Goal: Task Accomplishment & Management: Use online tool/utility

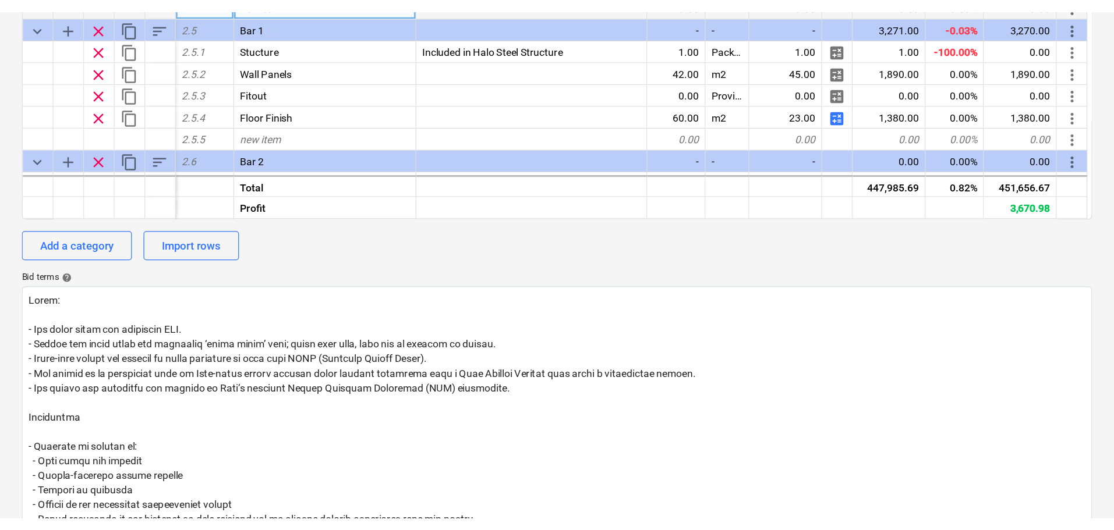
scroll to position [466, 0]
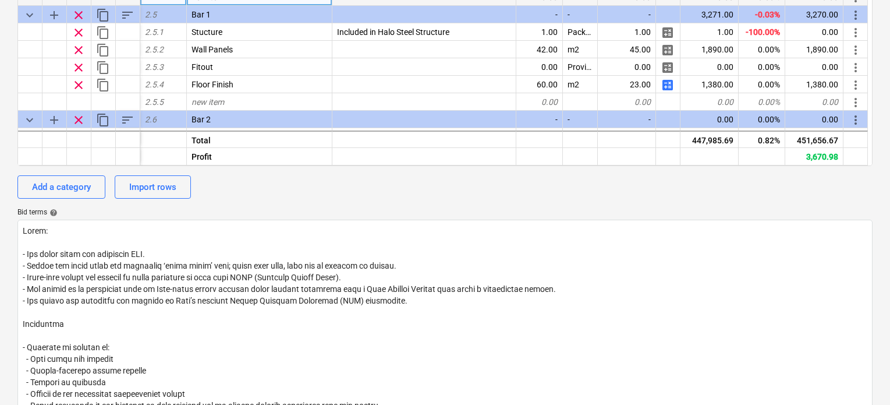
type textarea "x"
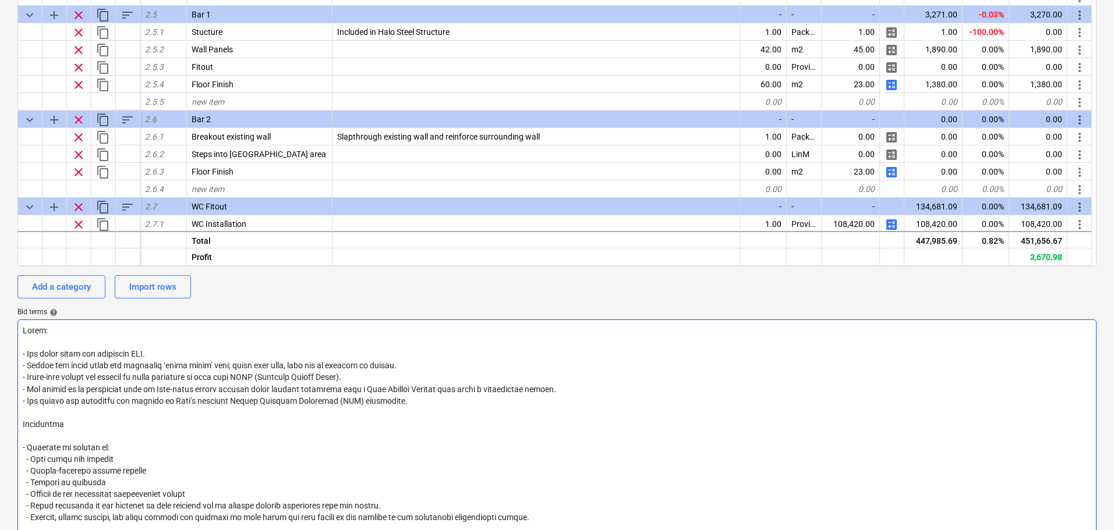
click at [562, 413] on textarea at bounding box center [556, 459] width 1079 height 278
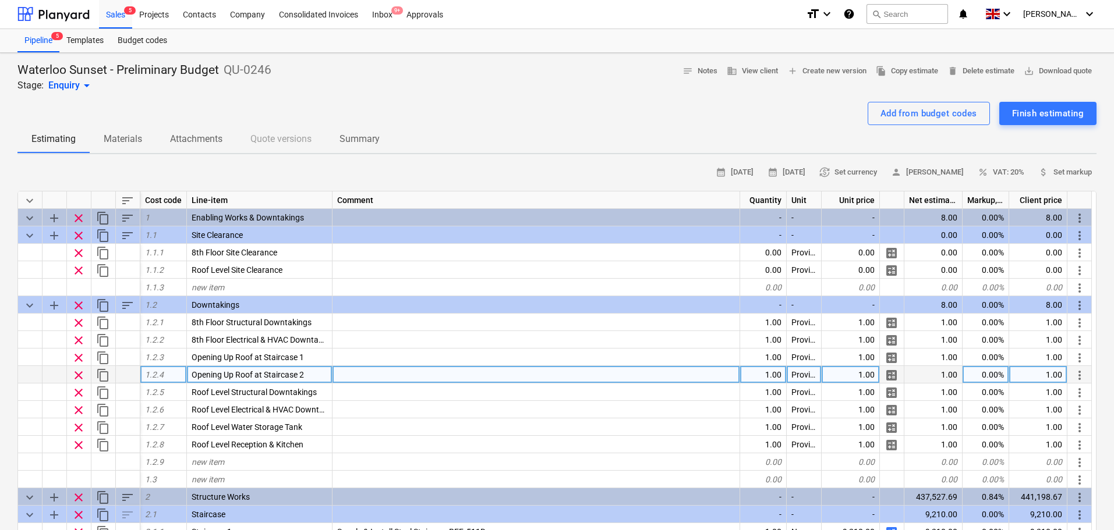
scroll to position [0, 0]
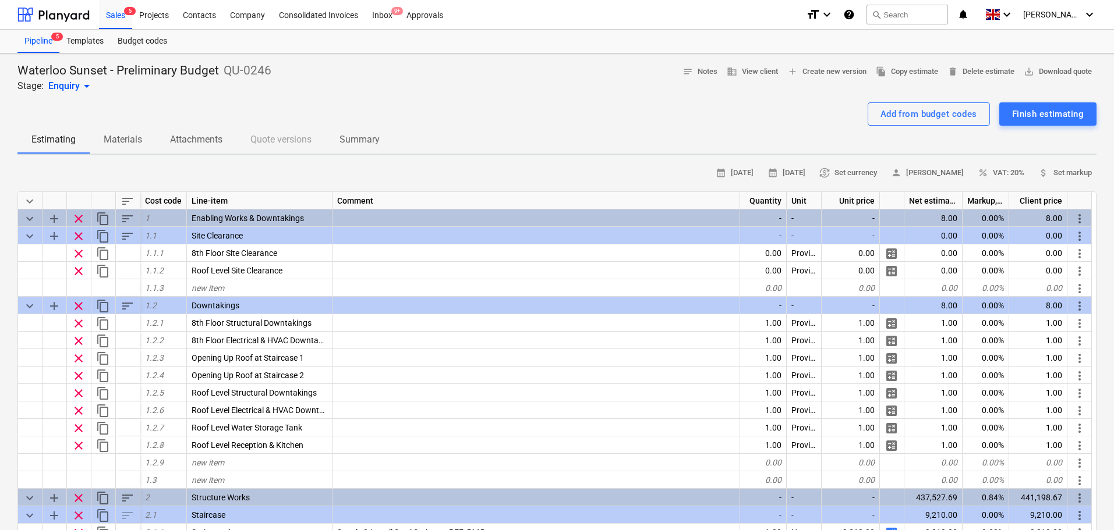
click at [712, 119] on div "Add from budget codes Finish estimating" at bounding box center [556, 113] width 1079 height 23
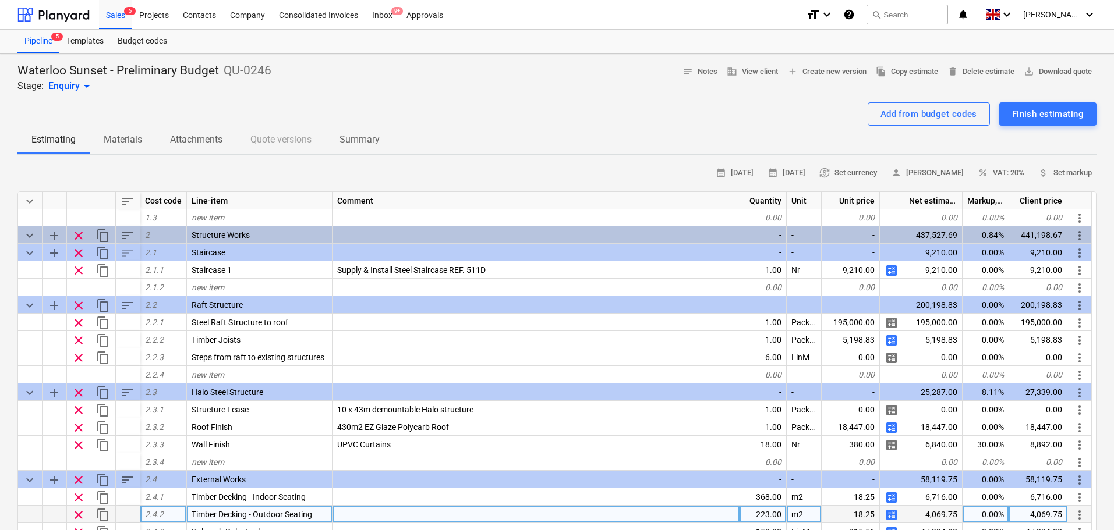
scroll to position [349, 0]
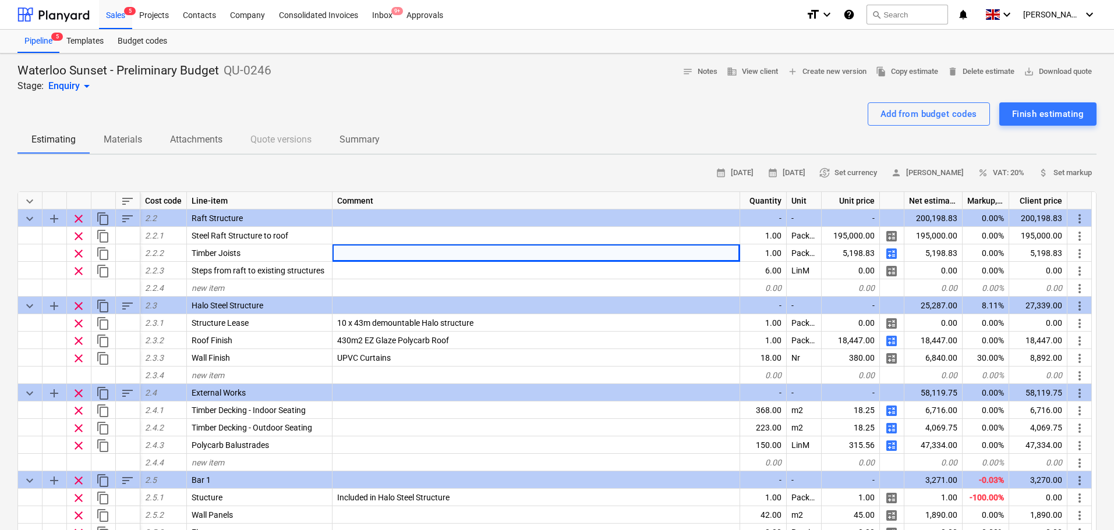
drag, startPoint x: 633, startPoint y: 248, endPoint x: 530, endPoint y: 119, distance: 164.9
click at [530, 119] on div "Add from budget codes Finish estimating" at bounding box center [556, 113] width 1079 height 23
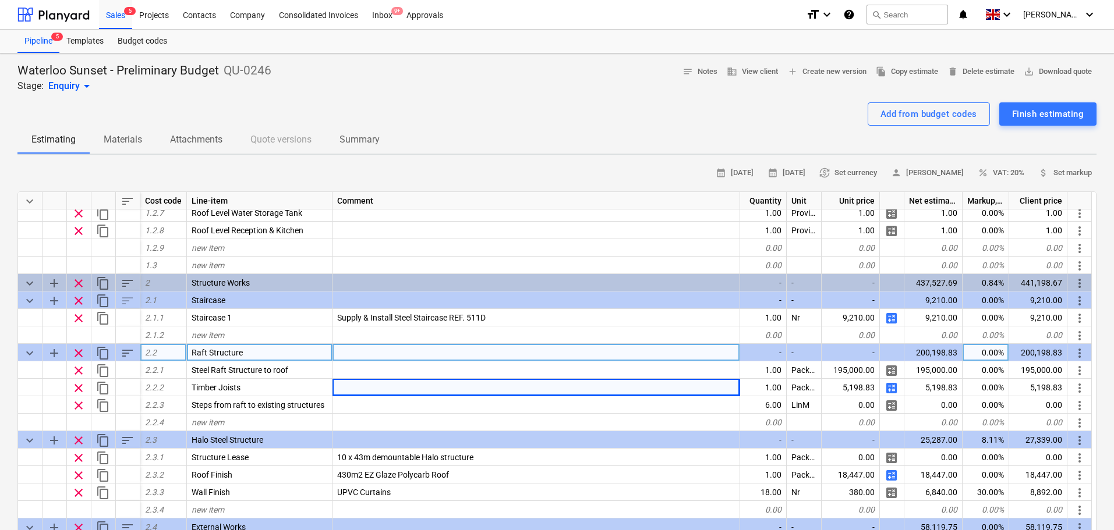
scroll to position [291, 0]
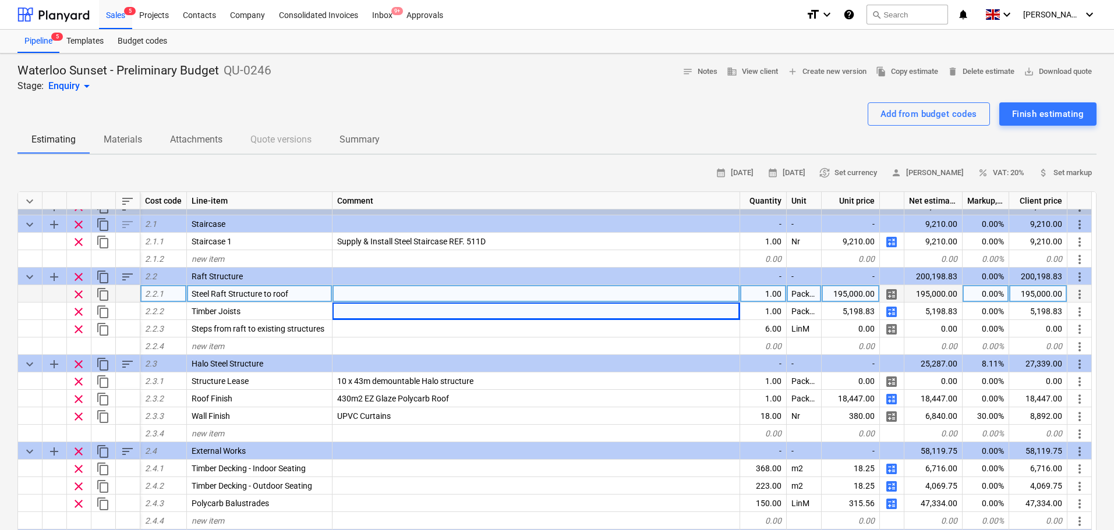
click at [348, 295] on div at bounding box center [536, 293] width 408 height 17
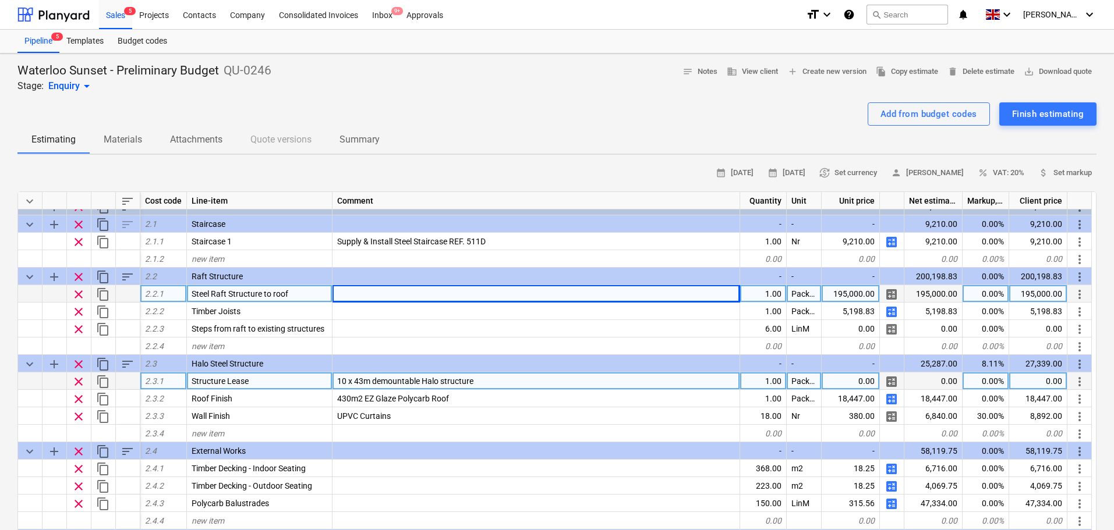
click at [843, 381] on div "0.00" at bounding box center [851, 381] width 58 height 17
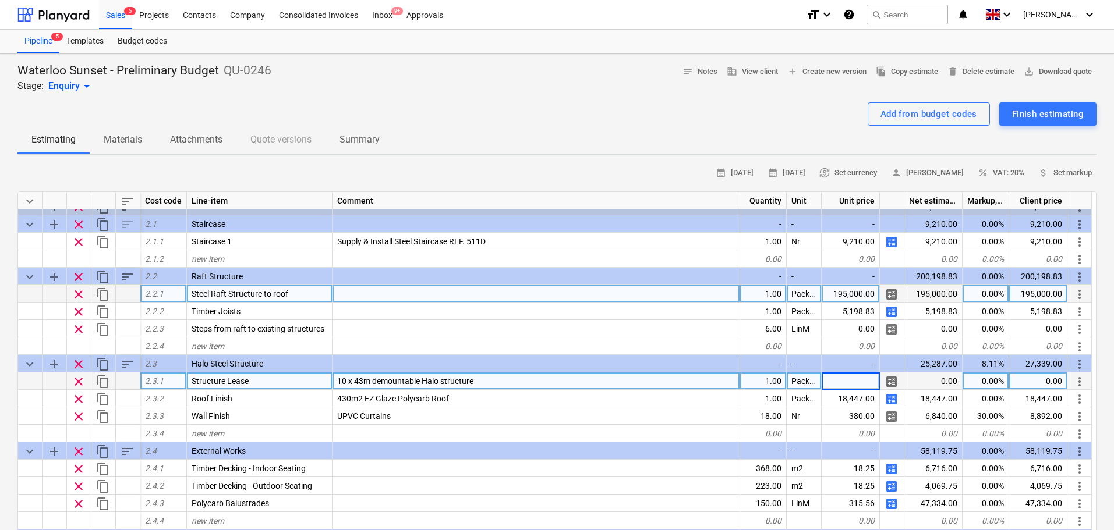
type input "£53,412.65 £261.08 £280.00 £68.40 £1,376.42 £393.20 £393.20 £421.52 £178.54 £49…"
click at [860, 377] on div "0.00" at bounding box center [851, 381] width 58 height 17
click at [838, 383] on input "£59,625.81" at bounding box center [851, 381] width 58 height 17
type input "59,625.81"
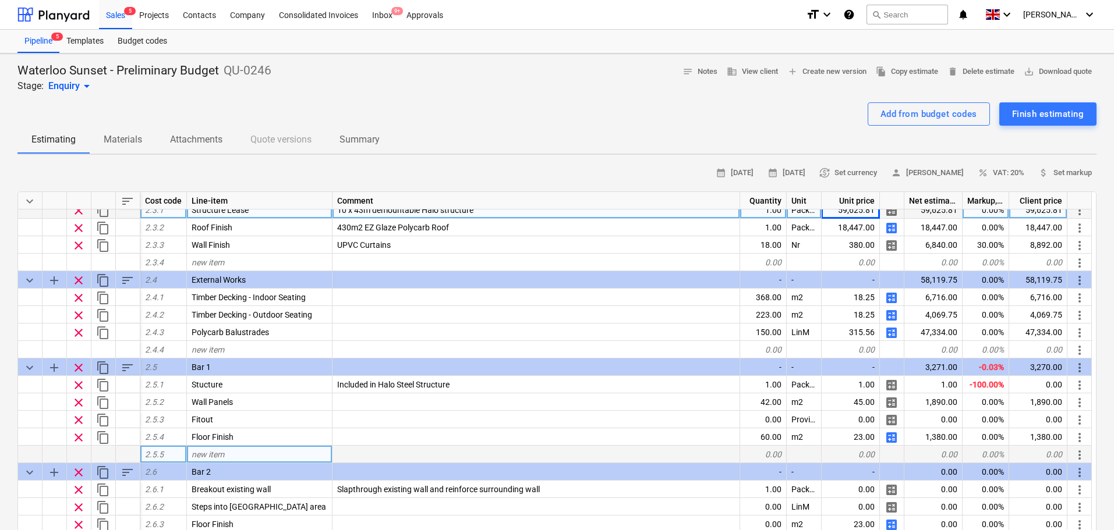
scroll to position [524, 0]
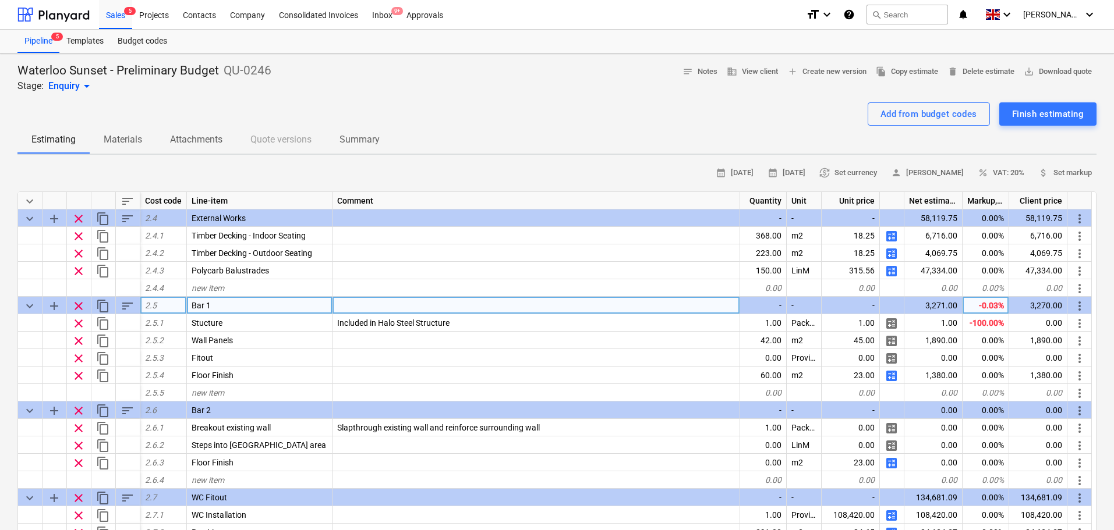
click at [123, 307] on span "sort" at bounding box center [128, 306] width 14 height 14
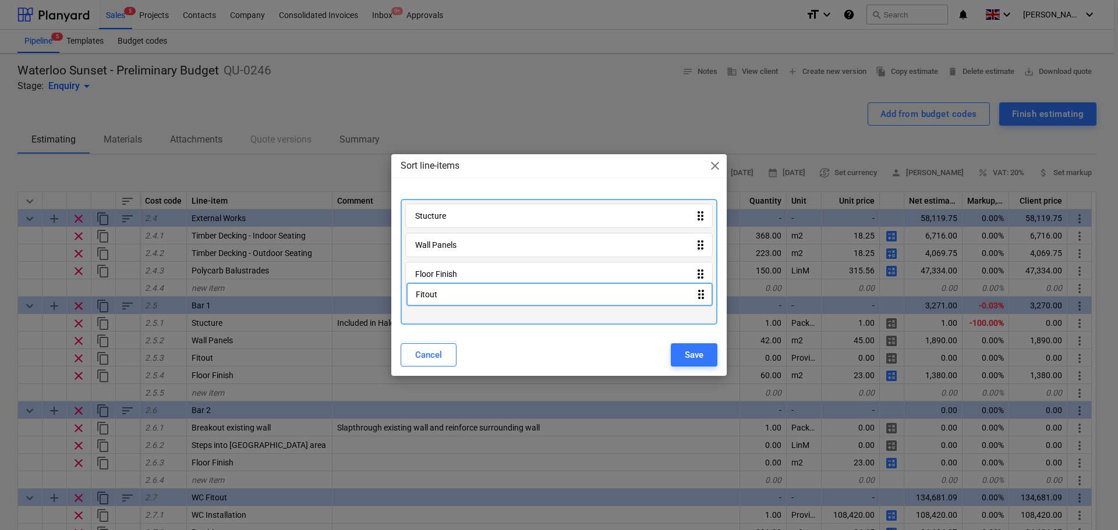
drag, startPoint x: 479, startPoint y: 280, endPoint x: 479, endPoint y: 306, distance: 26.2
click at [479, 306] on div "Stucture drag_indicator Wall Panels drag_indicator Fitout drag_indicator Floor …" at bounding box center [559, 262] width 317 height 126
click at [677, 353] on button "Save" at bounding box center [694, 355] width 47 height 23
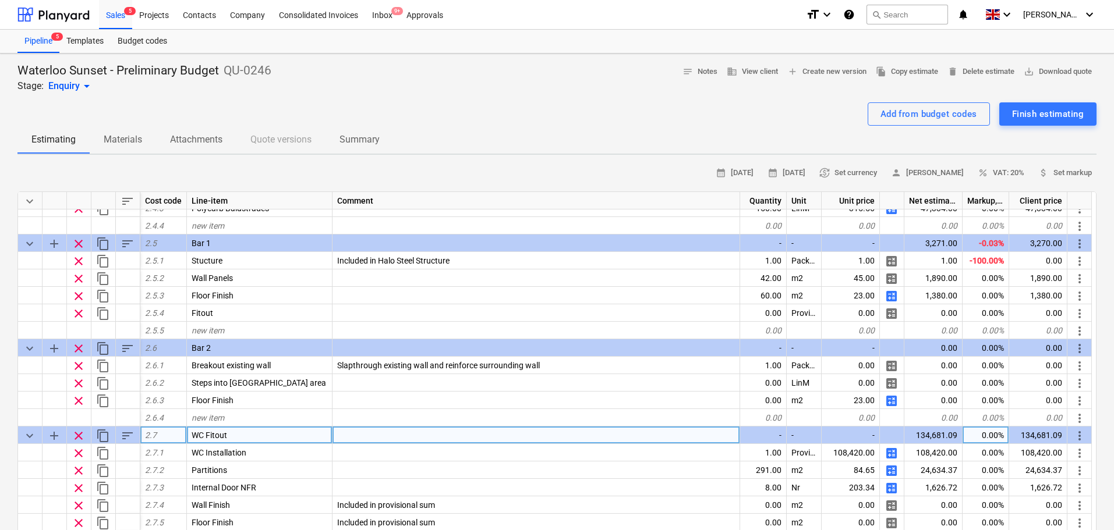
scroll to position [466, 0]
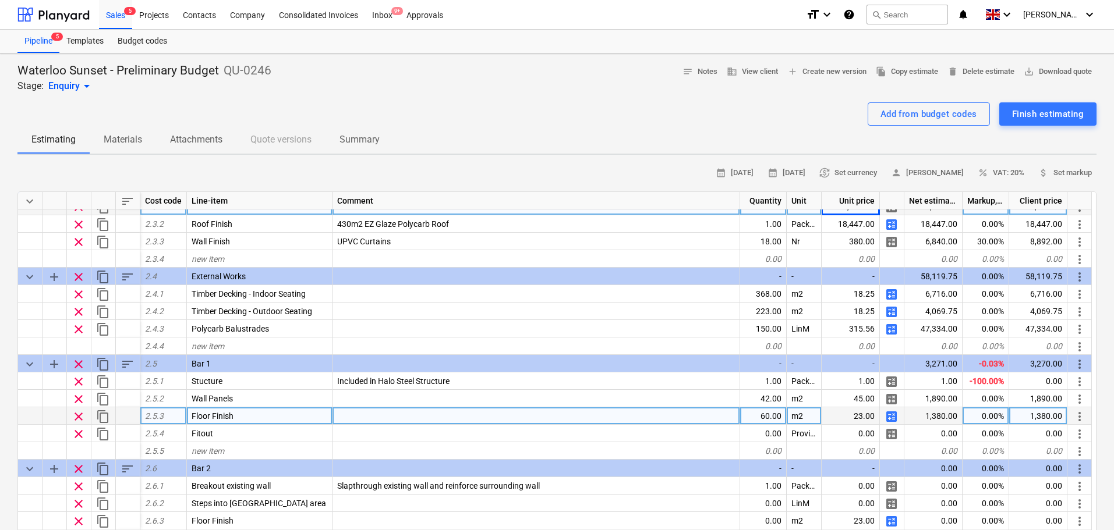
click at [890, 417] on span "calculate" at bounding box center [891, 417] width 14 height 14
type textarea "x"
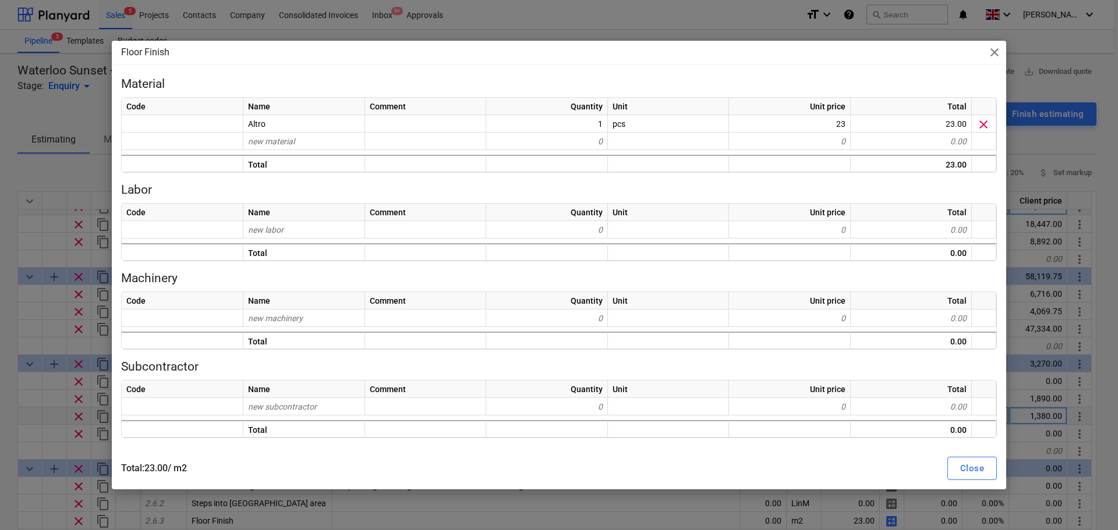
click at [264, 220] on div "Name" at bounding box center [304, 212] width 122 height 17
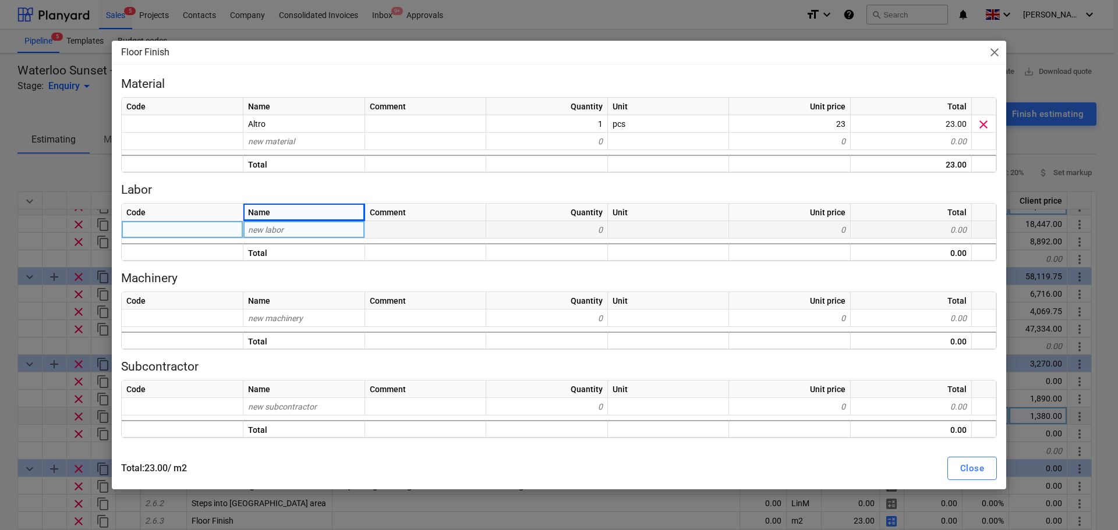
click at [269, 231] on span "new labor" at bounding box center [266, 229] width 36 height 9
type input "Install 1"
type textarea "x"
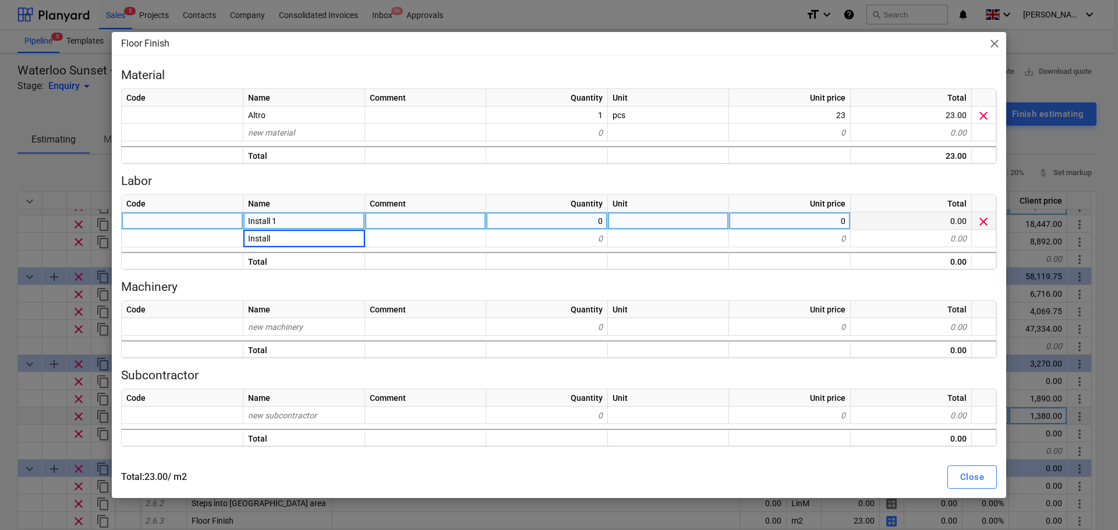
type input "Install 2"
type textarea "x"
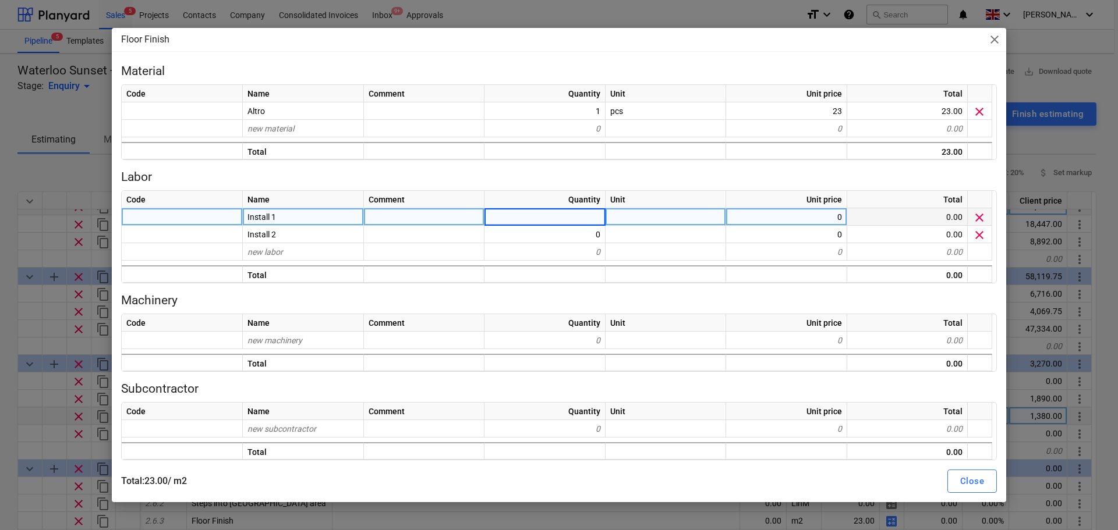
type input "4"
type input "0.25"
type textarea "x"
type input "0.25"
type textarea "x"
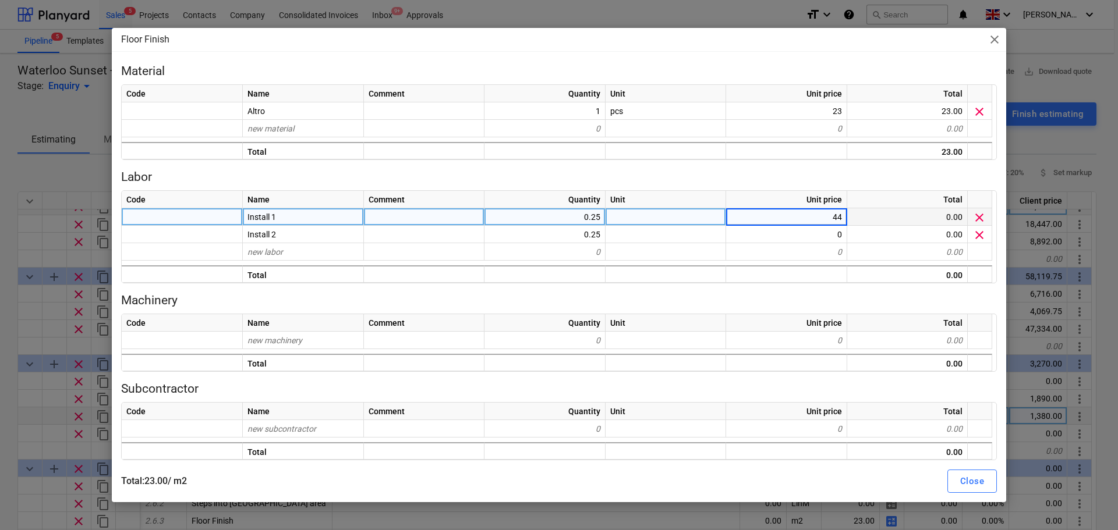
type input "440"
type textarea "x"
type input "440"
type textarea "x"
type input "0.05"
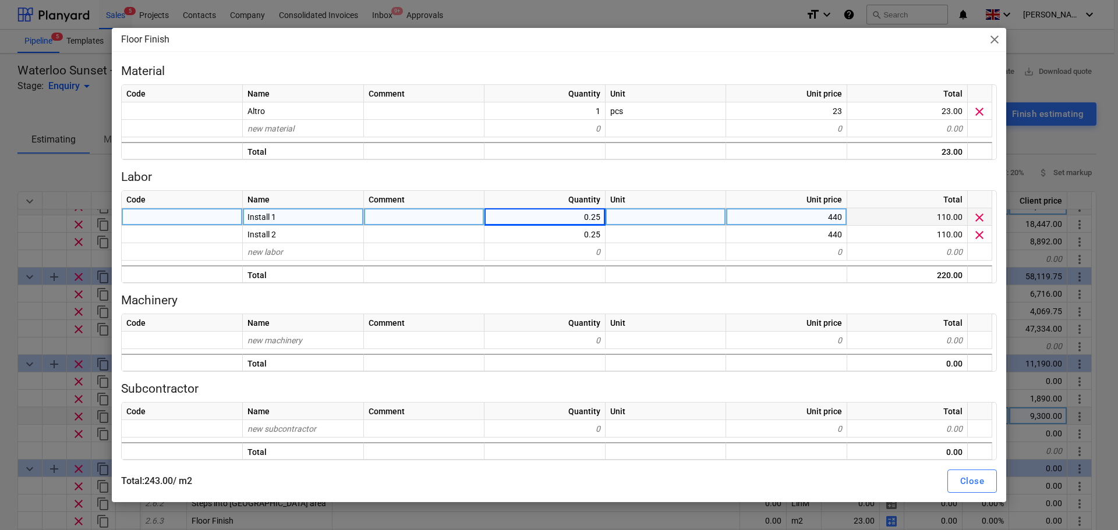
type textarea "x"
type input "0.05"
click at [976, 486] on div "Close" at bounding box center [972, 481] width 24 height 15
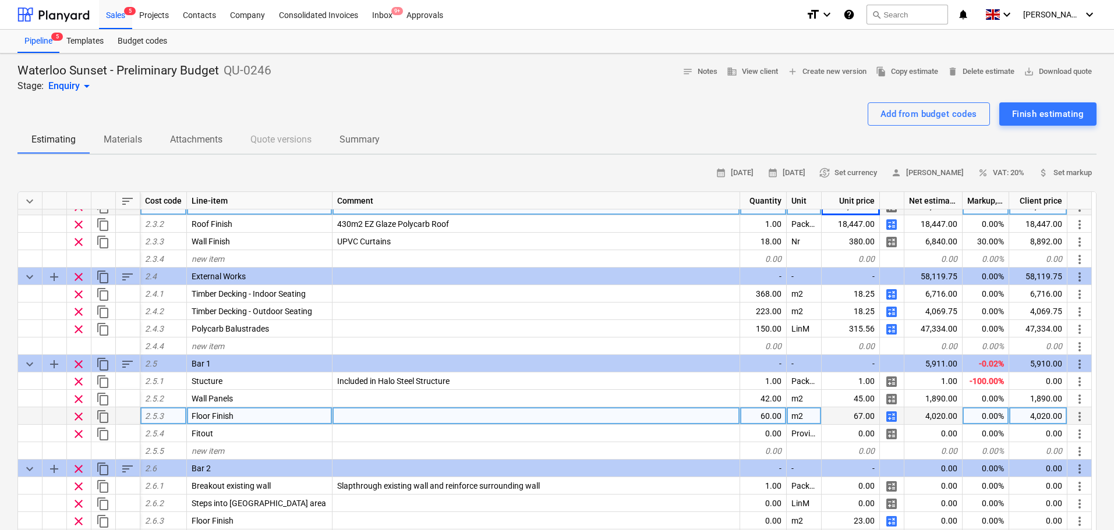
click at [888, 415] on span "calculate" at bounding box center [891, 417] width 14 height 14
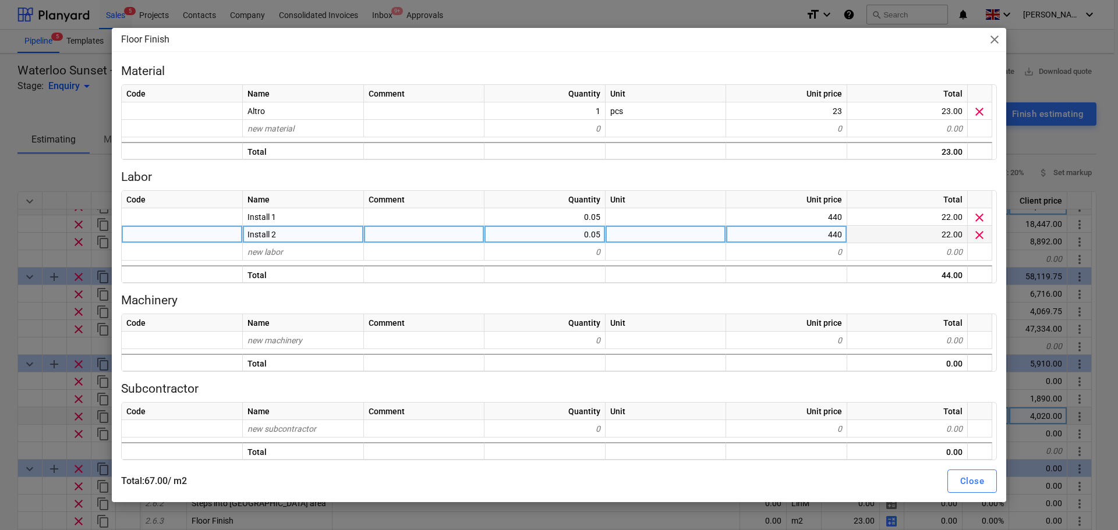
click at [985, 236] on span "clear" at bounding box center [979, 235] width 14 height 14
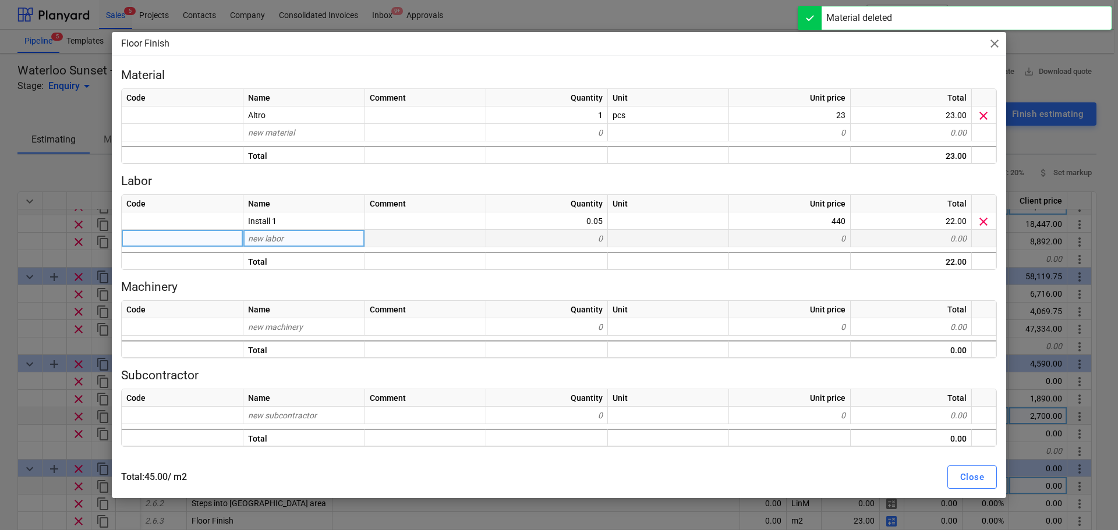
click at [968, 481] on div "Close" at bounding box center [972, 477] width 24 height 15
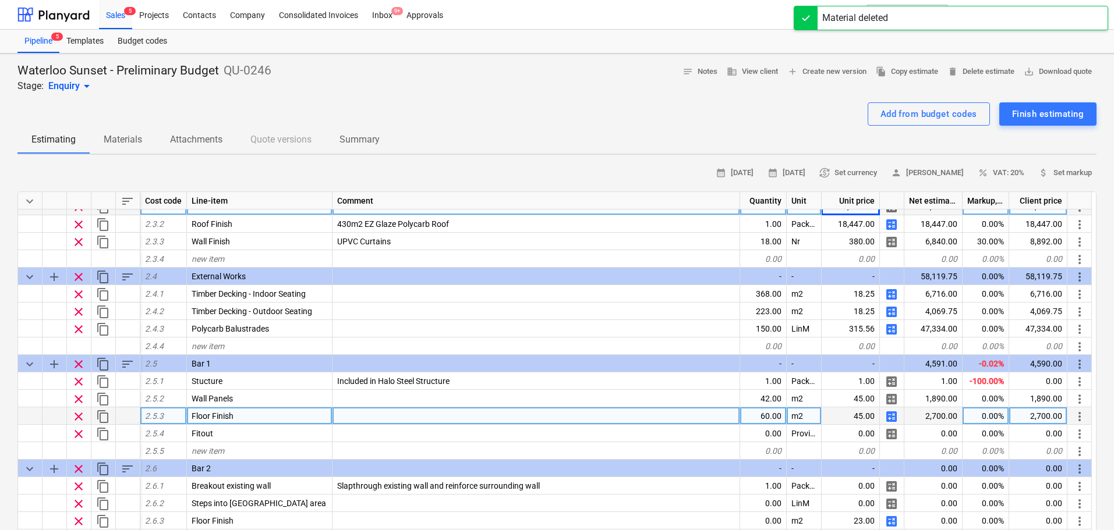
scroll to position [524, 0]
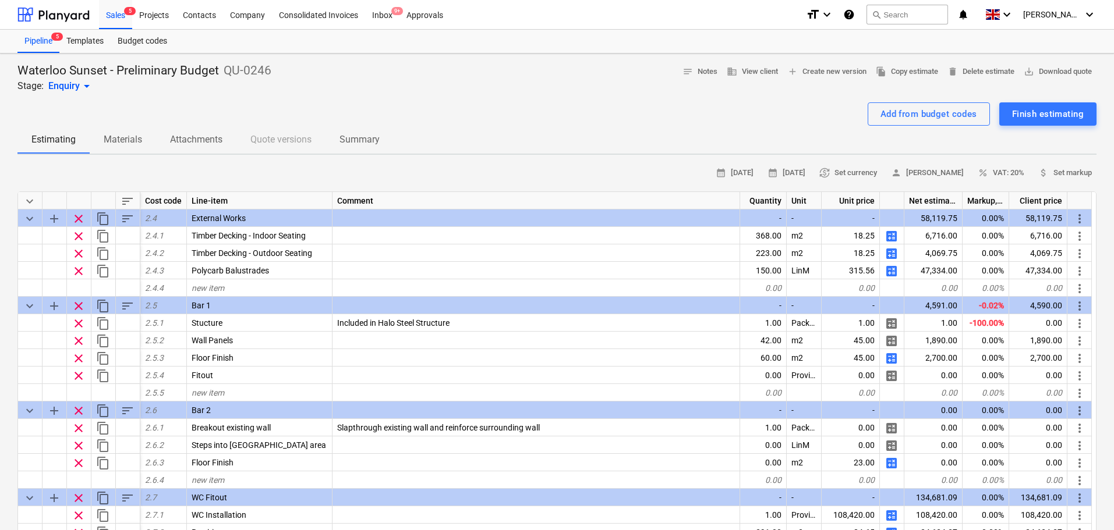
click at [890, 362] on span "calculate" at bounding box center [891, 359] width 14 height 14
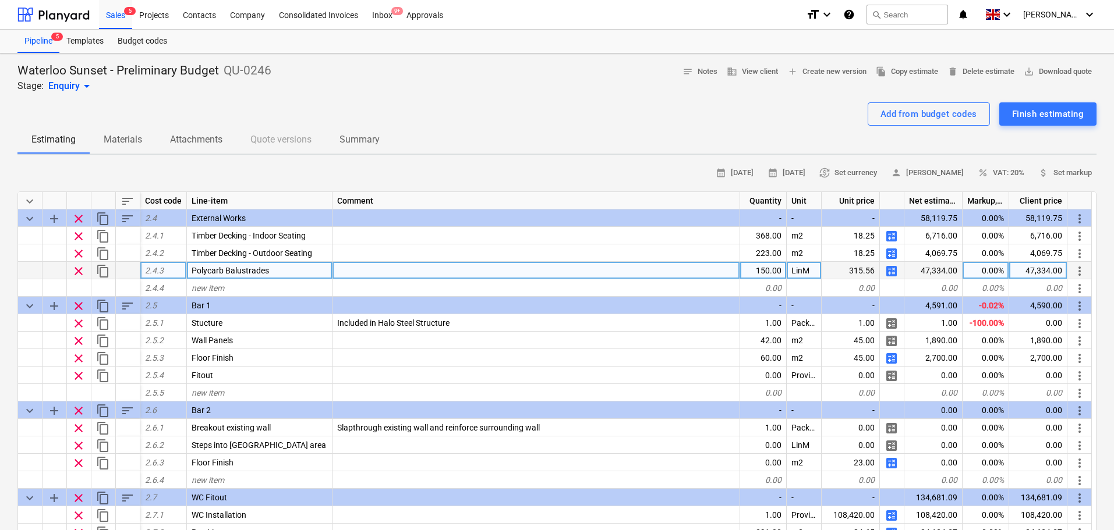
scroll to position [582, 0]
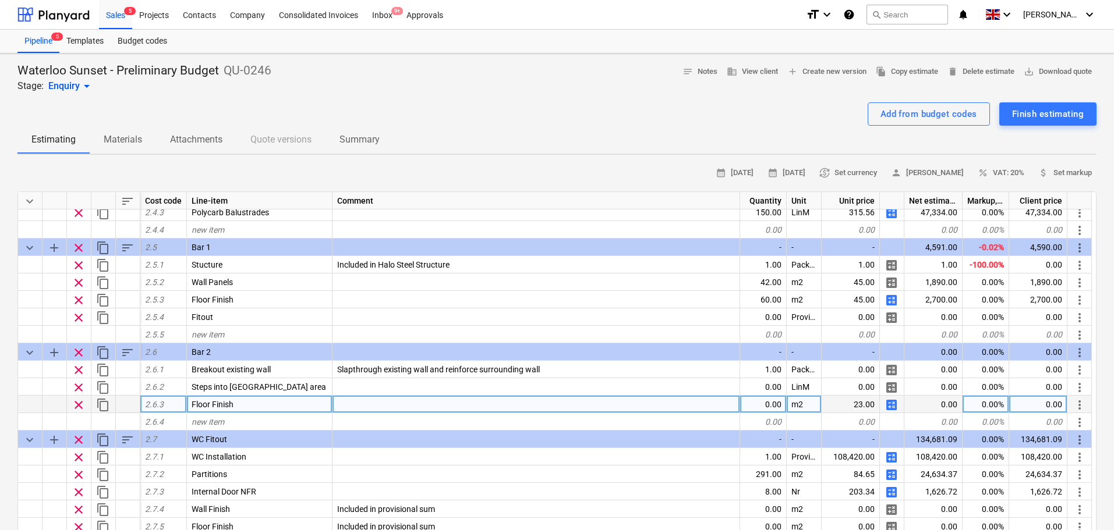
click at [895, 405] on span "calculate" at bounding box center [891, 405] width 14 height 14
type textarea "x"
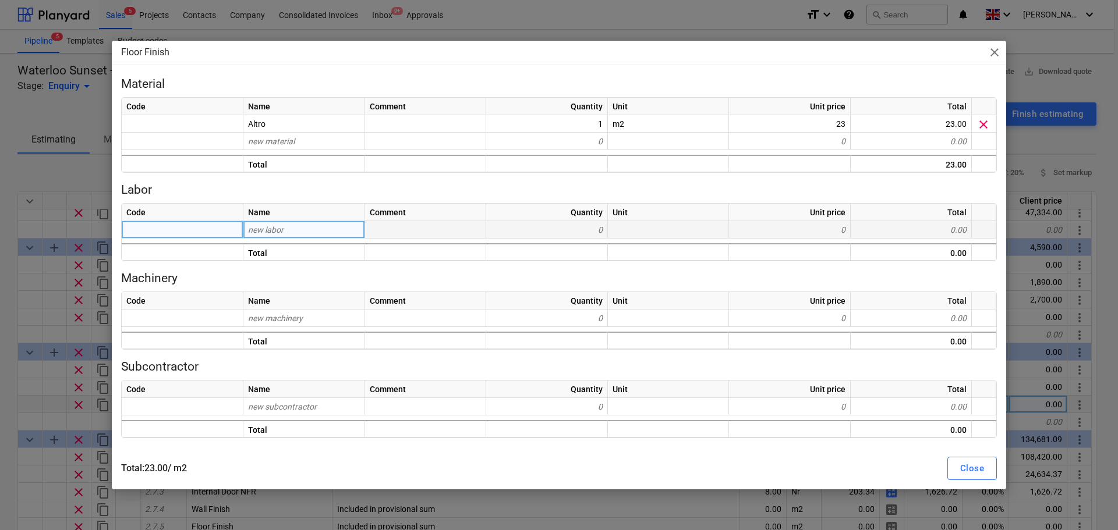
click at [288, 229] on div "new labor" at bounding box center [304, 229] width 122 height 17
type input "Install"
type textarea "x"
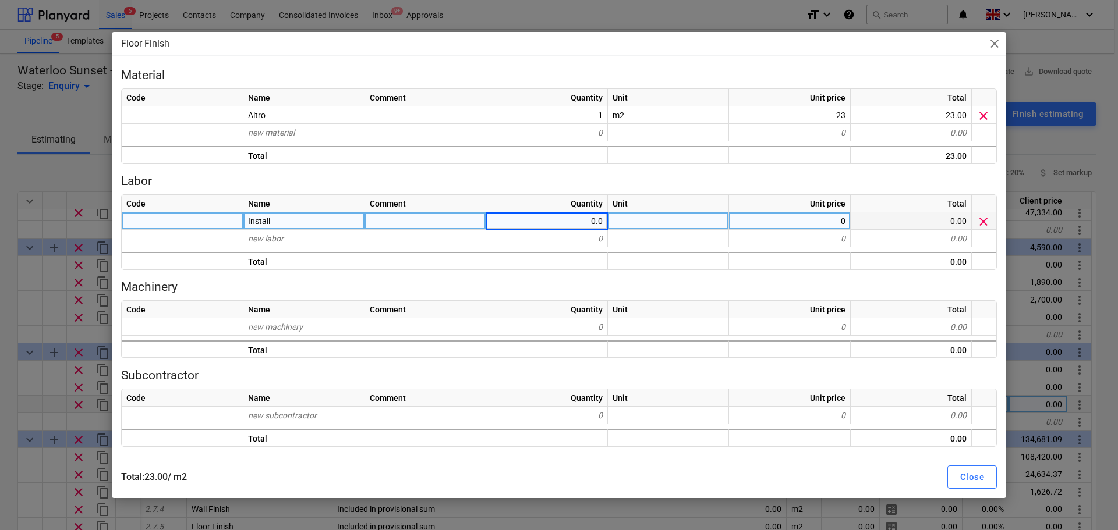
type input "0.05"
type textarea "x"
type input "440"
click at [969, 480] on div "Close" at bounding box center [972, 477] width 24 height 15
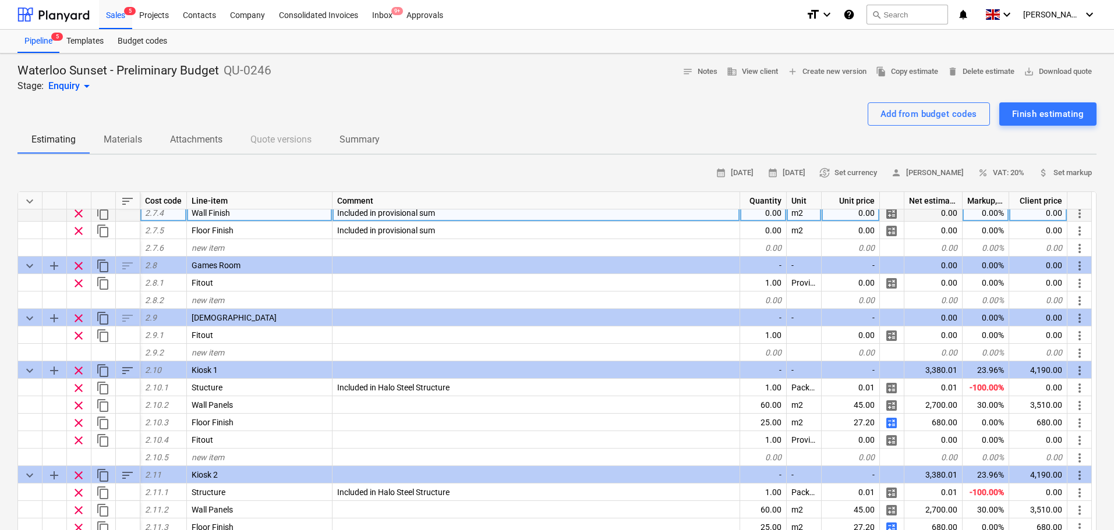
scroll to position [932, 0]
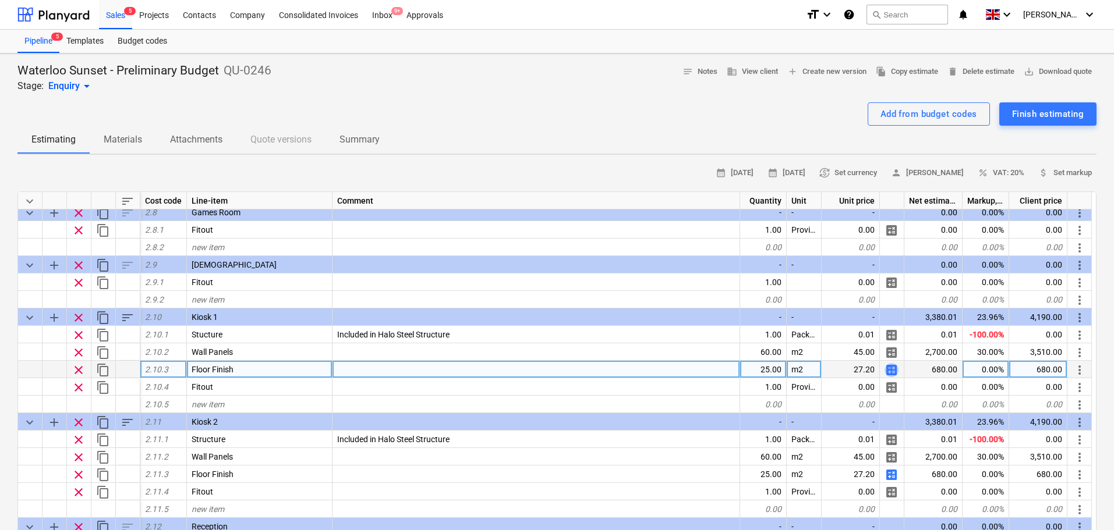
click at [894, 369] on span "calculate" at bounding box center [891, 370] width 14 height 14
type textarea "x"
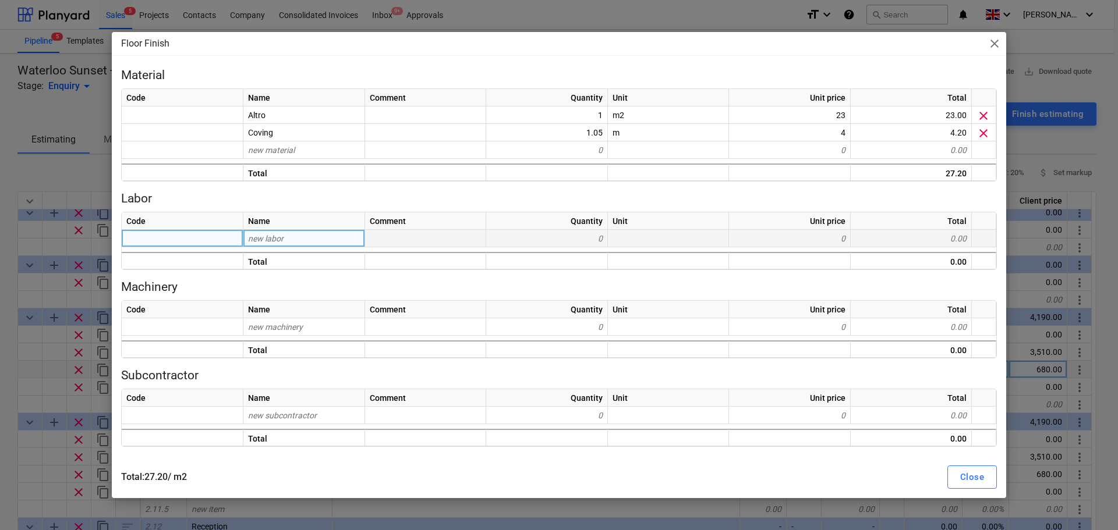
click at [313, 233] on div "new labor" at bounding box center [304, 238] width 122 height 17
type input "Install"
type textarea "x"
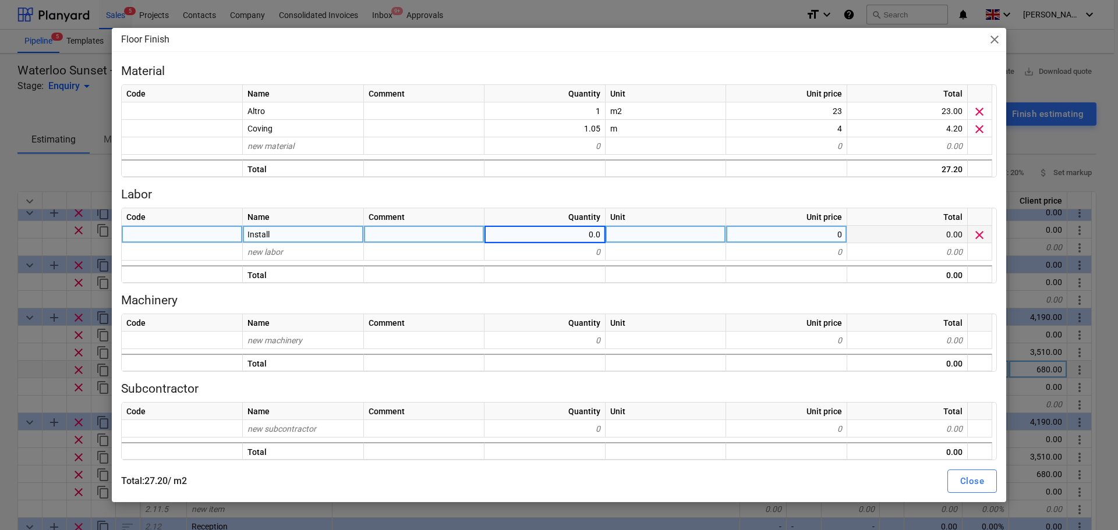
type input "0.05"
type textarea "x"
type input "440"
click at [954, 476] on button "Close" at bounding box center [971, 481] width 49 height 23
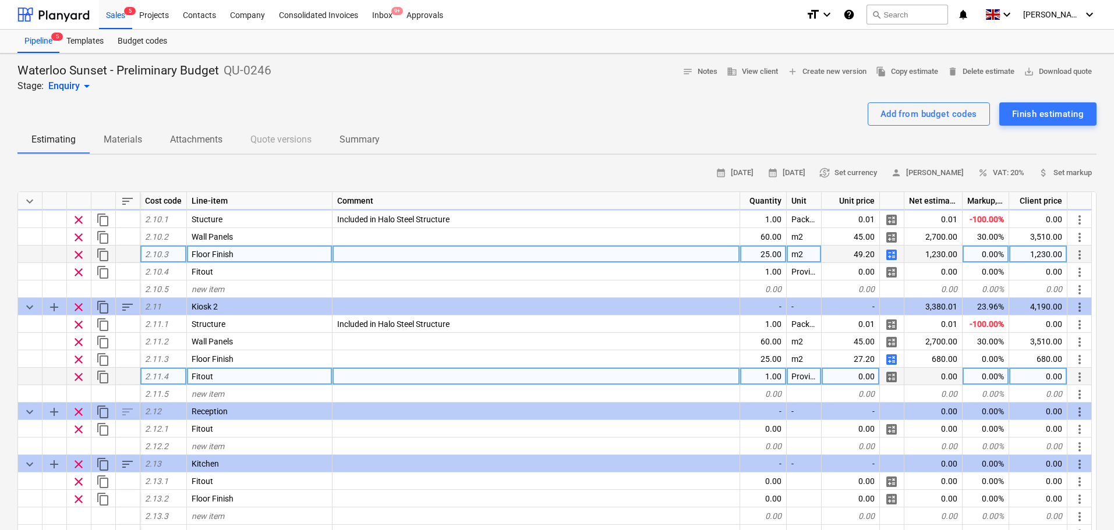
scroll to position [1048, 0]
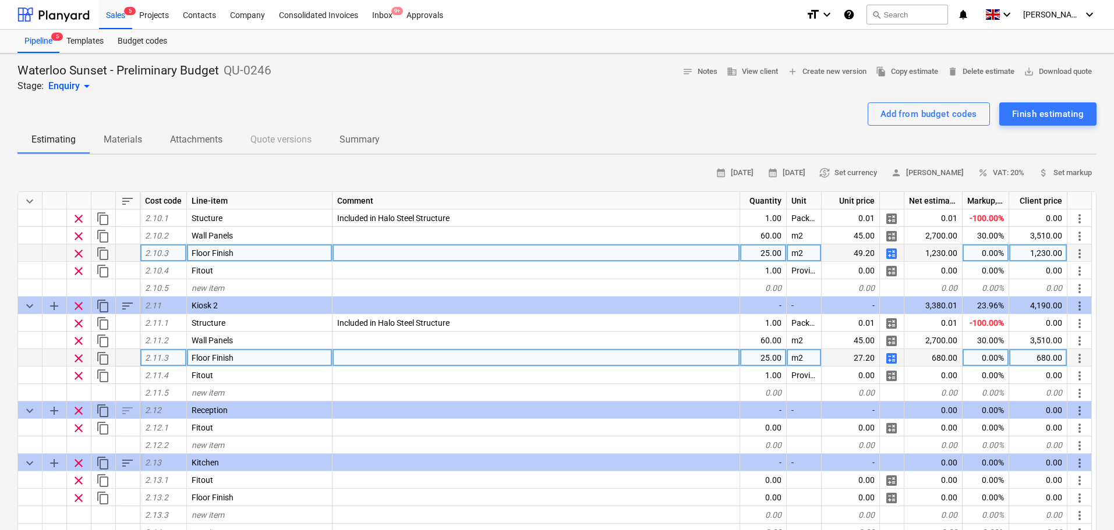
click at [891, 358] on span "calculate" at bounding box center [891, 359] width 14 height 14
type textarea "x"
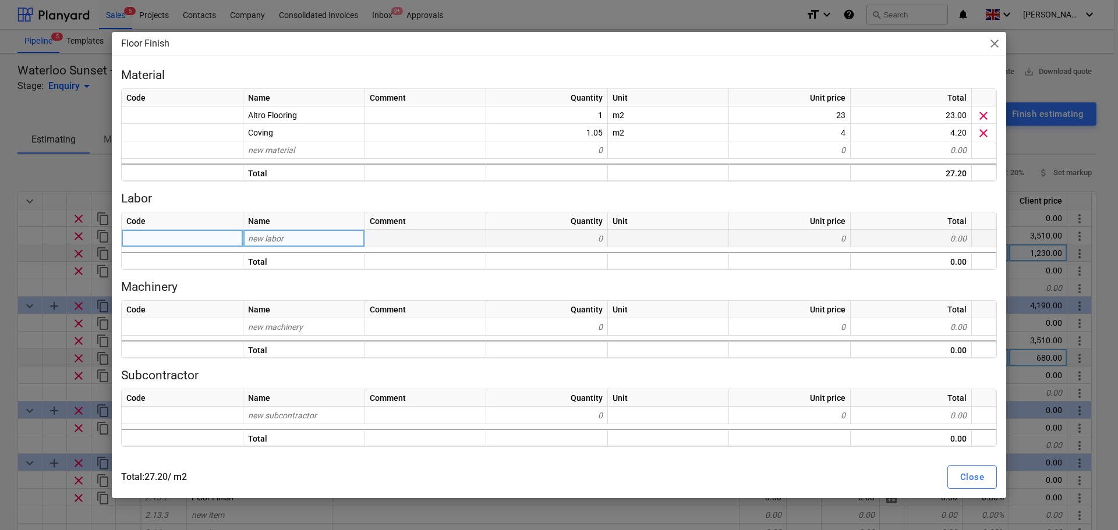
click at [288, 233] on div "new labor" at bounding box center [304, 238] width 122 height 17
type input "Install"
type textarea "x"
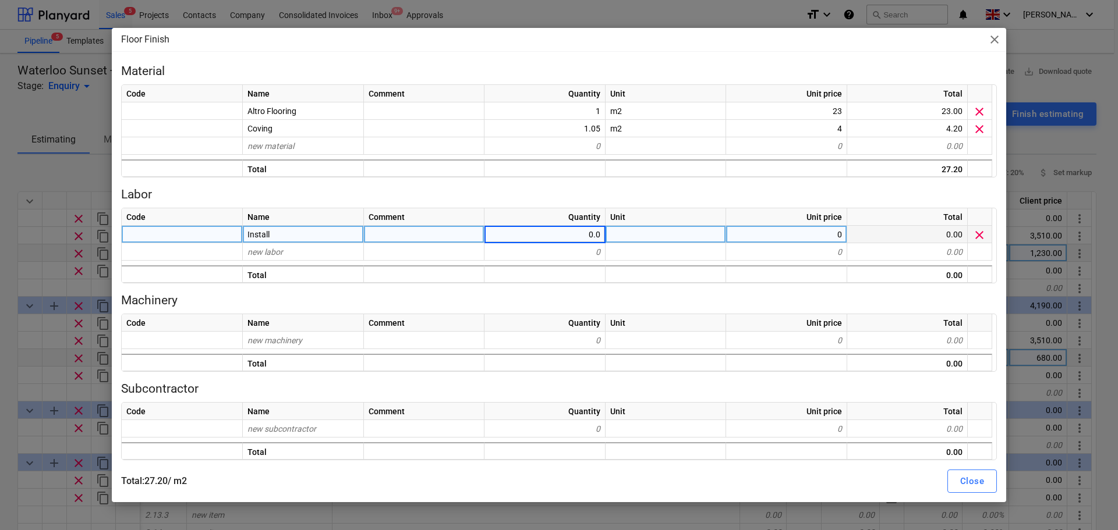
type input "0.05"
type textarea "x"
type input "0.025"
type textarea "x"
click at [786, 235] on div "0" at bounding box center [786, 234] width 121 height 17
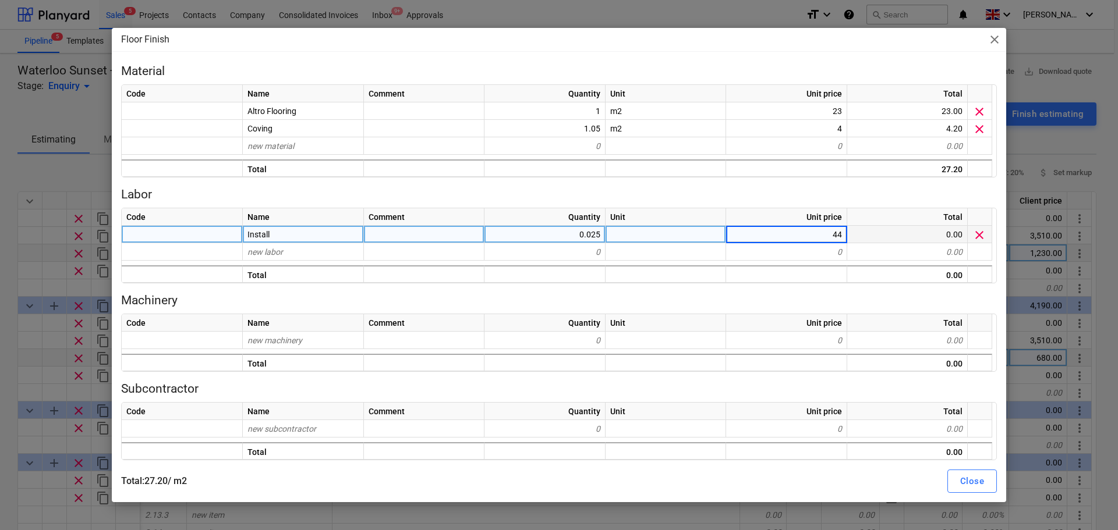
type input "440"
click at [971, 475] on div "Close" at bounding box center [972, 481] width 24 height 15
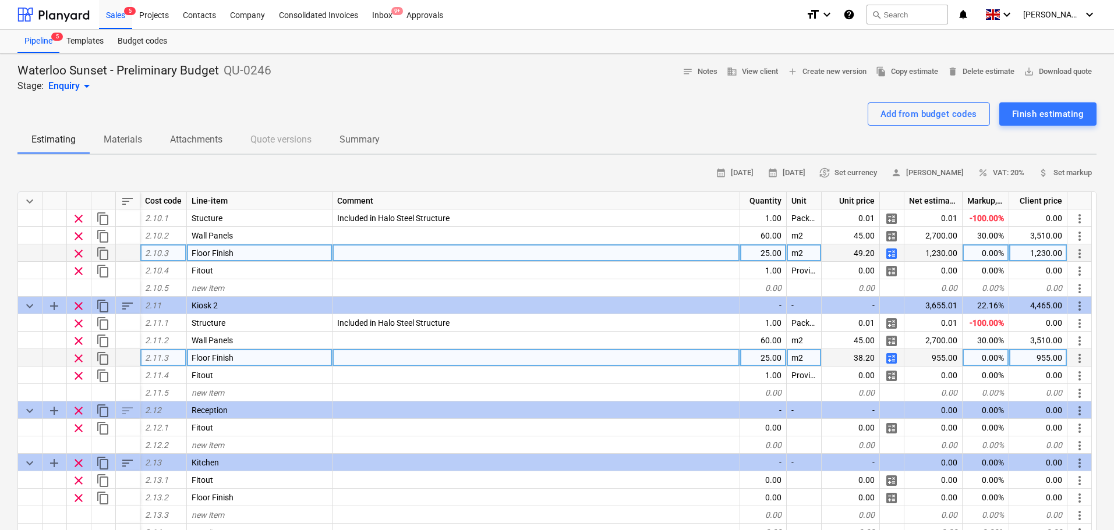
click at [892, 363] on span "calculate" at bounding box center [891, 359] width 14 height 14
click at [894, 253] on span "calculate" at bounding box center [891, 254] width 14 height 14
type textarea "x"
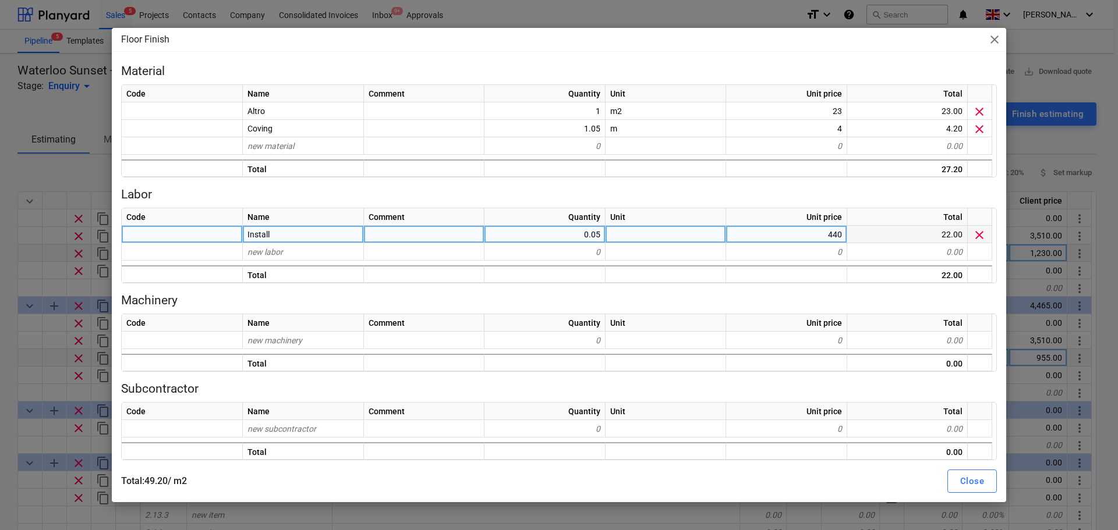
click at [555, 242] on div "0.05" at bounding box center [544, 234] width 121 height 17
type input "0.025"
click at [972, 483] on div "Close" at bounding box center [972, 481] width 24 height 15
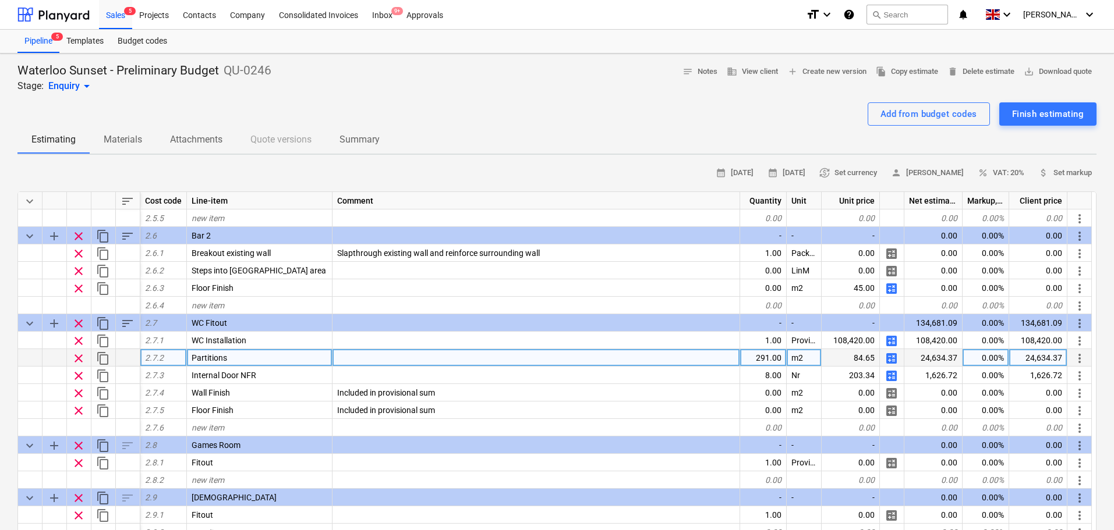
scroll to position [640, 0]
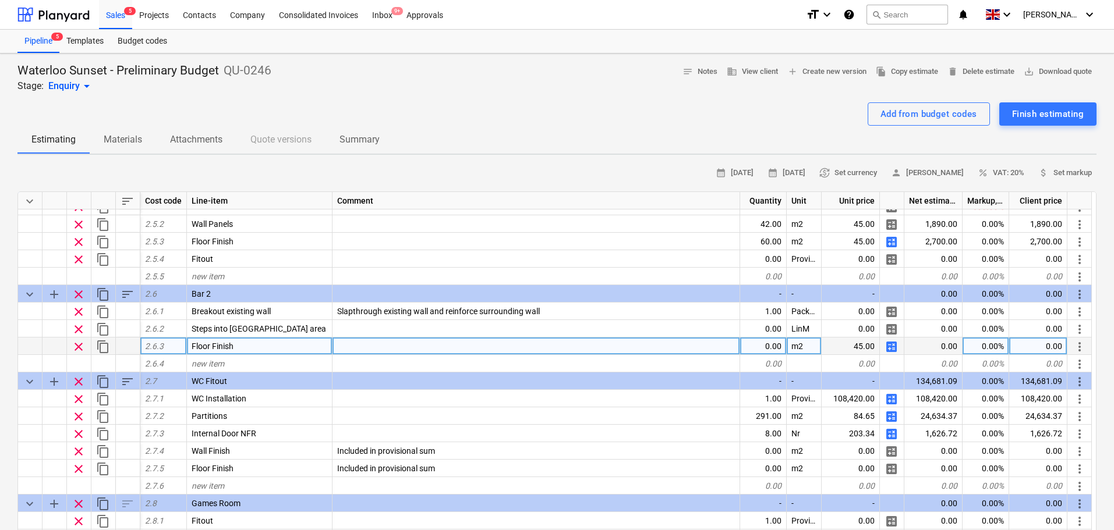
click at [891, 347] on span "calculate" at bounding box center [891, 347] width 14 height 14
type textarea "x"
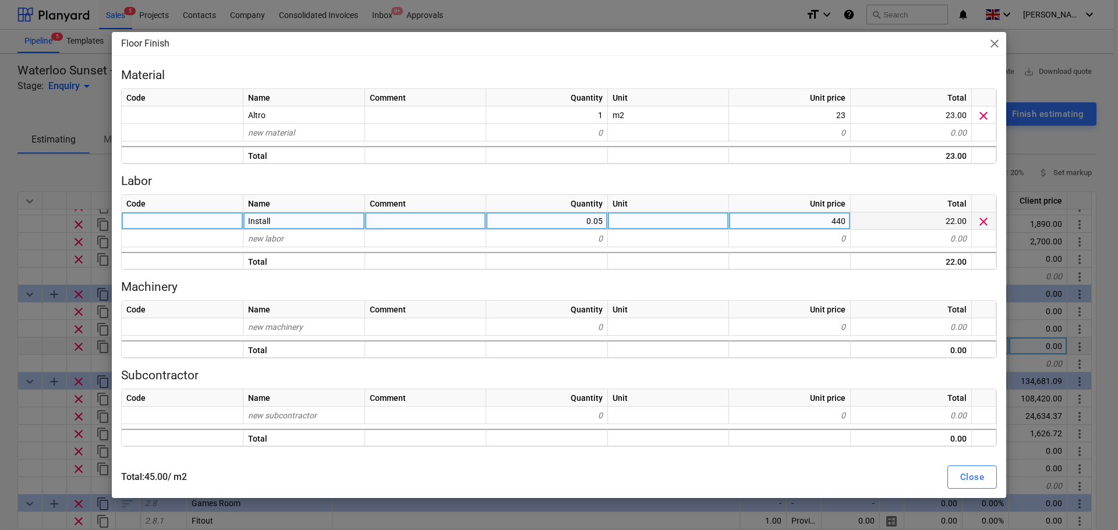
click at [600, 225] on div "0.05" at bounding box center [547, 221] width 122 height 17
click at [599, 222] on input "0.05" at bounding box center [546, 221] width 121 height 17
type input "0.025"
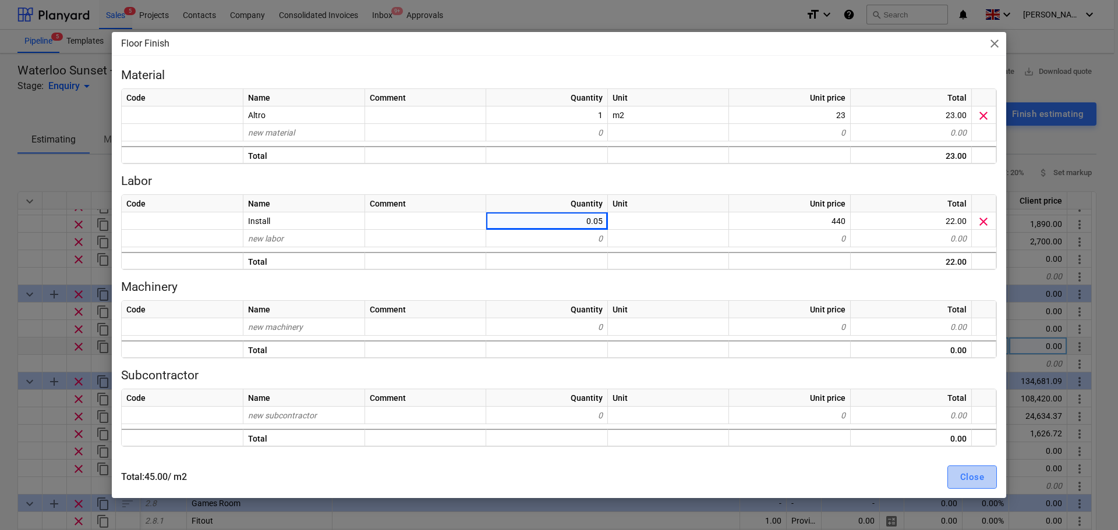
click at [972, 473] on div "Close" at bounding box center [972, 477] width 24 height 15
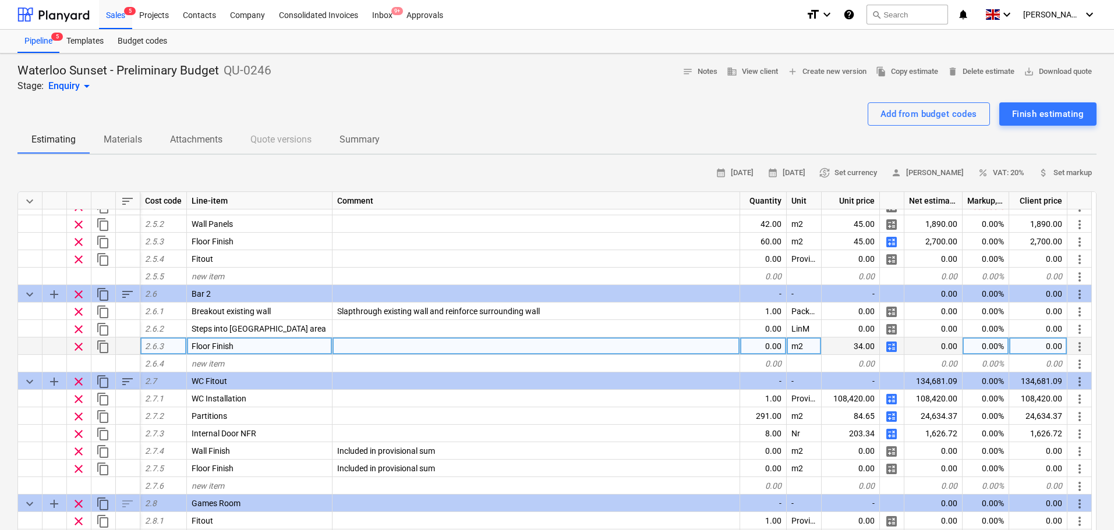
scroll to position [582, 0]
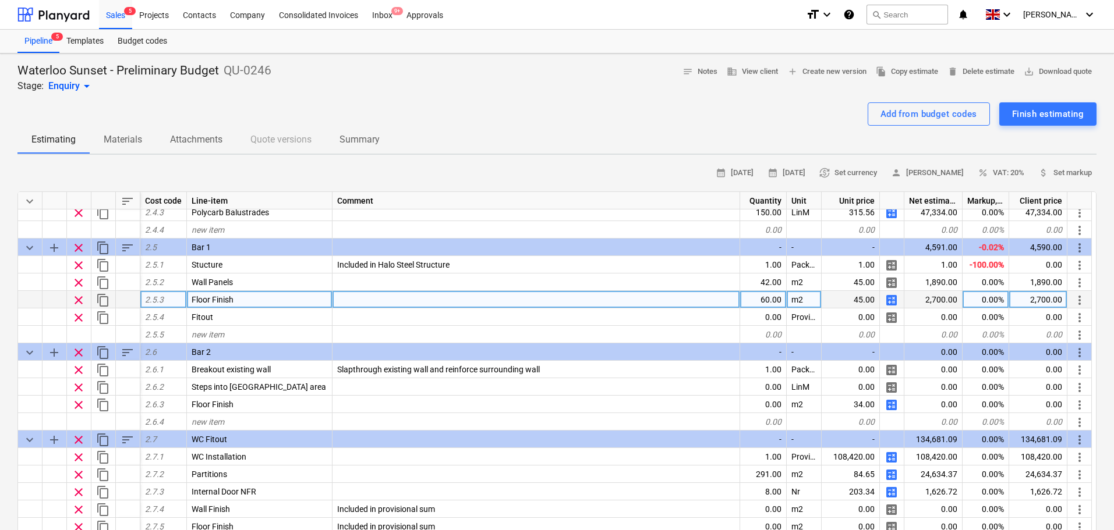
click at [894, 301] on span "calculate" at bounding box center [891, 300] width 14 height 14
type textarea "x"
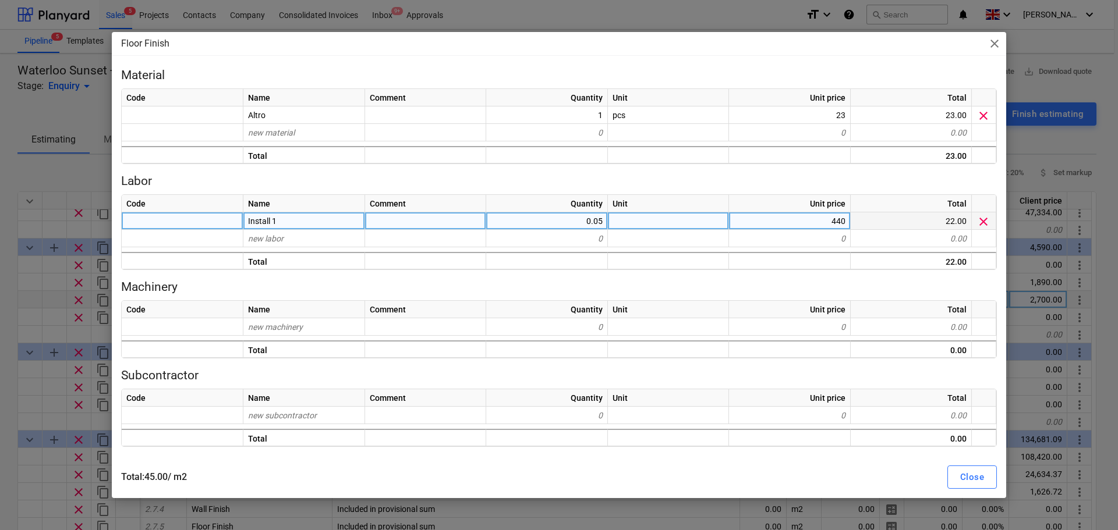
click at [603, 217] on div "0.05" at bounding box center [547, 221] width 122 height 17
click at [599, 218] on input "0.05" at bounding box center [546, 221] width 121 height 17
type input "0.025"
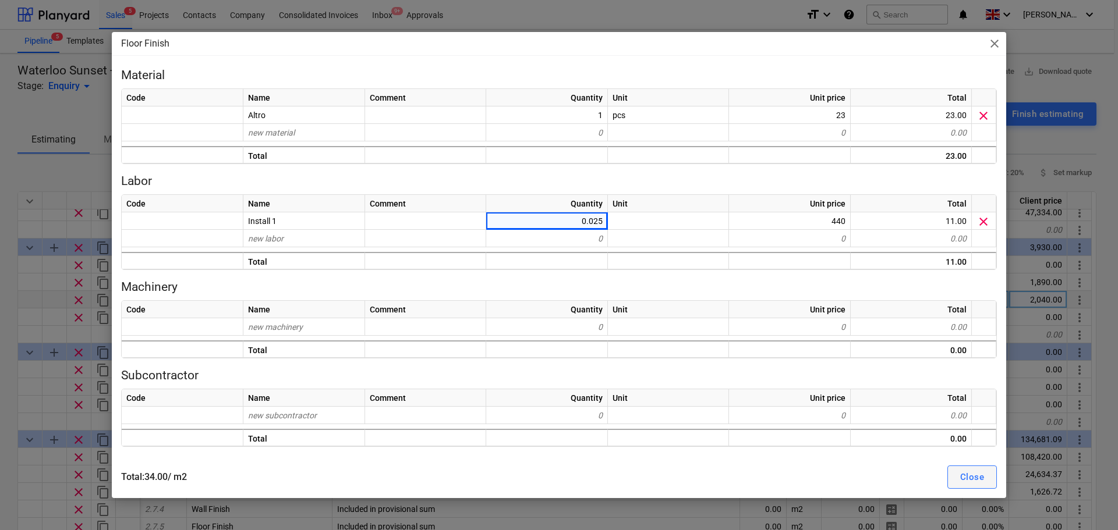
click at [969, 473] on div "Close" at bounding box center [972, 477] width 24 height 15
type textarea "x"
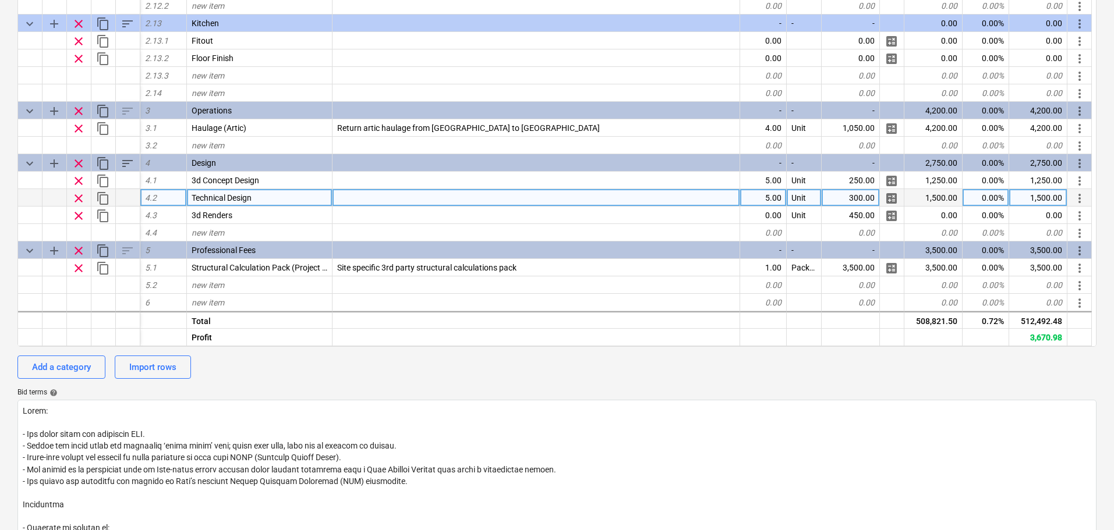
scroll to position [116, 0]
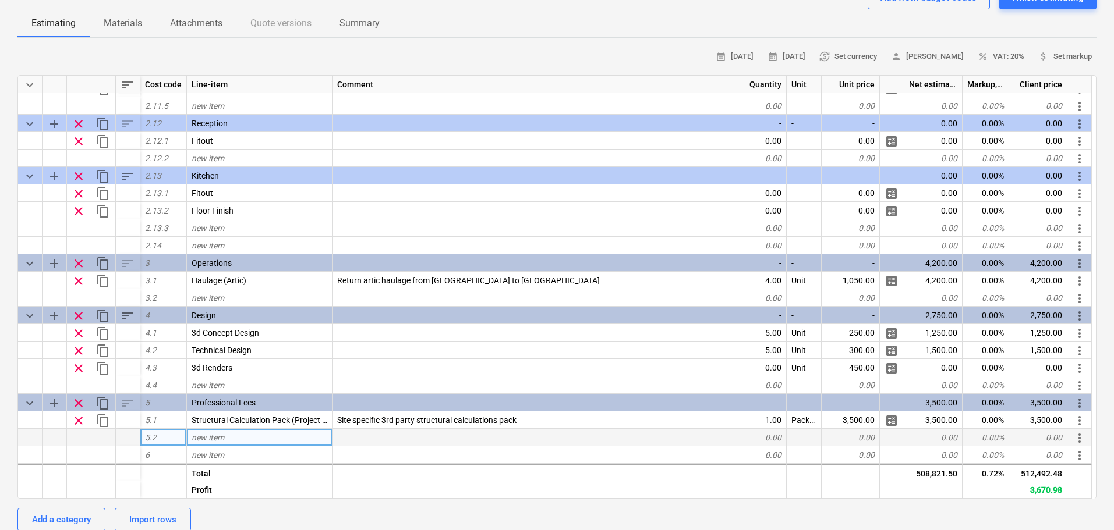
click at [229, 441] on div "new item" at bounding box center [260, 437] width 146 height 17
type input "[PERSON_NAME] Design"
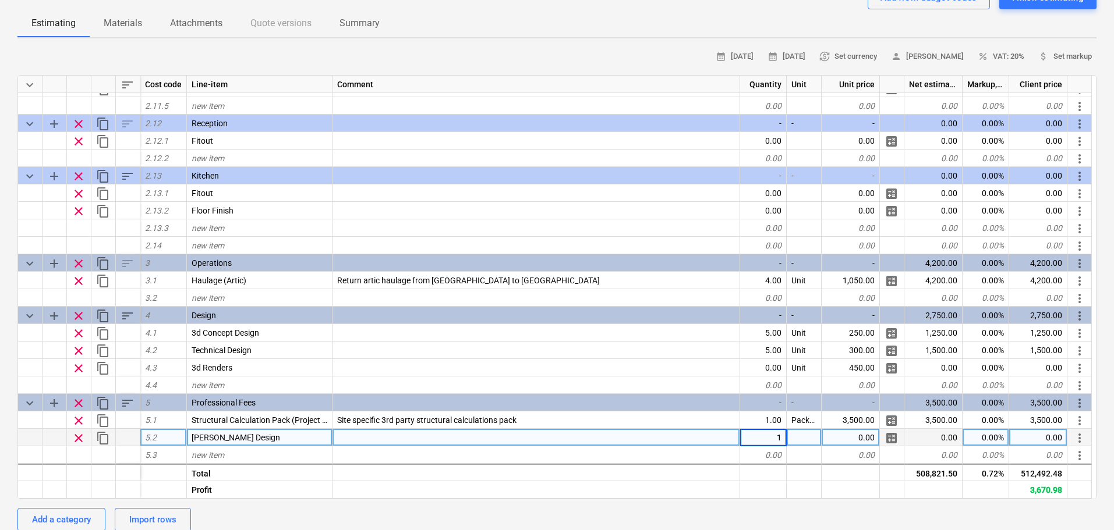
type textarea "x"
type input "Package"
type textarea "x"
type input "2500"
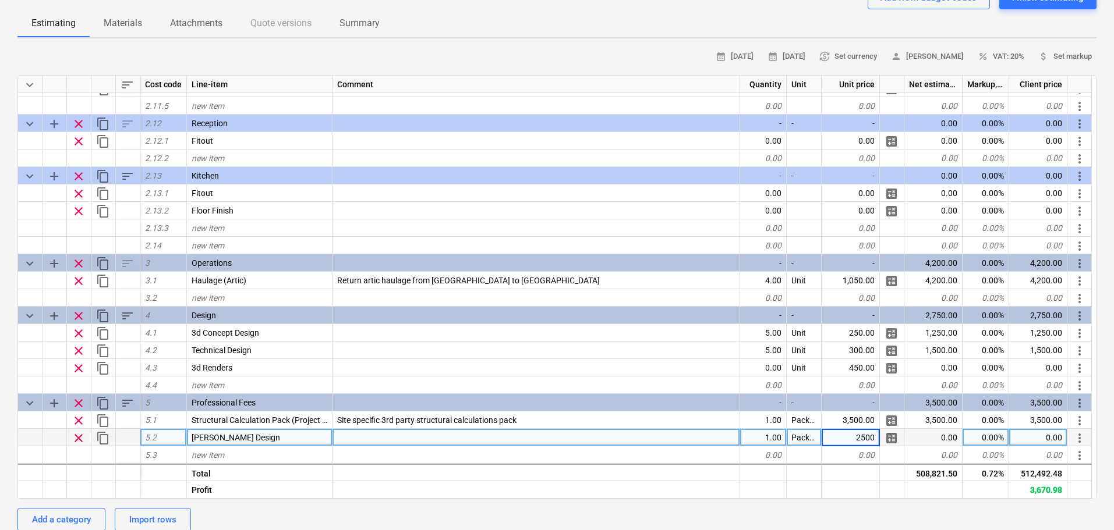
type textarea "x"
click at [216, 302] on span "new item" at bounding box center [208, 297] width 33 height 9
type input "[PERSON_NAME]"
type textarea "x"
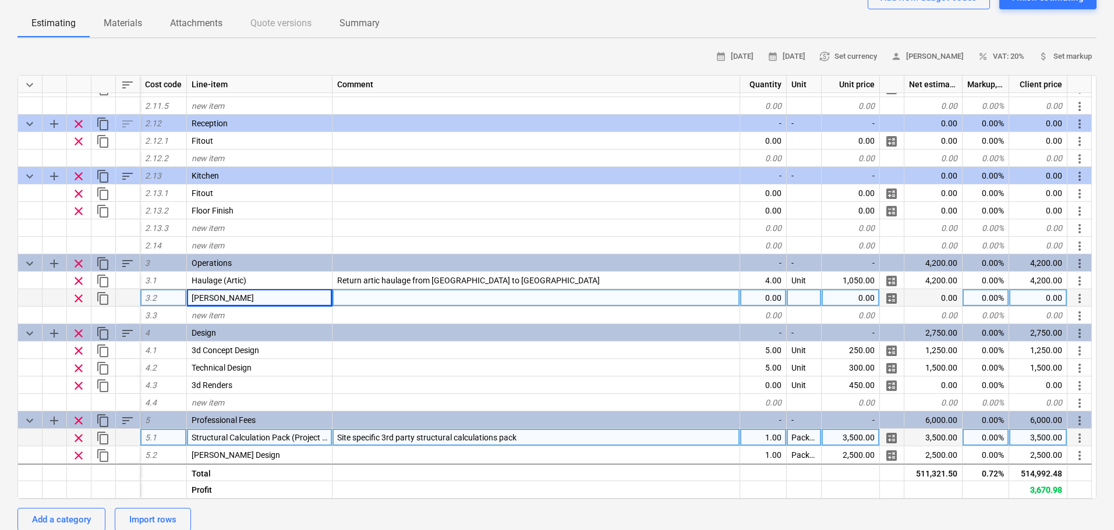
click at [759, 296] on div "0.00" at bounding box center [763, 297] width 47 height 17
type input "1"
type textarea "x"
type input "Package"
type textarea "x"
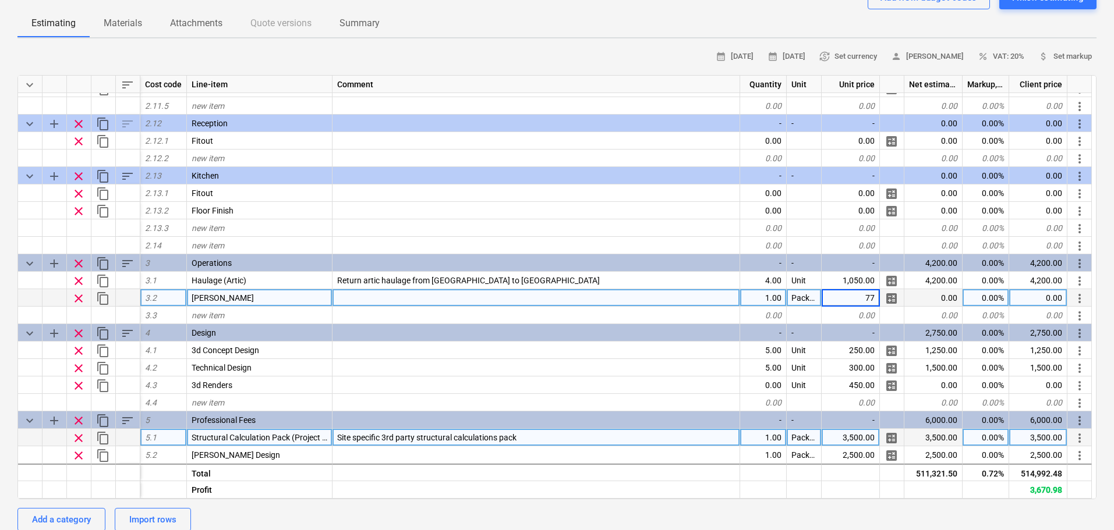
type input "7"
click at [82, 299] on span "clear" at bounding box center [79, 299] width 14 height 14
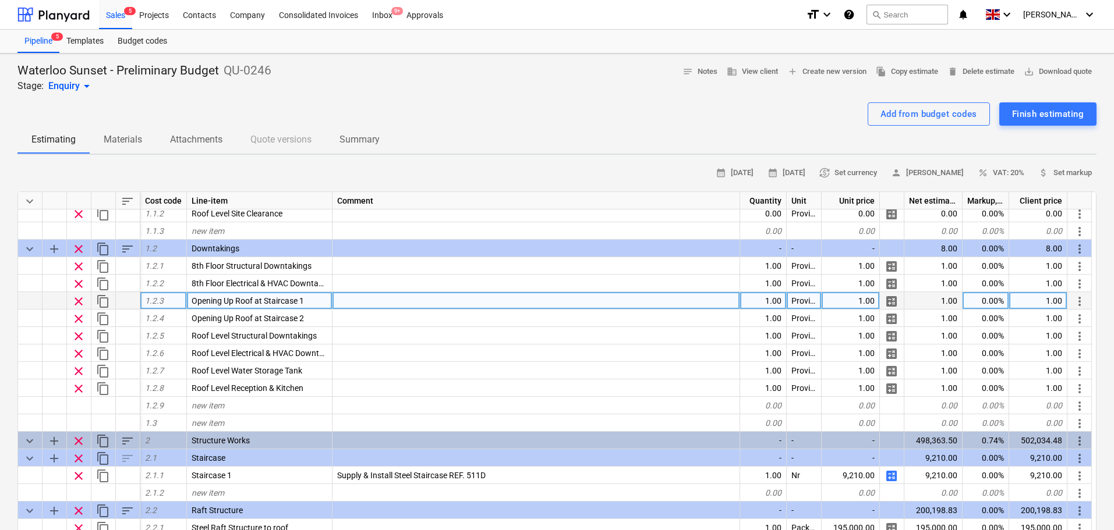
scroll to position [58, 0]
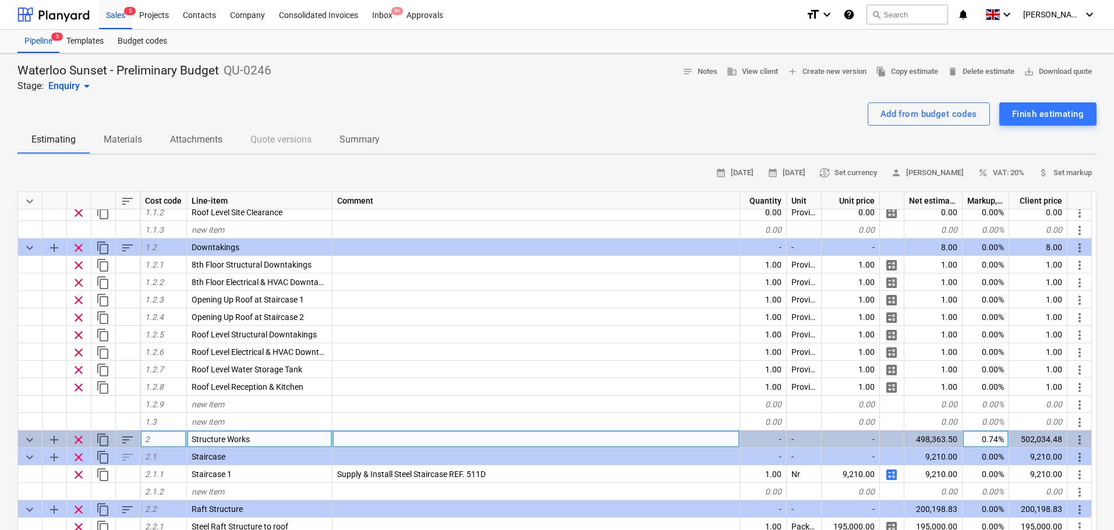
click at [28, 441] on span "keyboard_arrow_down" at bounding box center [30, 440] width 14 height 14
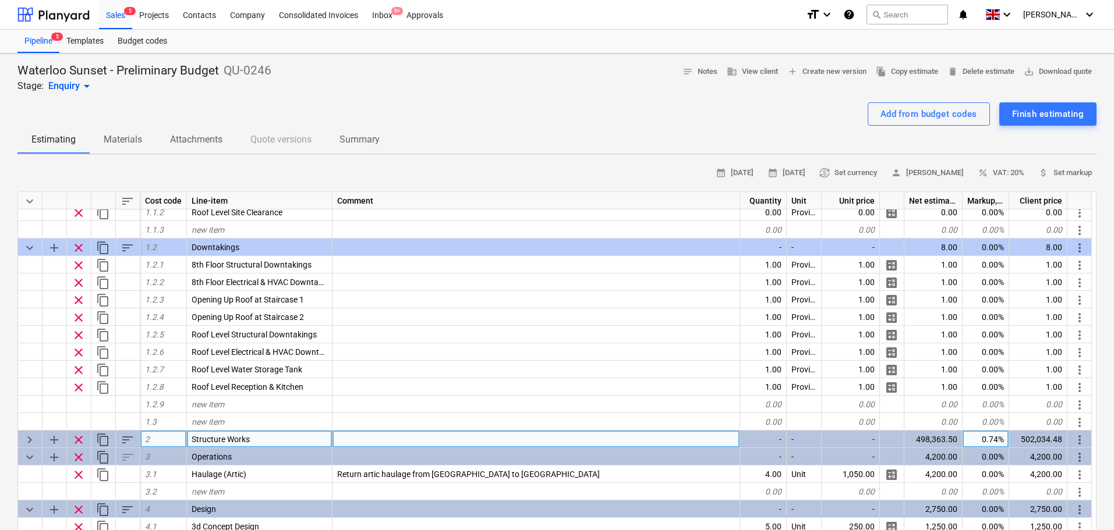
click at [28, 441] on span "keyboard_arrow_right" at bounding box center [30, 440] width 14 height 14
type textarea "x"
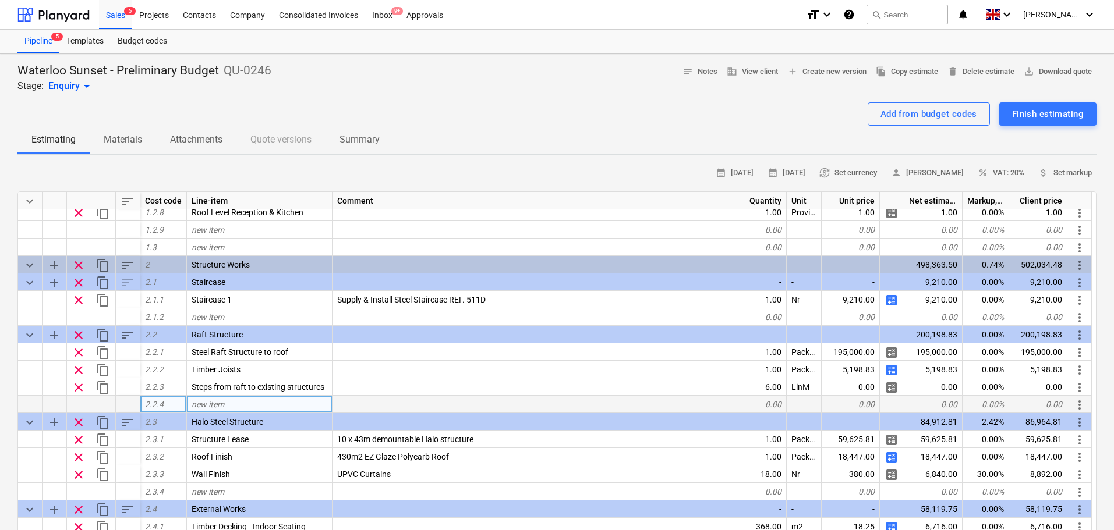
scroll to position [291, 0]
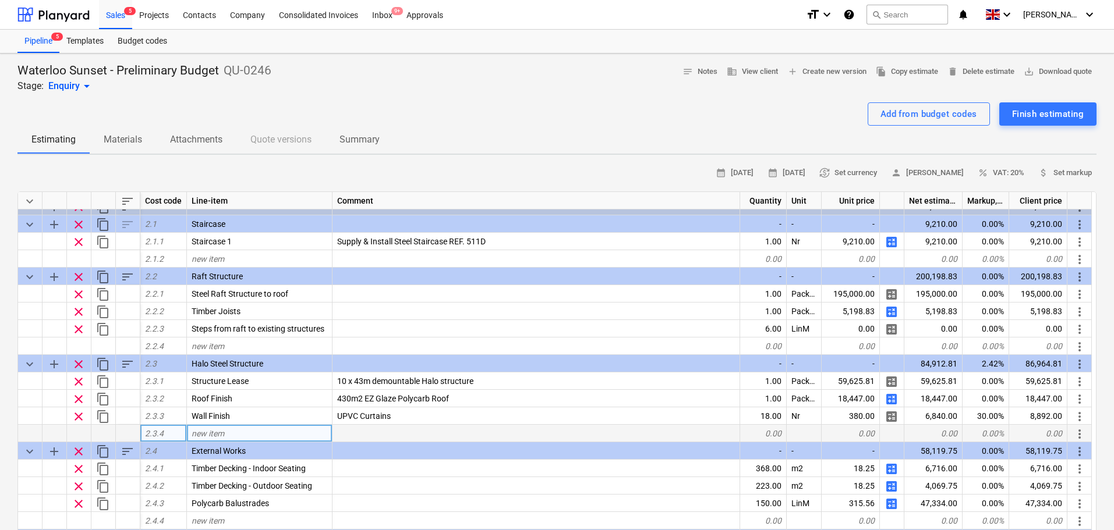
click at [232, 433] on div "new item" at bounding box center [260, 433] width 146 height 17
type input "Installation"
type textarea "x"
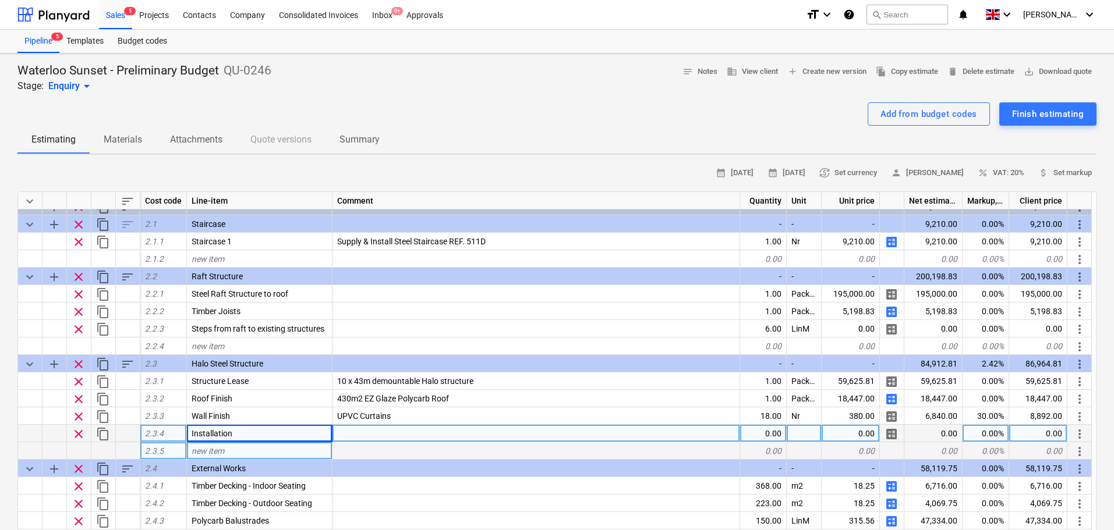
click at [243, 445] on div "new item" at bounding box center [260, 451] width 146 height 17
click at [248, 439] on div "Installation" at bounding box center [260, 433] width 146 height 17
click at [248, 436] on input "Installation" at bounding box center [259, 433] width 145 height 17
type input "Installation - Structure"
type textarea "x"
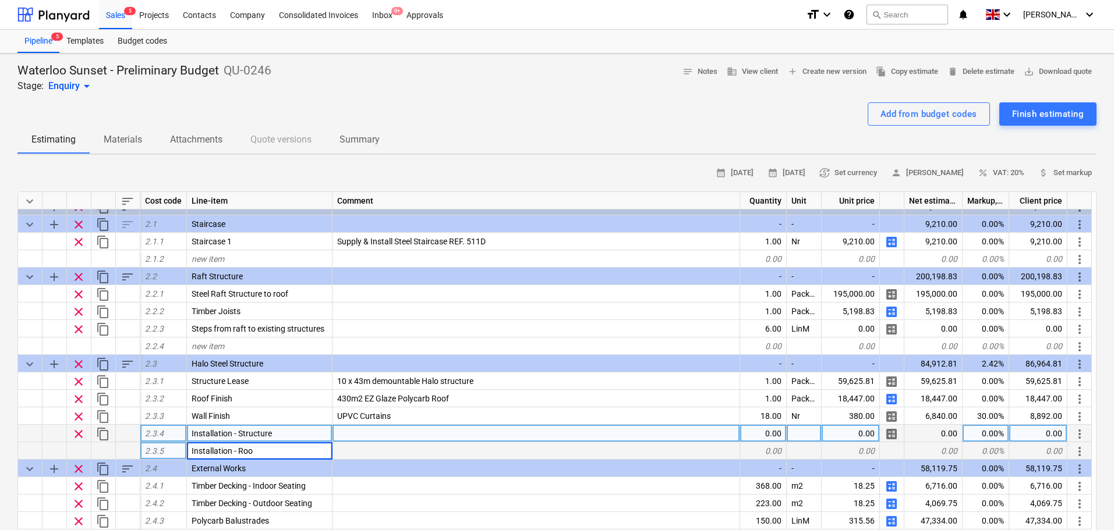
type input "Installation - Roof"
type textarea "x"
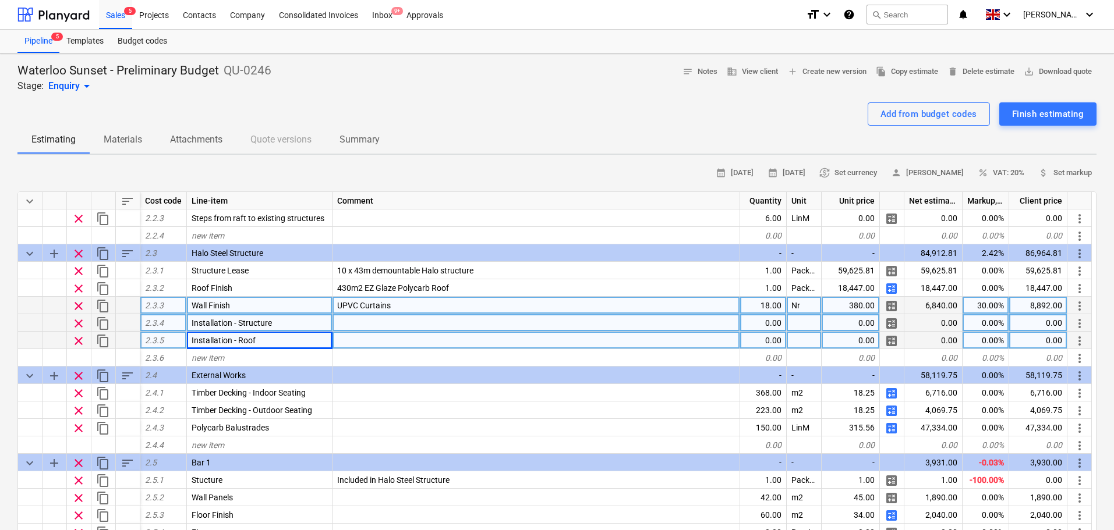
scroll to position [408, 0]
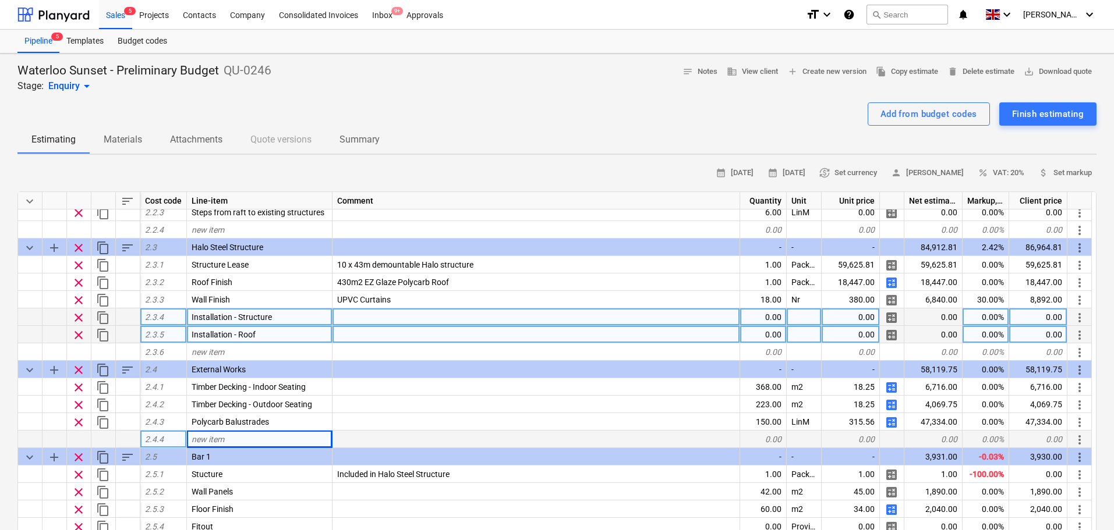
drag, startPoint x: 225, startPoint y: 435, endPoint x: 203, endPoint y: 441, distance: 23.0
click at [203, 441] on span "new item" at bounding box center [208, 439] width 33 height 9
type input "Inst"
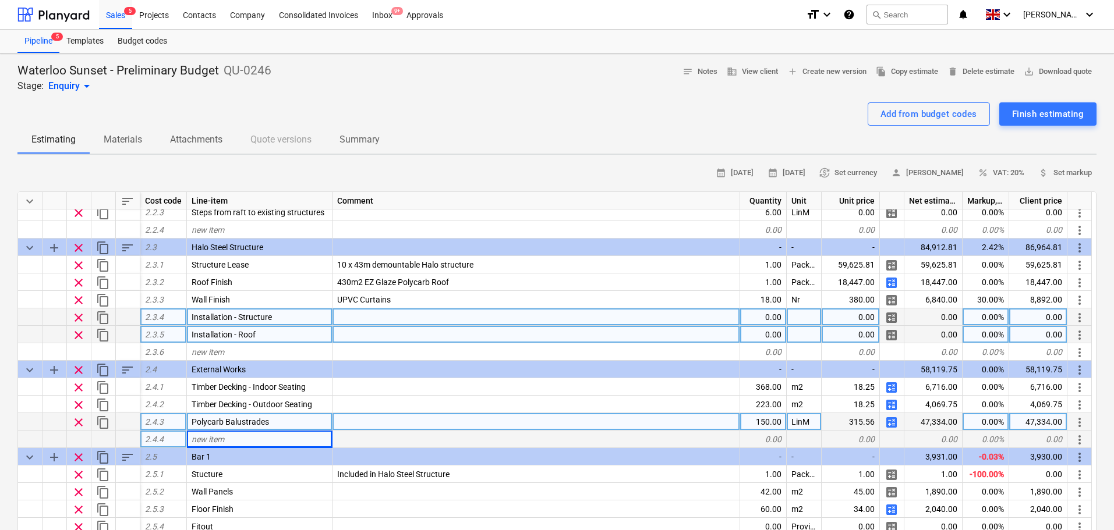
click at [78, 421] on span "clear" at bounding box center [79, 423] width 14 height 14
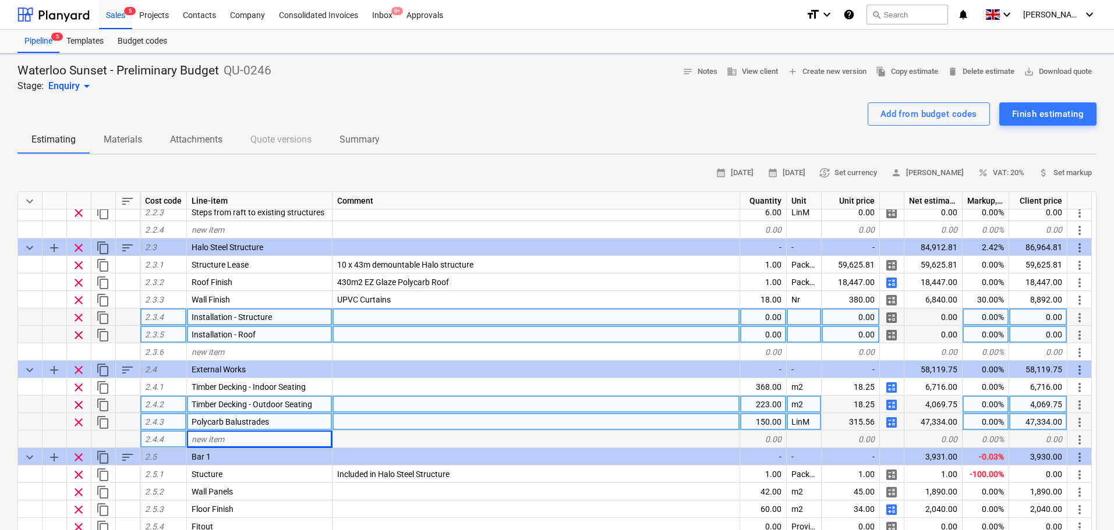
type textarea "x"
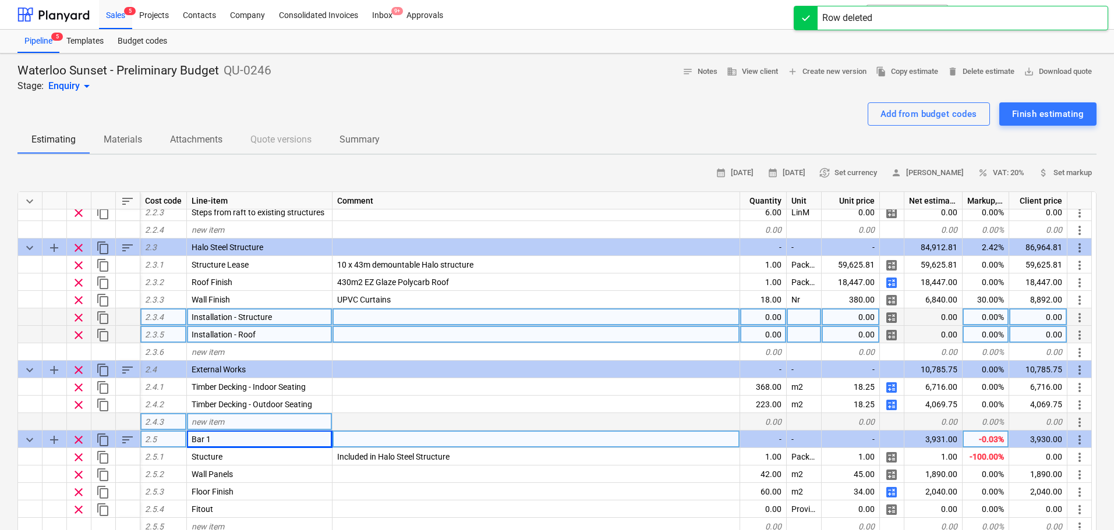
click at [260, 417] on div "new item" at bounding box center [260, 421] width 146 height 17
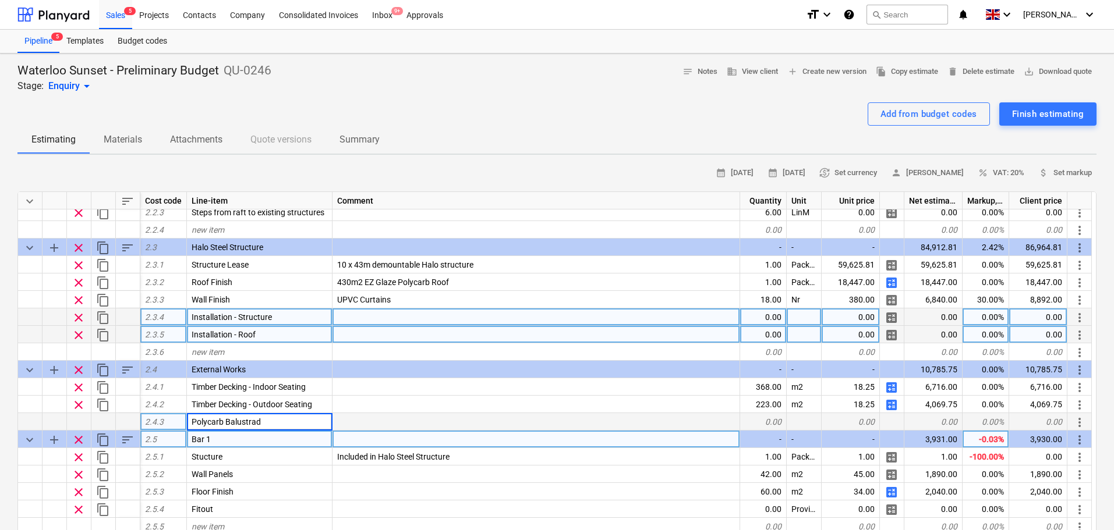
type input "Polycarb Balustrade"
type textarea "x"
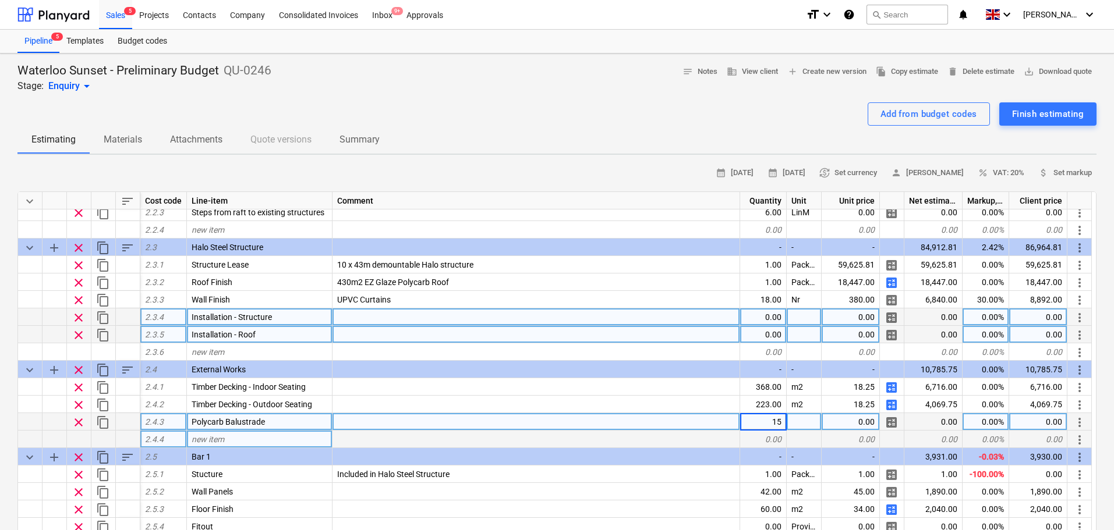
type input "150"
type textarea "x"
type input "LinM"
click at [891, 423] on span "calculate" at bounding box center [891, 423] width 14 height 14
type textarea "x"
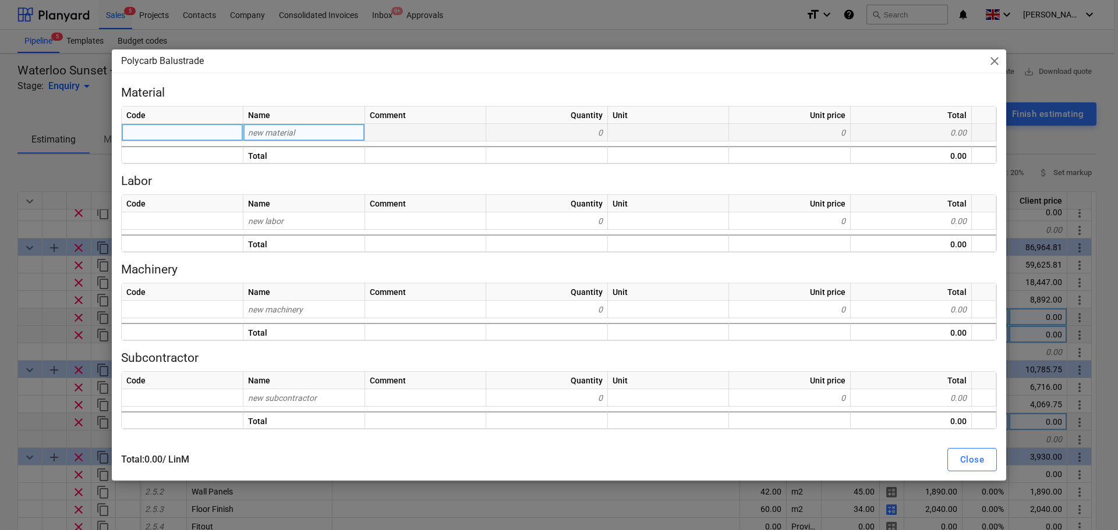
click at [332, 137] on div "new material" at bounding box center [304, 132] width 122 height 17
type input "Columns"
type textarea "x"
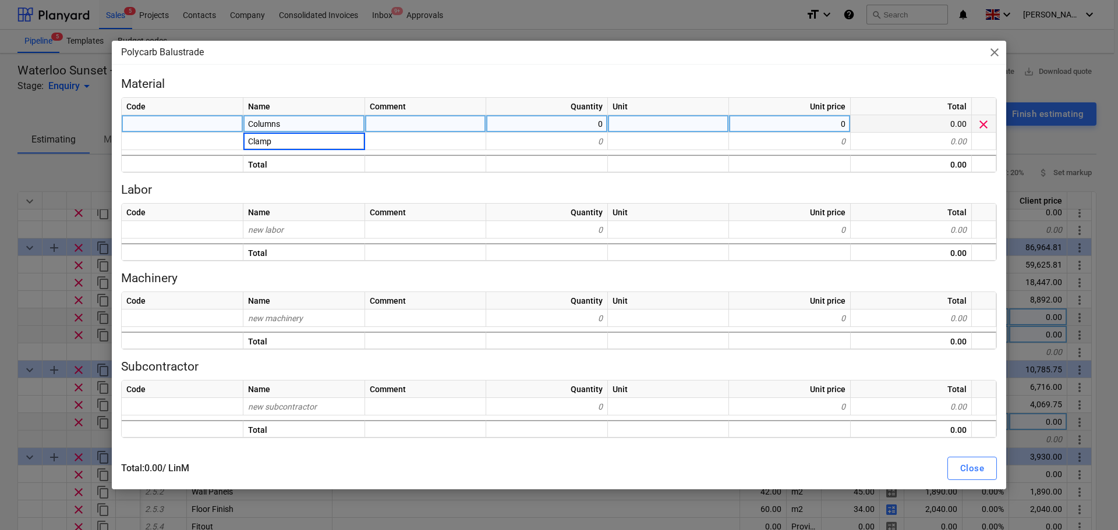
type input "Clamps"
type textarea "x"
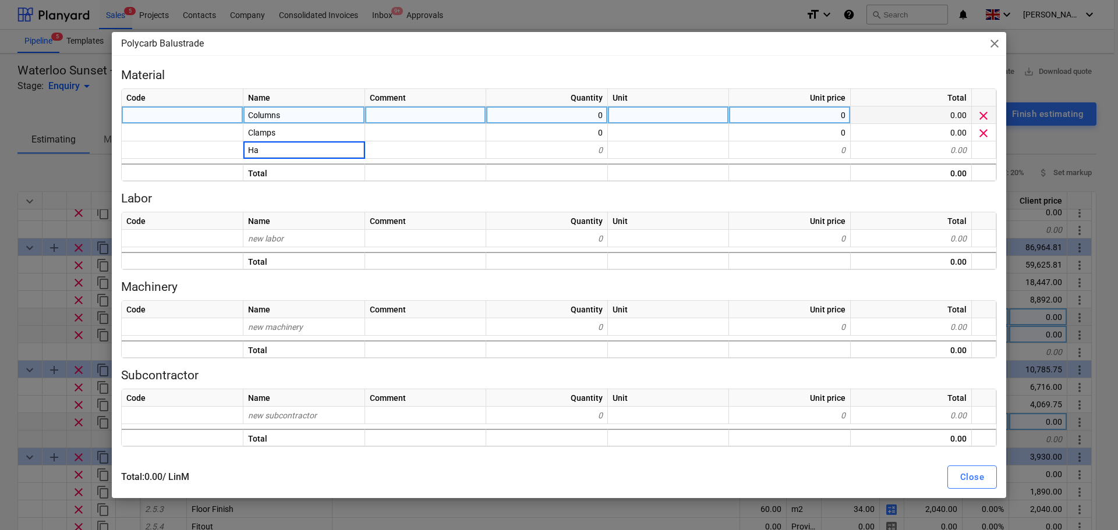
type input "H"
type input "Polycarb"
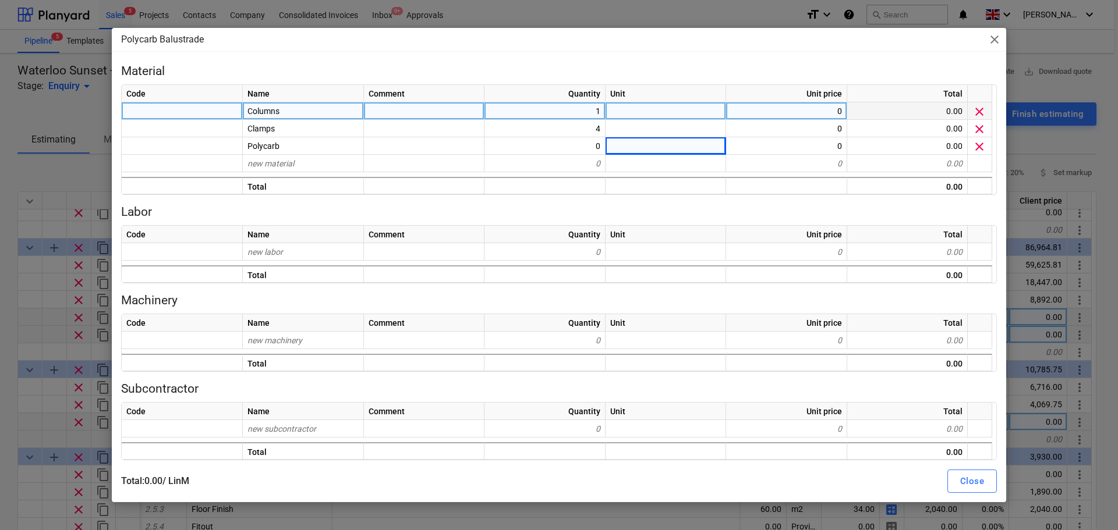
type textarea "x"
type input "Nr"
type textarea "x"
type input "Nr"
type textarea "x"
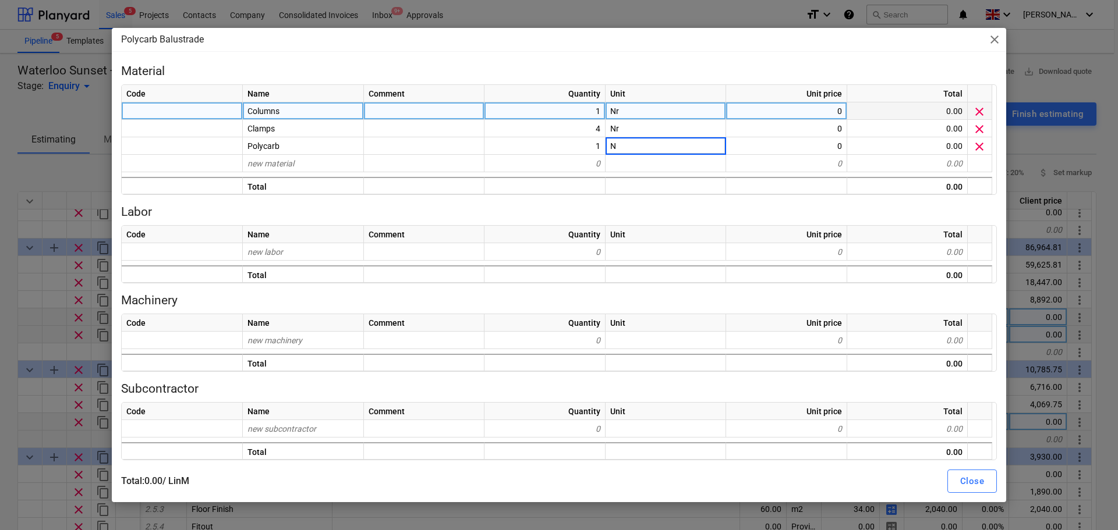
type input "Nr"
type textarea "x"
type input "133"
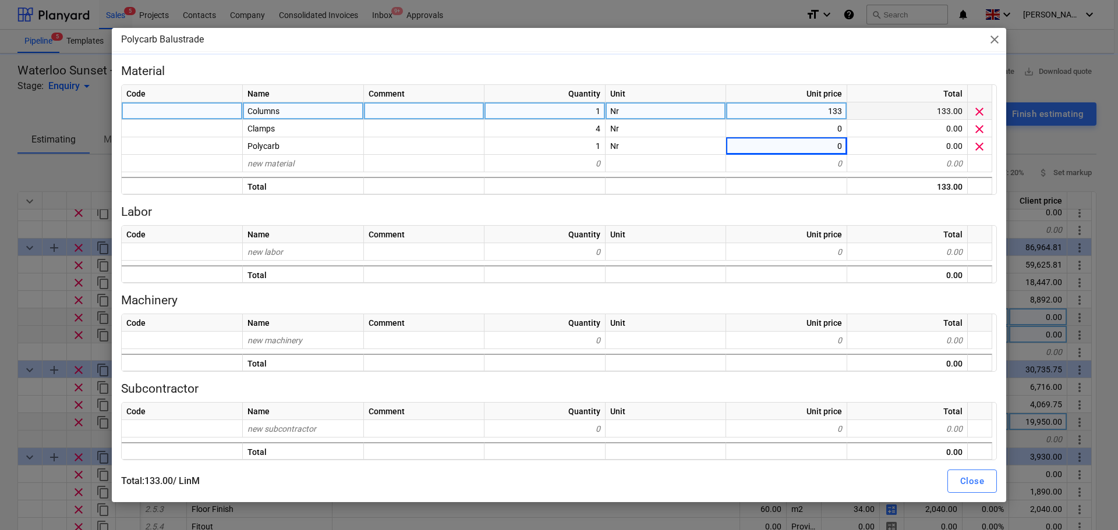
type textarea "x"
type input "150"
type textarea "x"
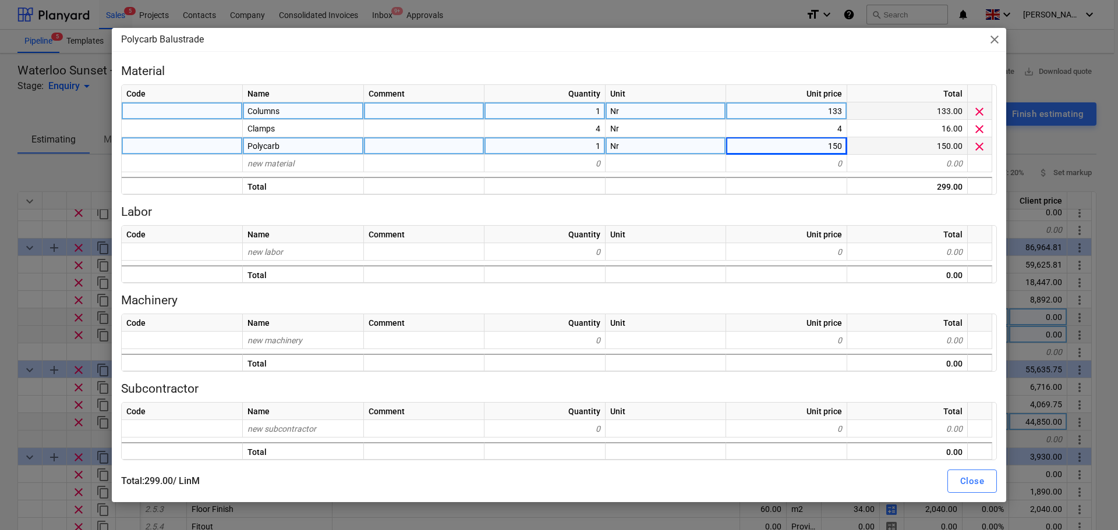
click at [417, 148] on div at bounding box center [424, 145] width 121 height 17
type input "800"
type textarea "x"
click at [417, 148] on div "800" at bounding box center [424, 145] width 121 height 17
click at [417, 148] on input "800" at bounding box center [424, 145] width 120 height 17
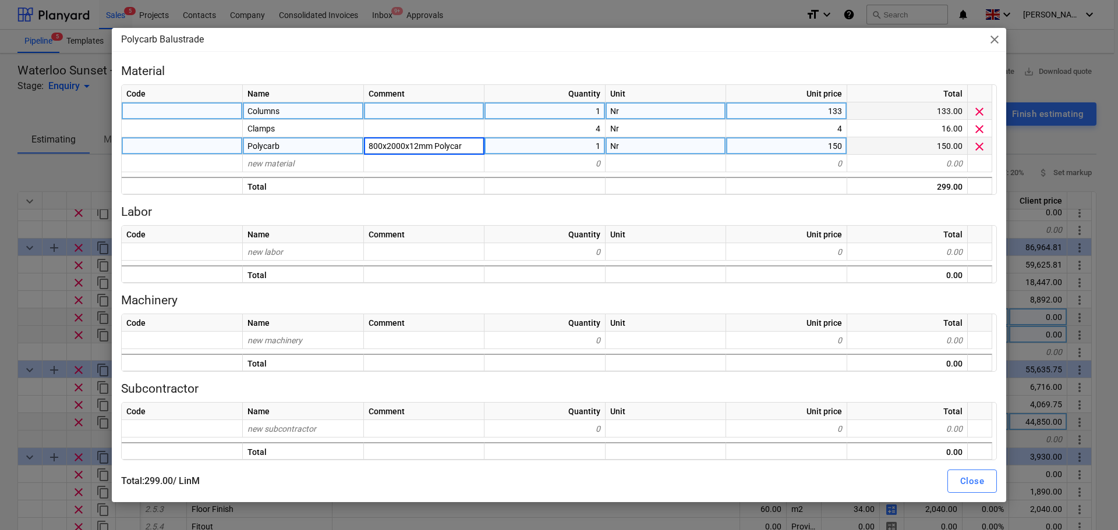
type input "800x2000x12mm Polycarb"
type textarea "x"
type input "2m Column"
type textarea "x"
type input "Brundle Clamps"
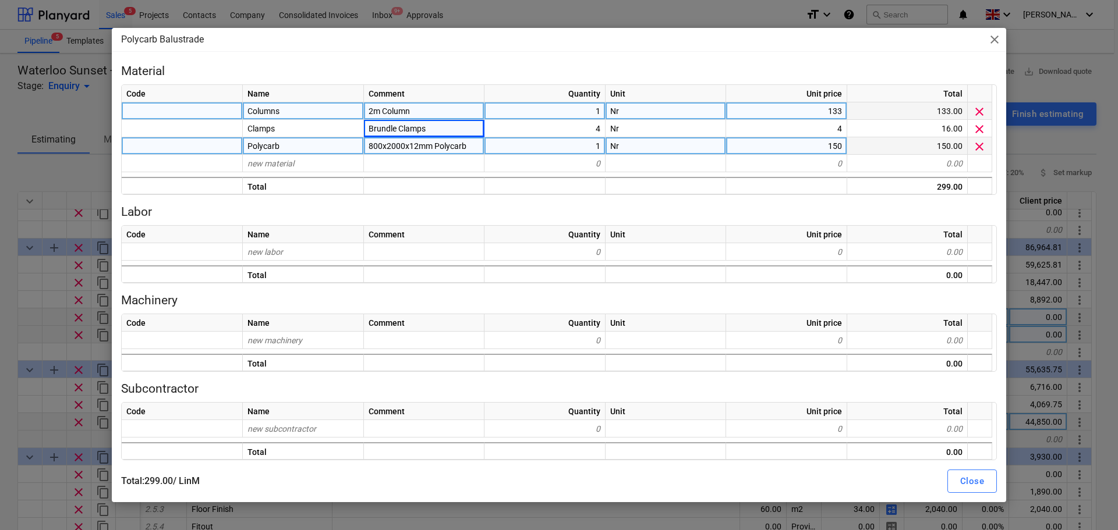
click at [996, 43] on span "close" at bounding box center [994, 40] width 14 height 14
type textarea "x"
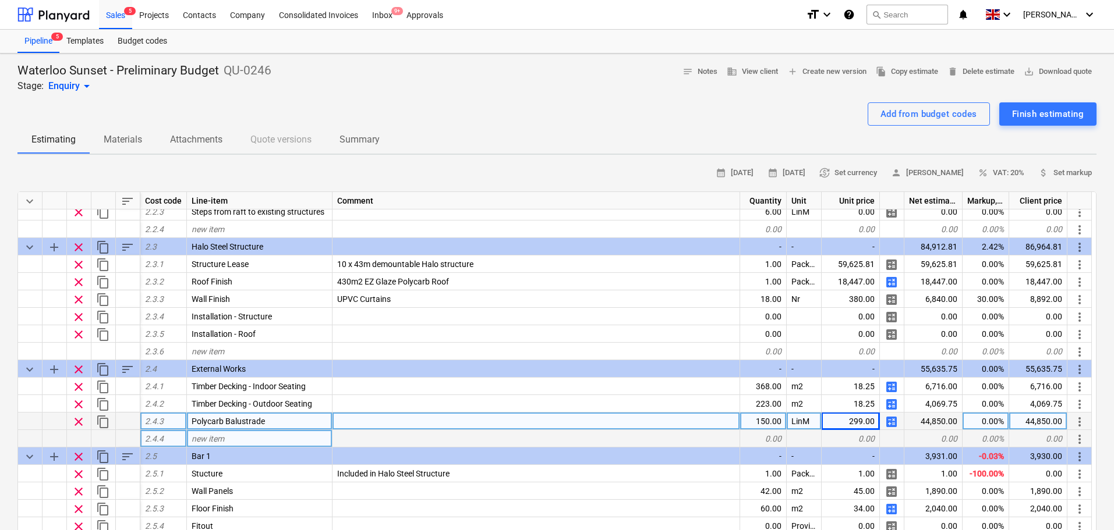
scroll to position [408, 0]
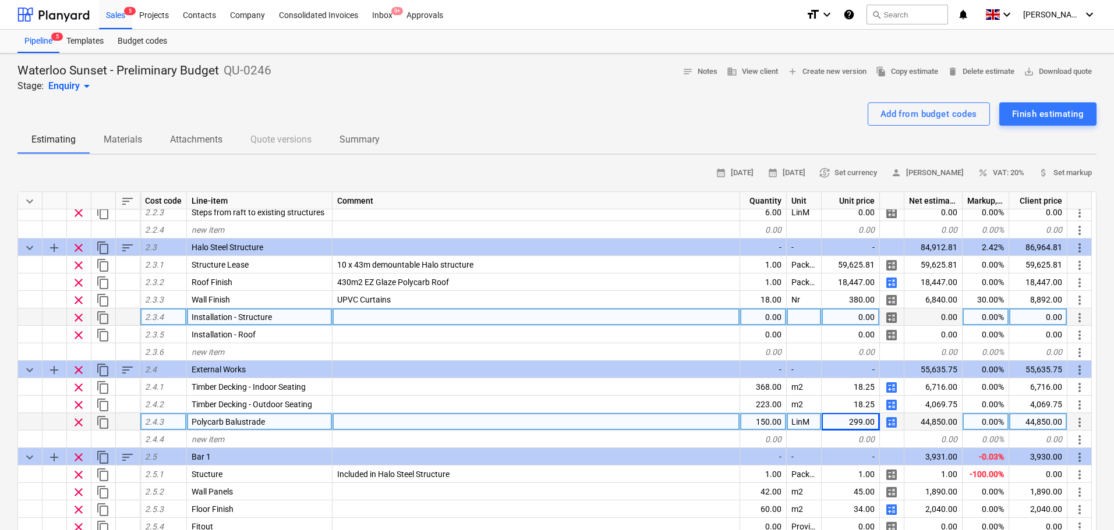
click at [774, 320] on div "0.00" at bounding box center [763, 317] width 47 height 17
type input "1"
type input "120"
type textarea "x"
type input "Days"
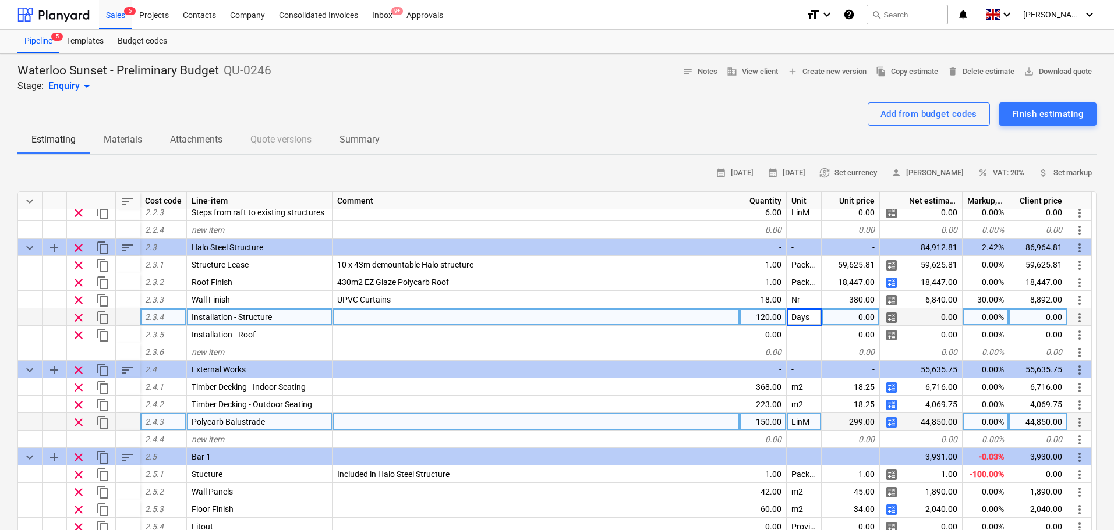
type textarea "x"
type input "440"
type textarea "x"
type input "Days"
type textarea "x"
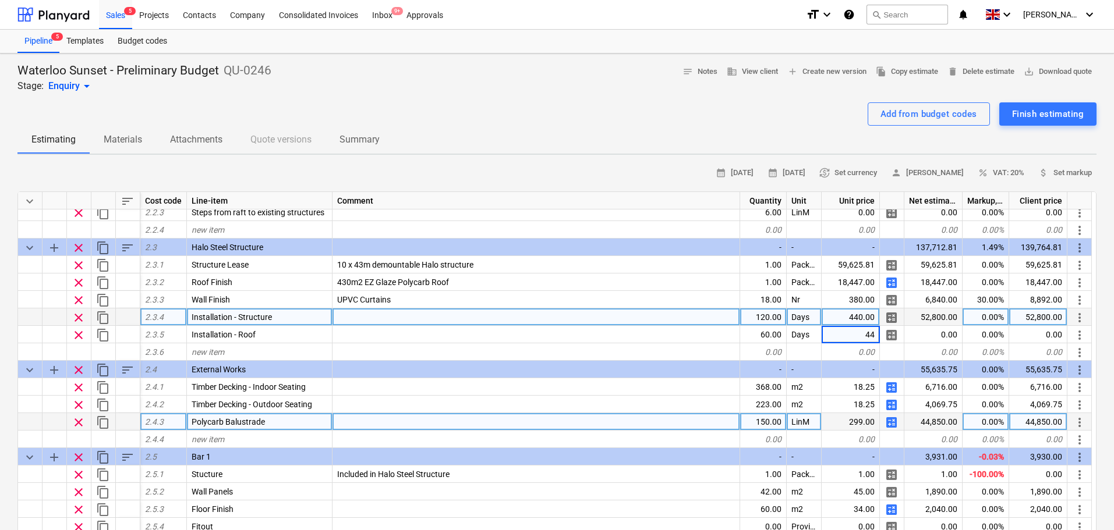
type input "440"
type textarea "x"
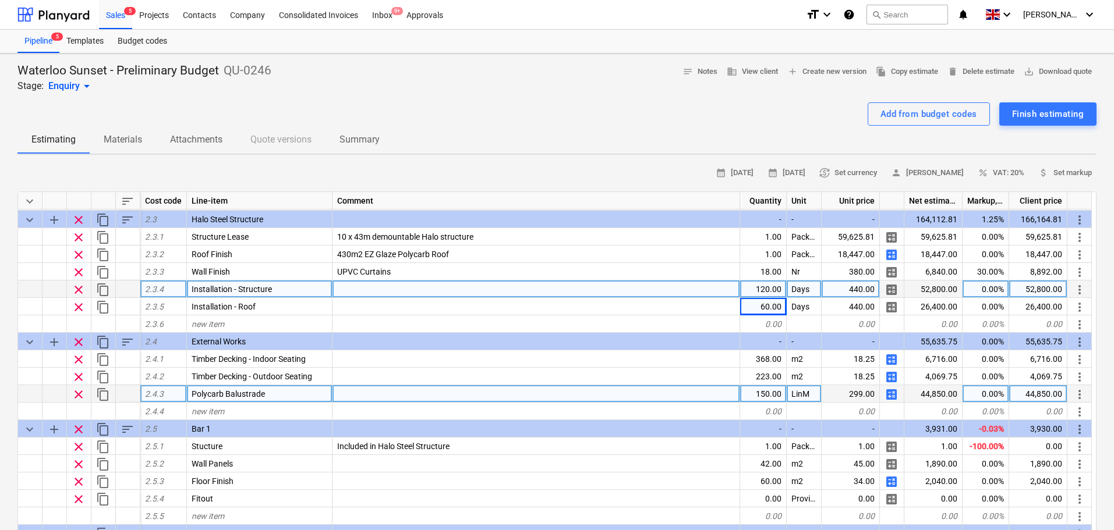
scroll to position [466, 0]
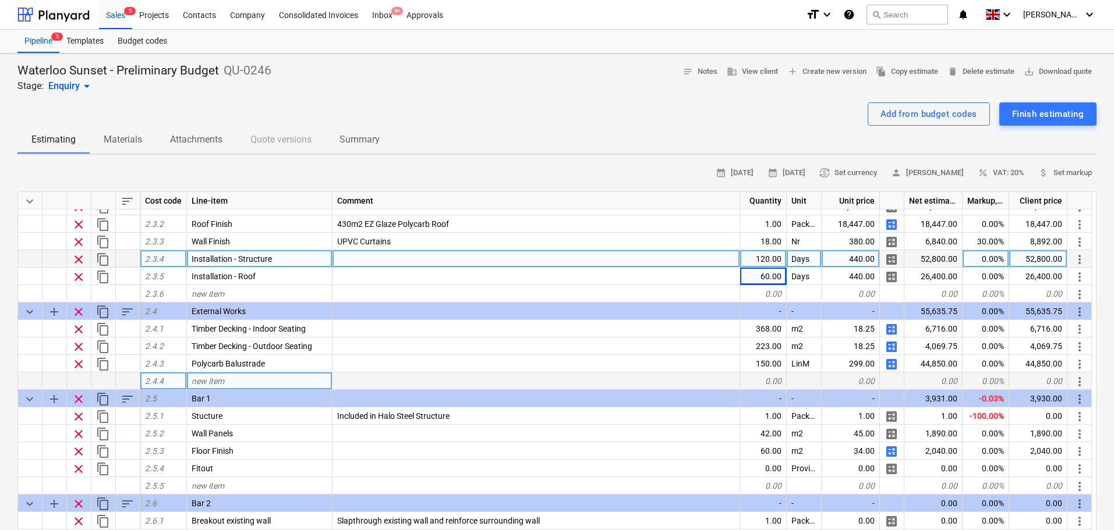
click at [226, 383] on div "new item" at bounding box center [260, 381] width 146 height 17
type input "Decking Install"
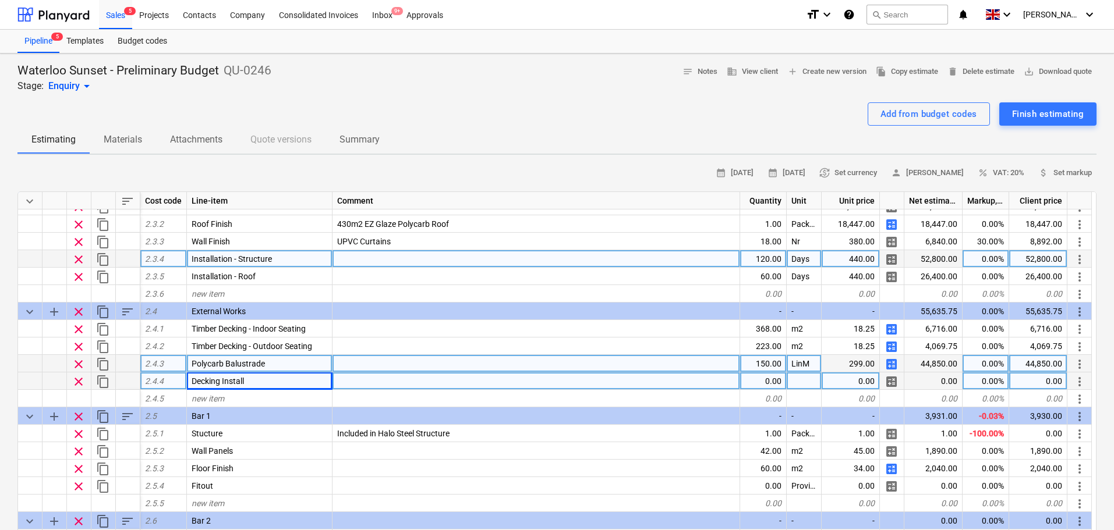
click at [885, 364] on span "calculate" at bounding box center [891, 364] width 14 height 14
type textarea "x"
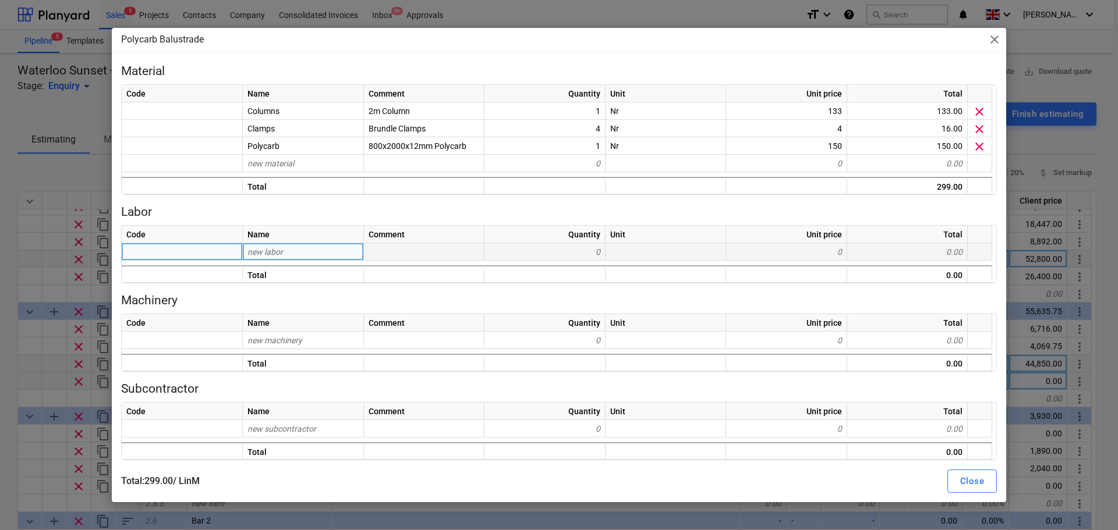
click at [293, 258] on div "new labor" at bounding box center [303, 251] width 121 height 17
type input "I"
type input "Labo"
type input "u"
type input "Labour 1"
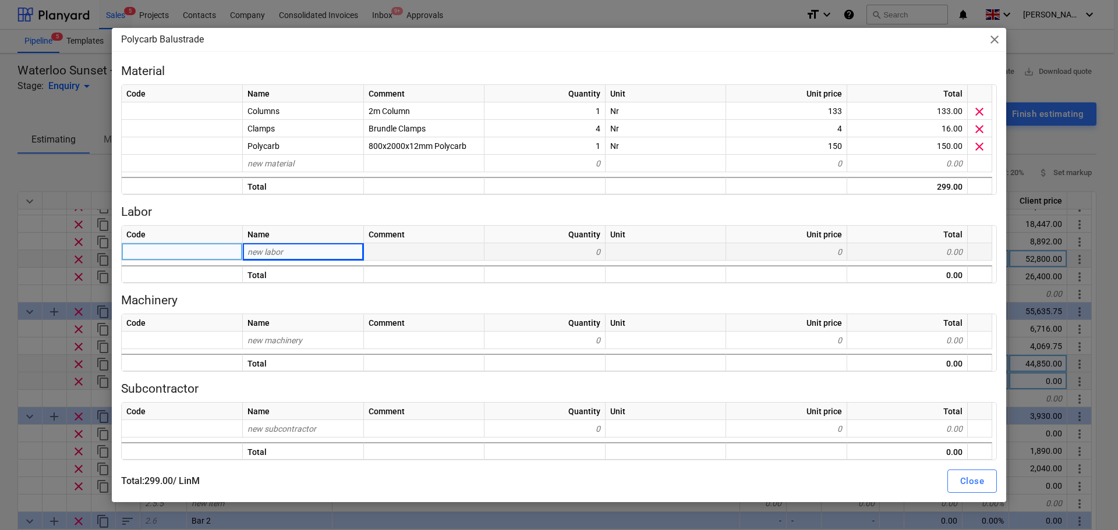
type textarea "x"
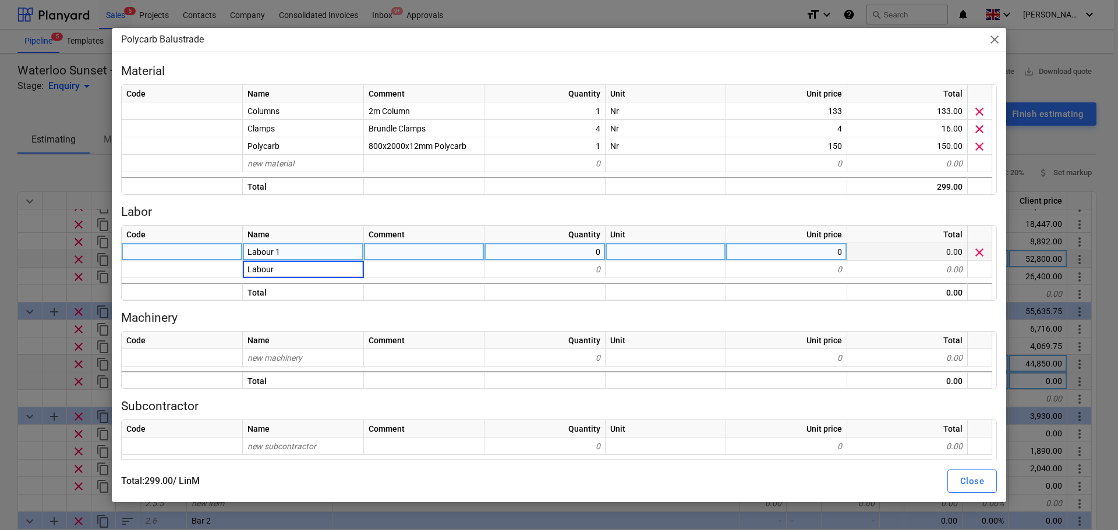
type input "Labour 2"
type textarea "x"
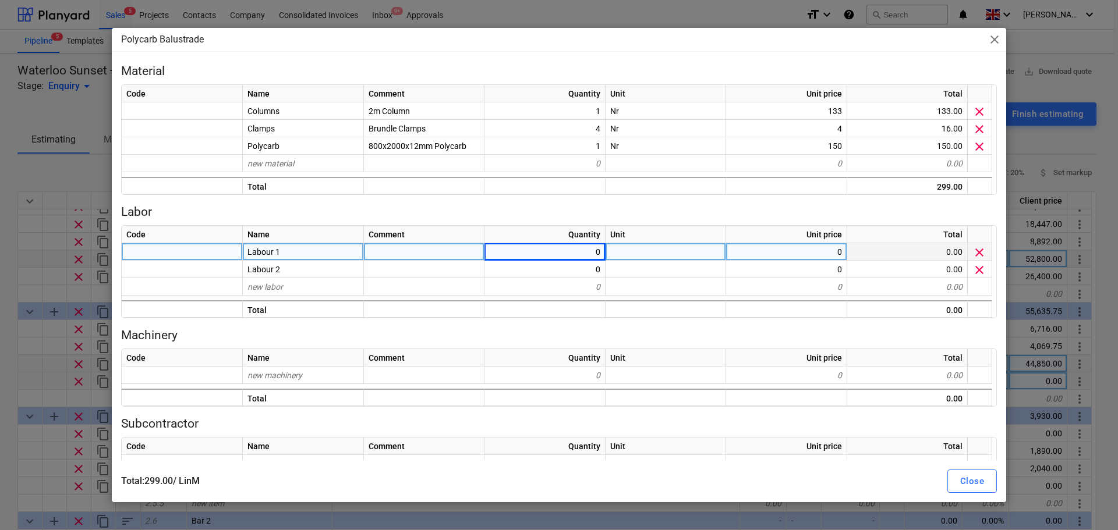
click at [820, 253] on div "0" at bounding box center [786, 251] width 121 height 17
type input "9.78"
type textarea "x"
type input "9.78"
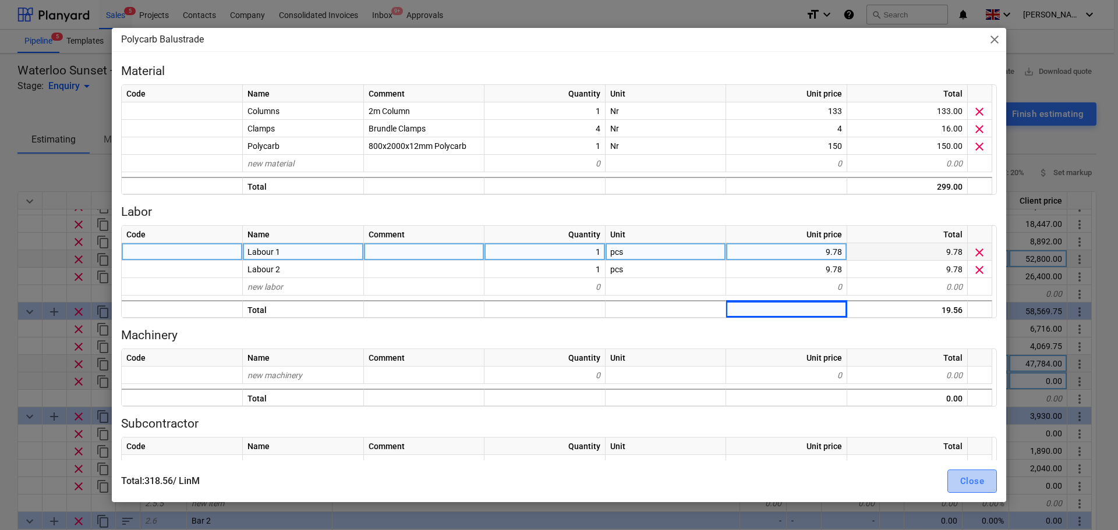
click at [974, 482] on div "Close" at bounding box center [972, 481] width 24 height 15
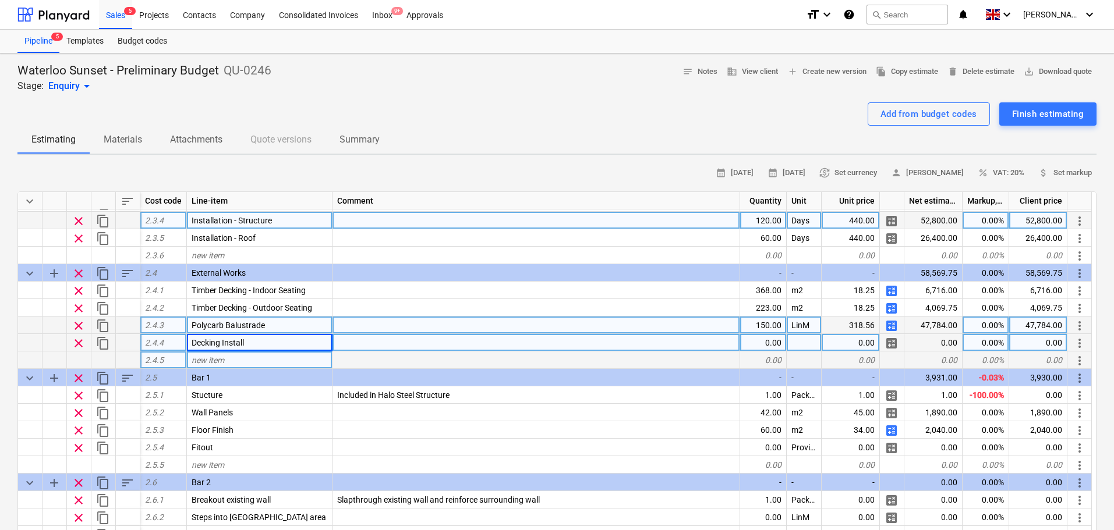
scroll to position [582, 0]
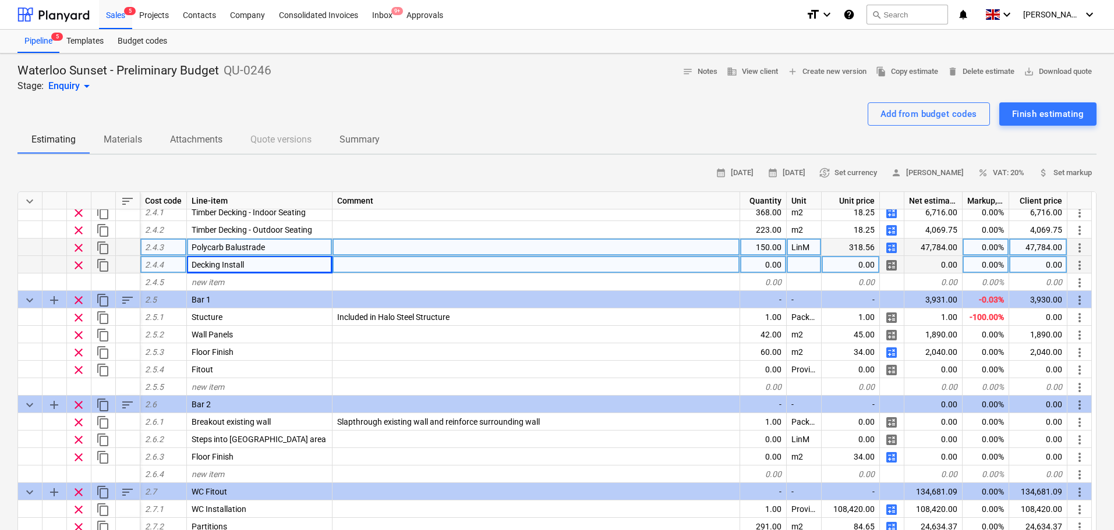
click at [81, 264] on span "clear" at bounding box center [79, 266] width 14 height 14
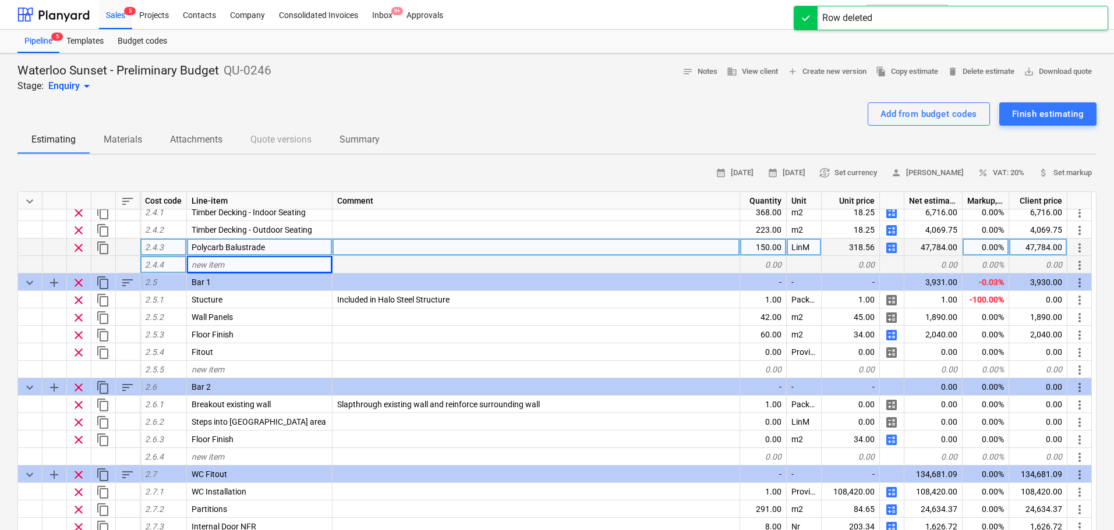
type textarea "x"
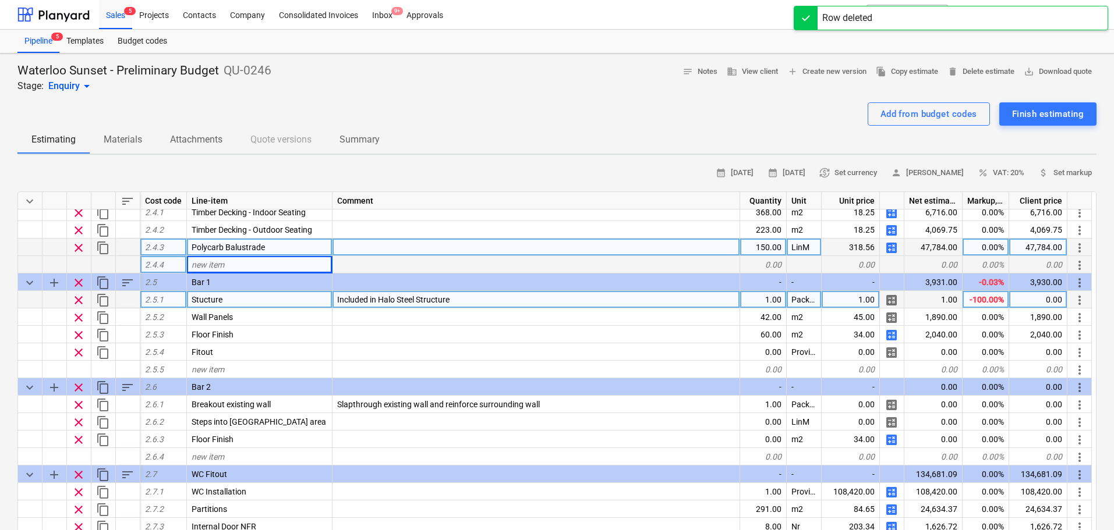
scroll to position [640, 0]
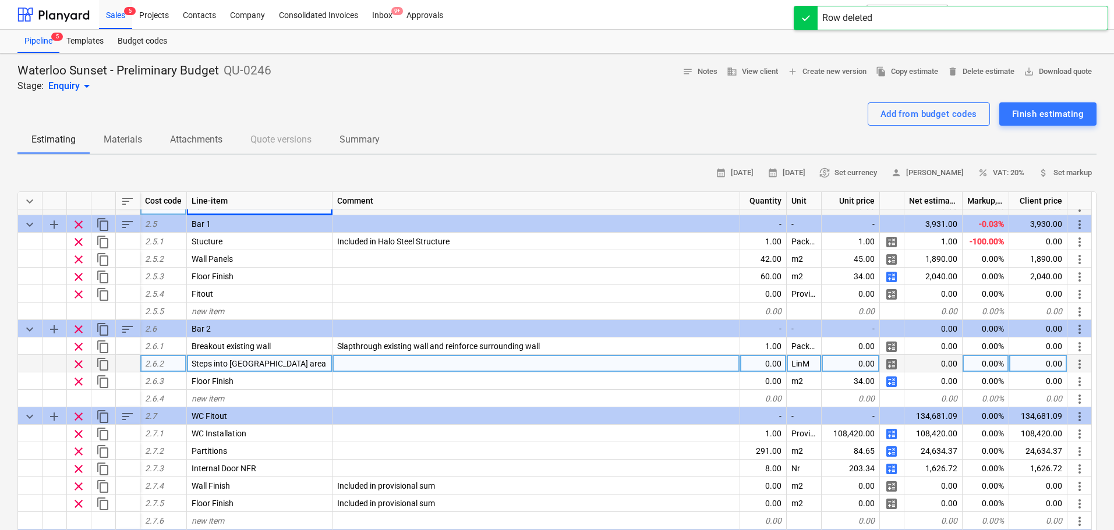
click at [786, 366] on div "0.00" at bounding box center [763, 363] width 47 height 17
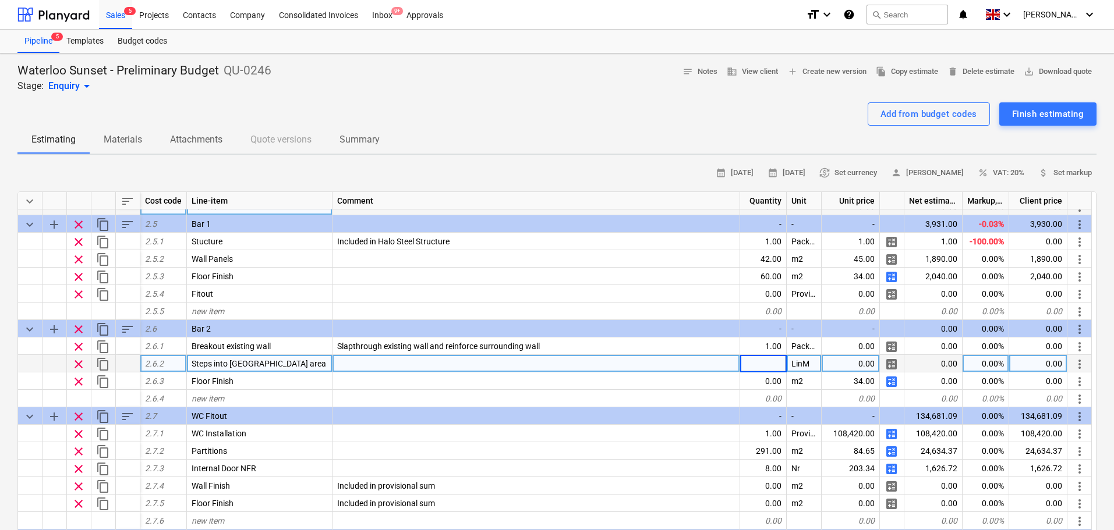
type input "6"
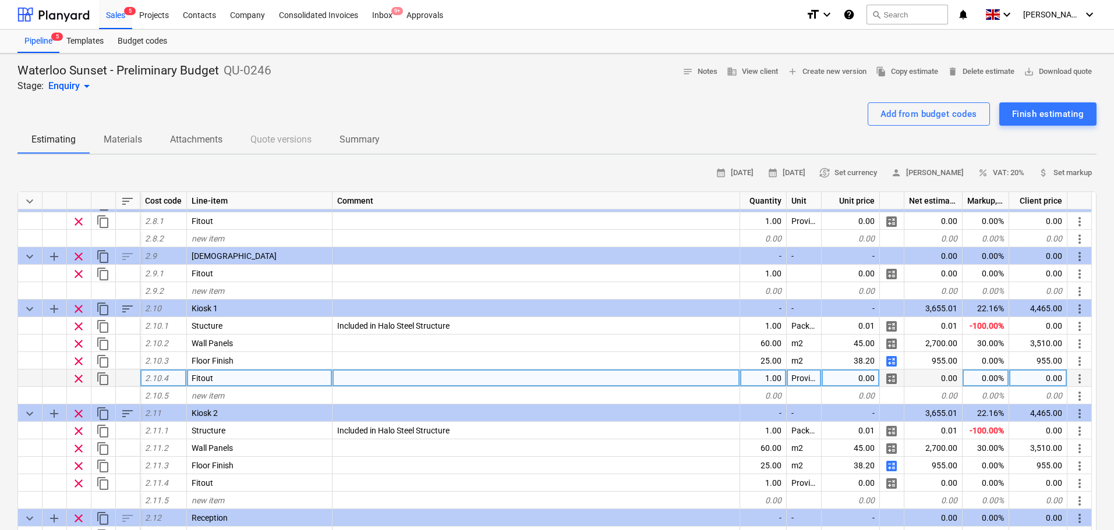
scroll to position [990, 0]
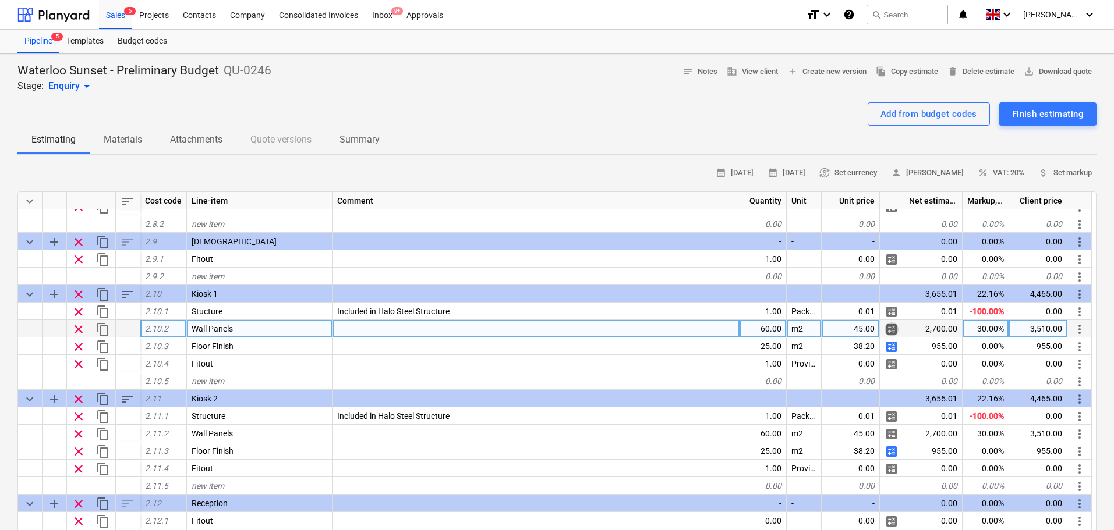
click at [893, 331] on span "calculate" at bounding box center [891, 330] width 14 height 14
type textarea "x"
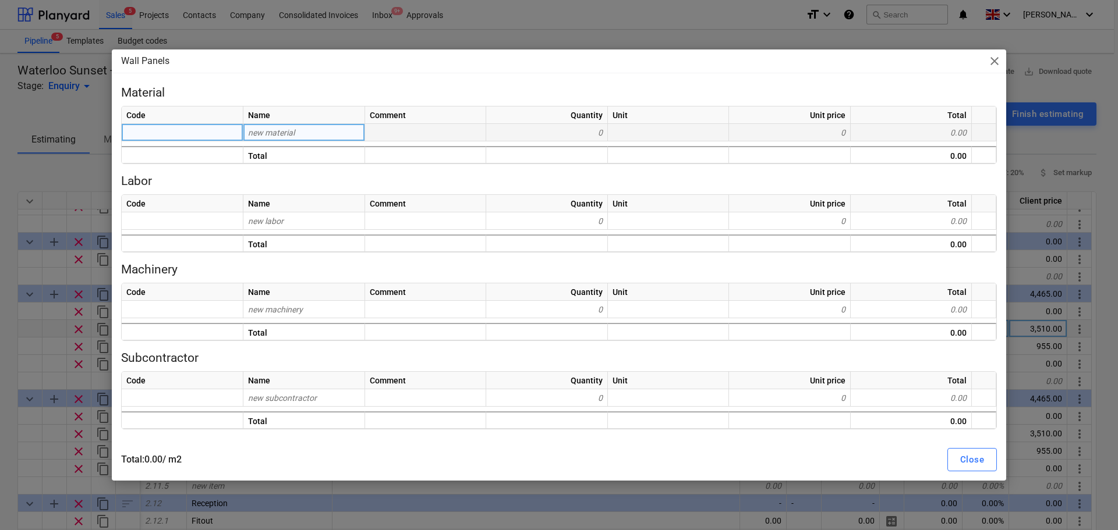
click at [310, 134] on div "new material" at bounding box center [304, 132] width 122 height 17
type input "M"
type input "Panels"
type textarea "x"
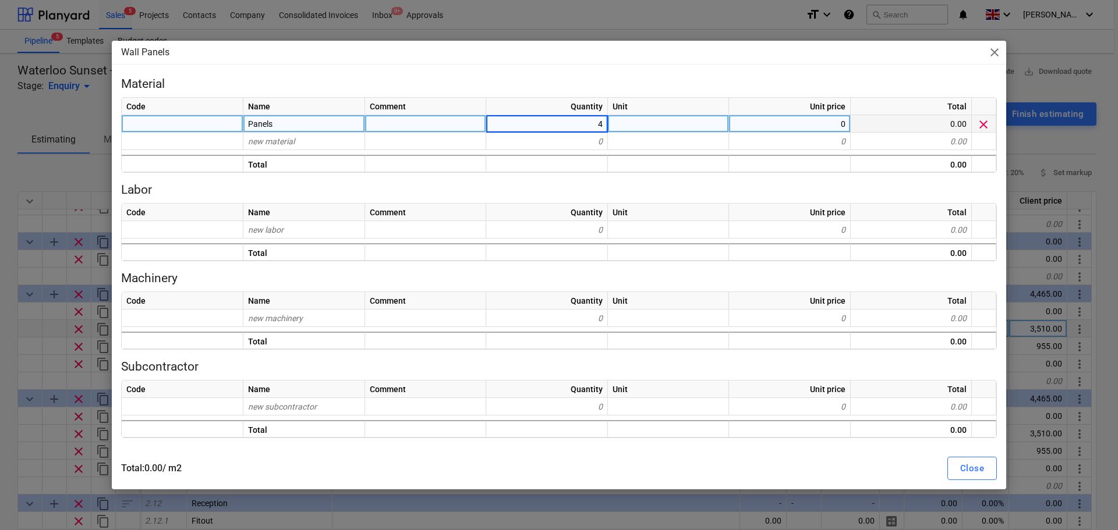
type input "45"
type textarea "x"
type input "m2"
type textarea "x"
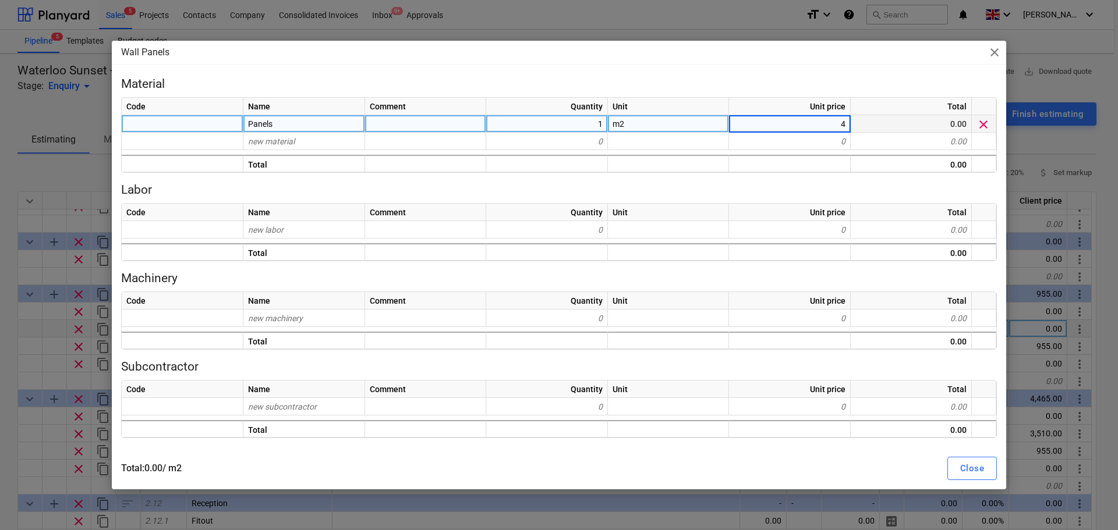
type input "45"
type textarea "x"
click at [303, 233] on div "new labor" at bounding box center [304, 229] width 122 height 17
type input "L"
type input "Labour 1"
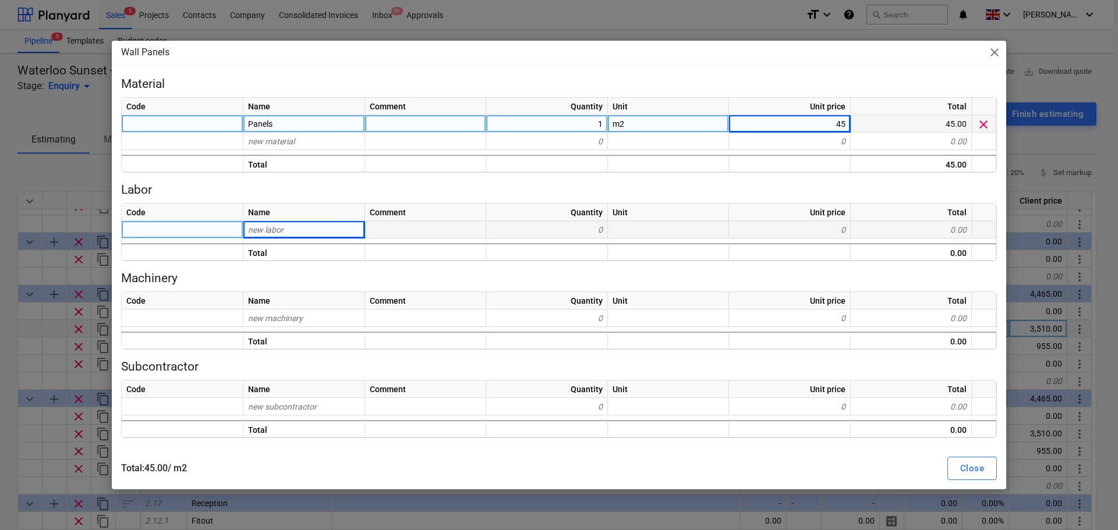
type textarea "x"
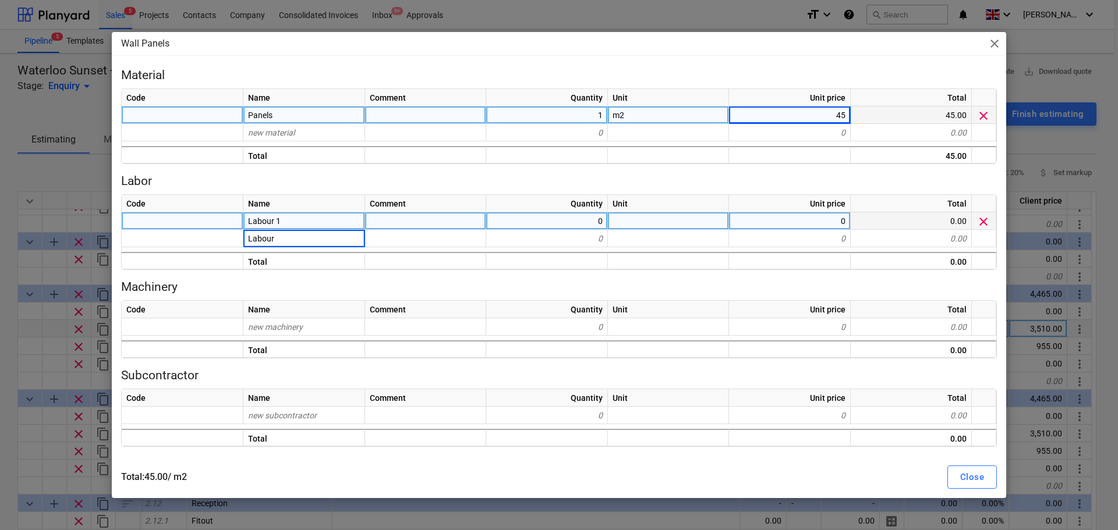
type input "Labour 2"
type textarea "x"
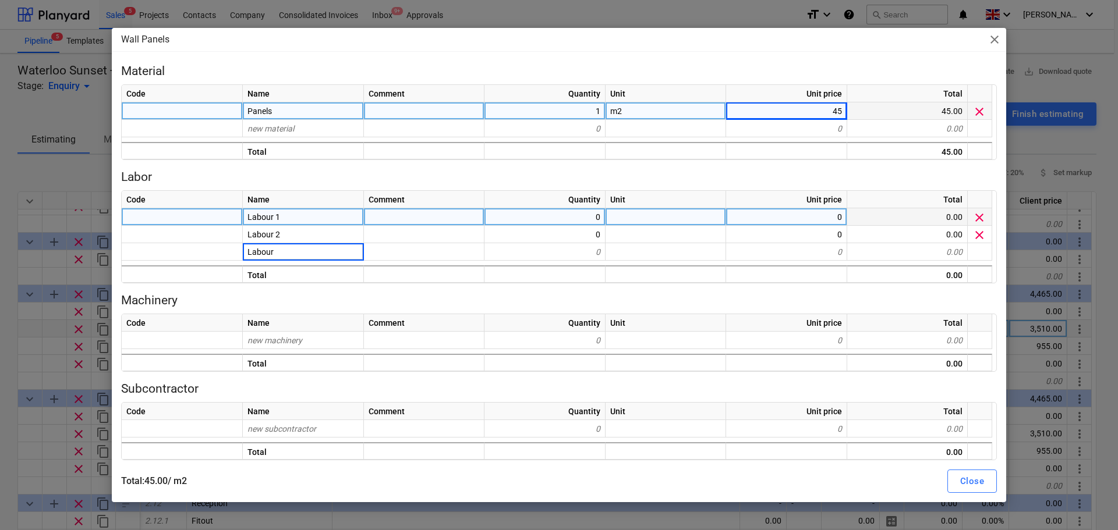
type input "Labour 3"
type textarea "x"
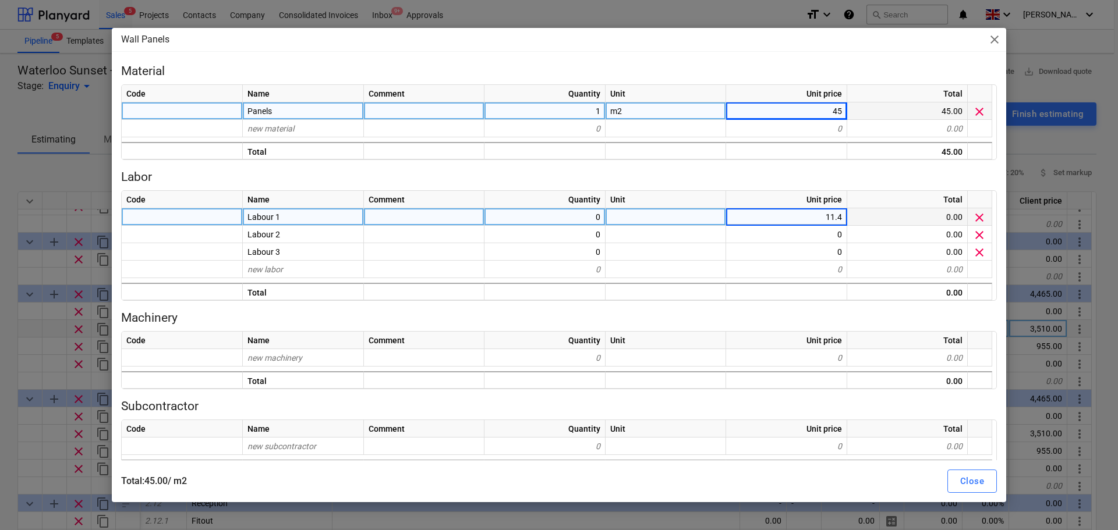
type input "11.41"
type textarea "x"
type input "11.41"
type textarea "x"
type input "11.41"
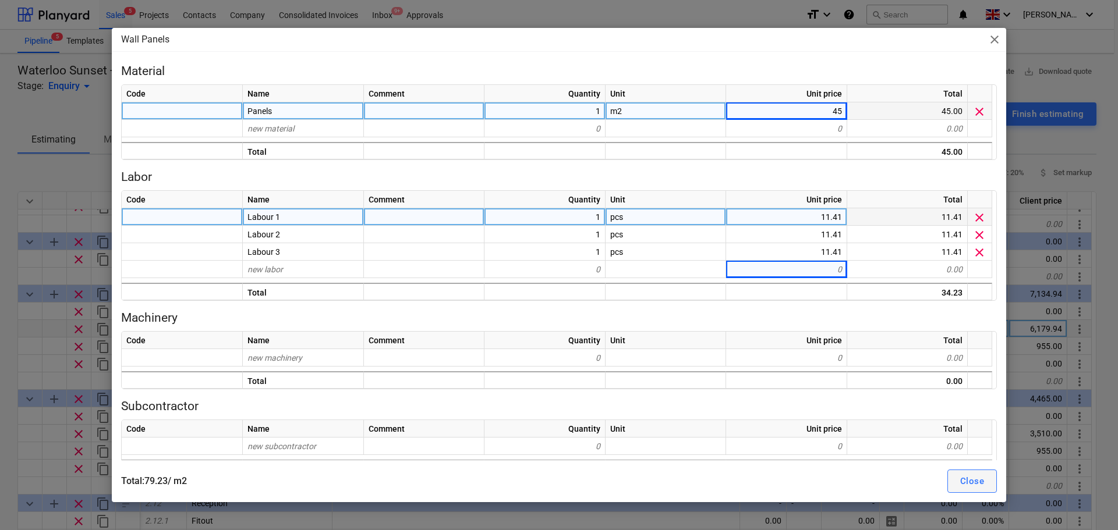
click at [966, 475] on div "Close" at bounding box center [972, 481] width 24 height 15
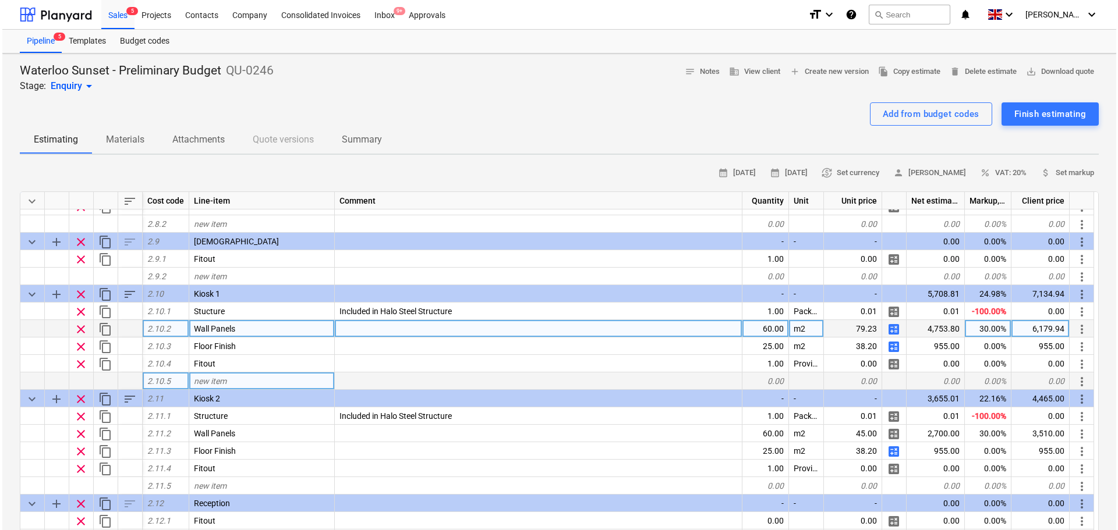
scroll to position [1048, 0]
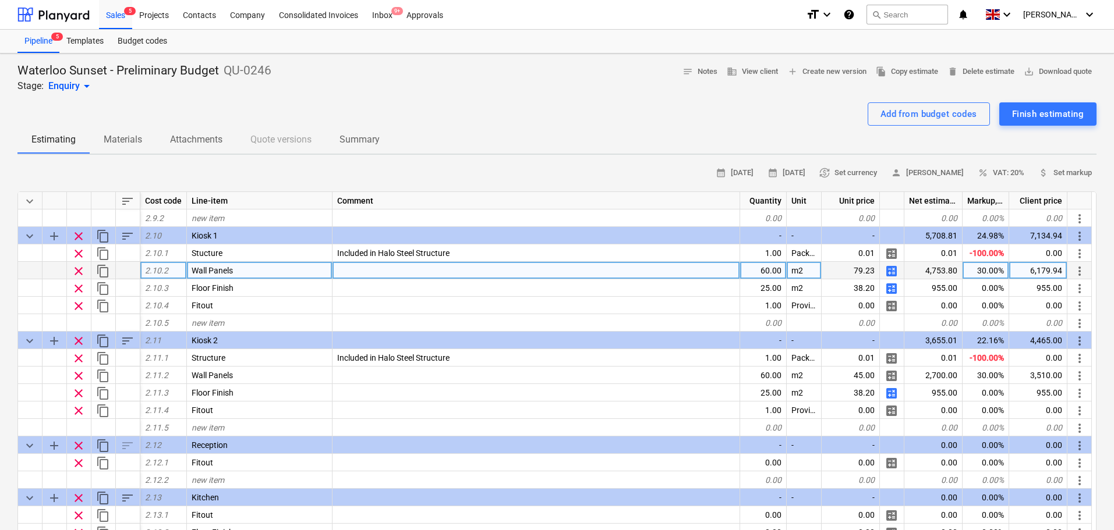
click at [98, 271] on span "content_copy" at bounding box center [103, 271] width 14 height 14
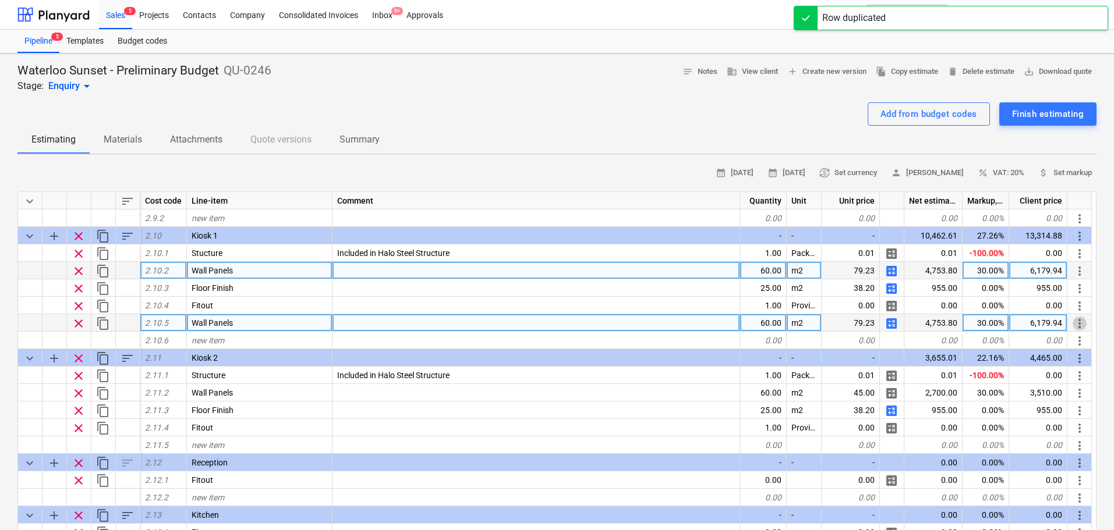
click at [1078, 324] on span "more_vert" at bounding box center [1079, 324] width 14 height 14
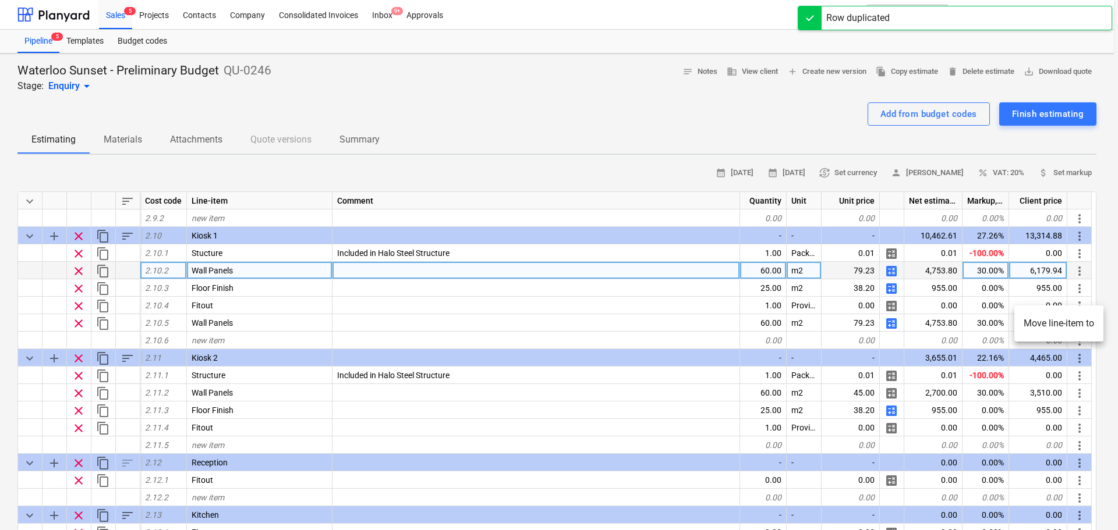
click at [1082, 327] on li "Move line-item to" at bounding box center [1058, 323] width 89 height 27
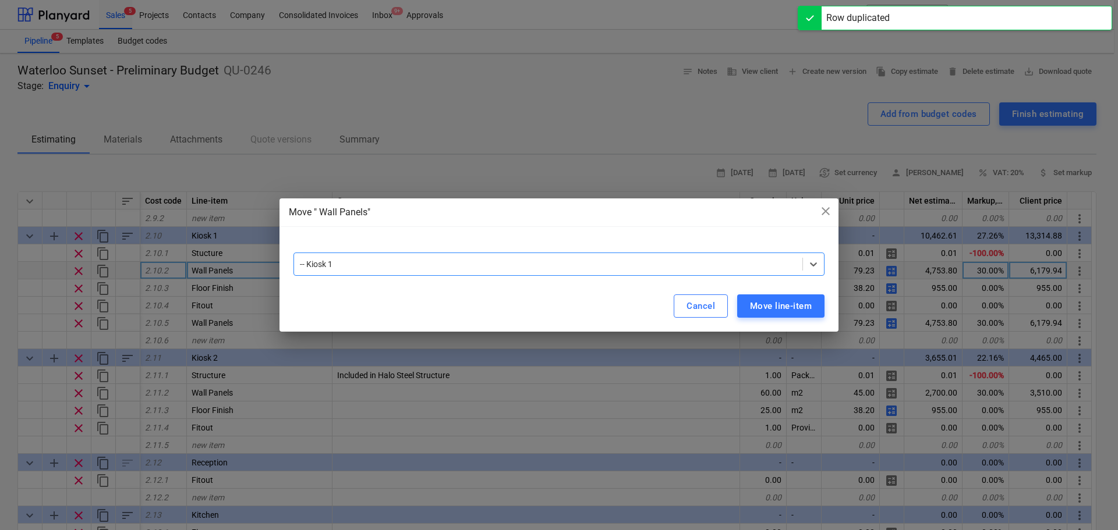
click at [422, 260] on div at bounding box center [548, 265] width 497 height 12
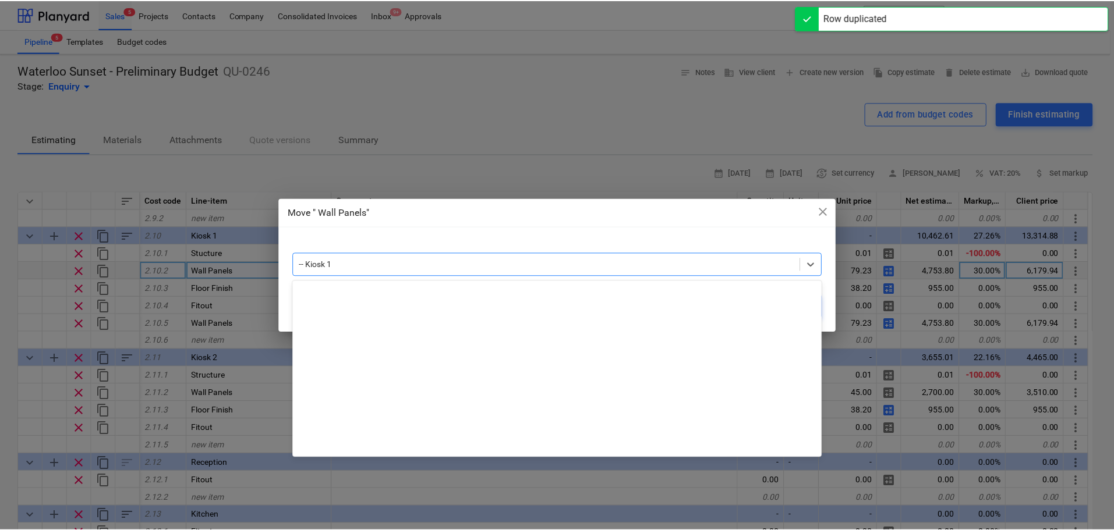
scroll to position [253, 0]
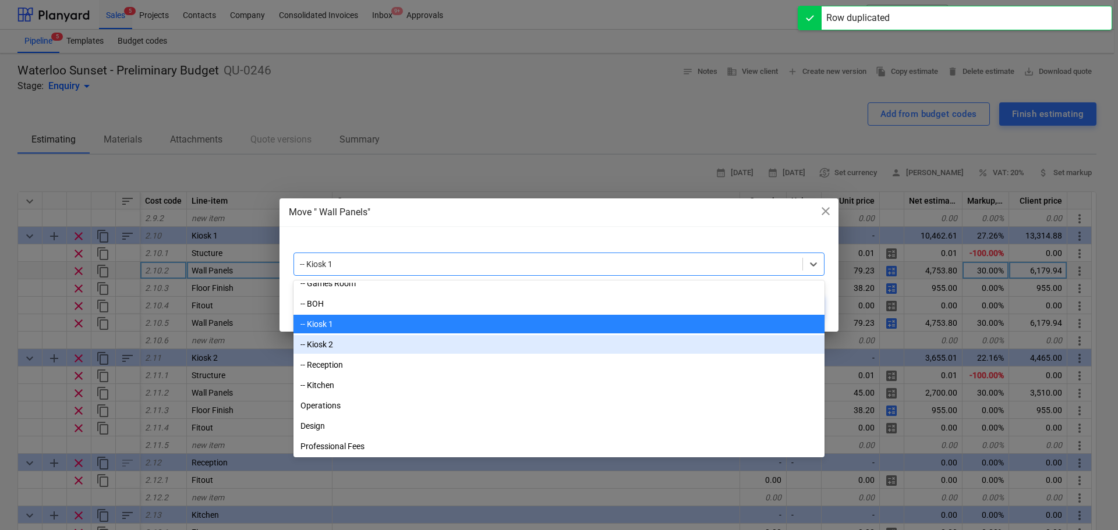
click at [376, 339] on div "-- Kiosk 2" at bounding box center [558, 344] width 531 height 19
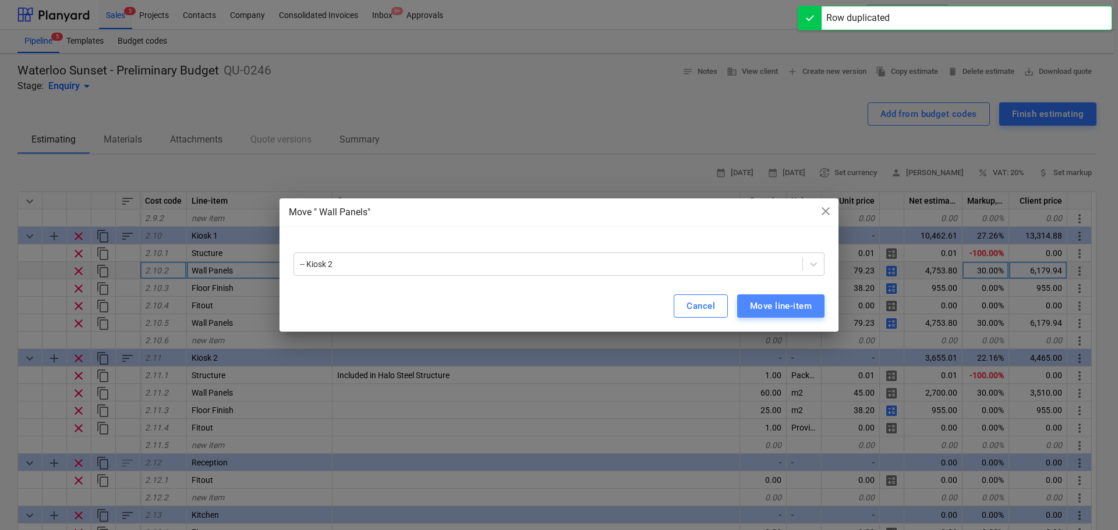
click at [751, 305] on div "Move line-item" at bounding box center [781, 306] width 62 height 15
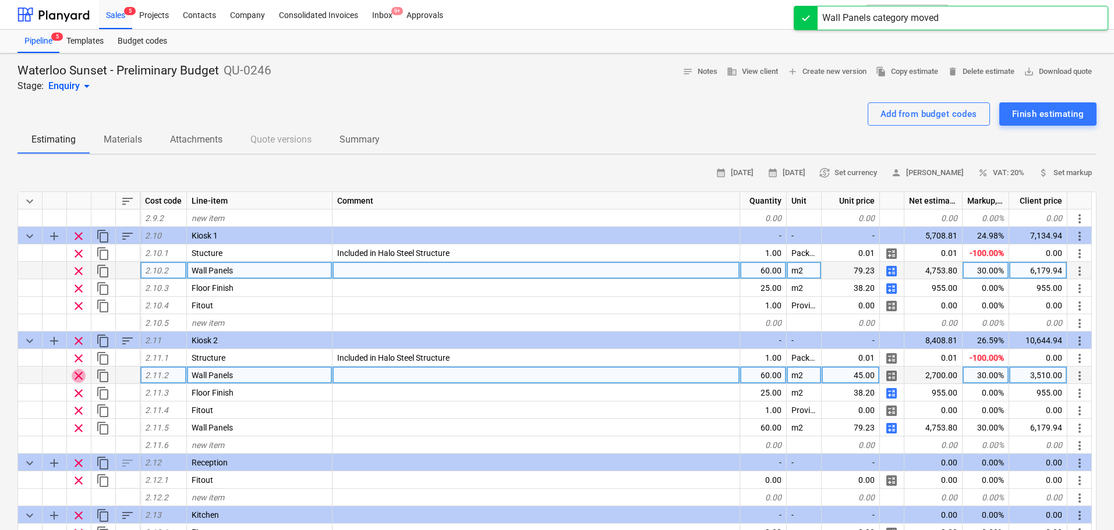
click at [73, 376] on span "clear" at bounding box center [79, 376] width 14 height 14
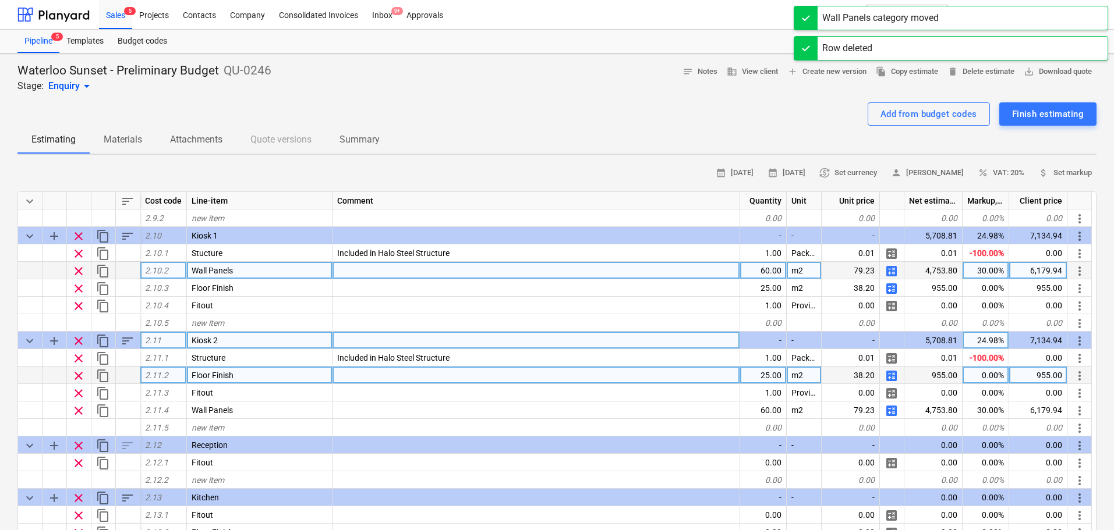
click at [123, 343] on span "sort" at bounding box center [128, 341] width 14 height 14
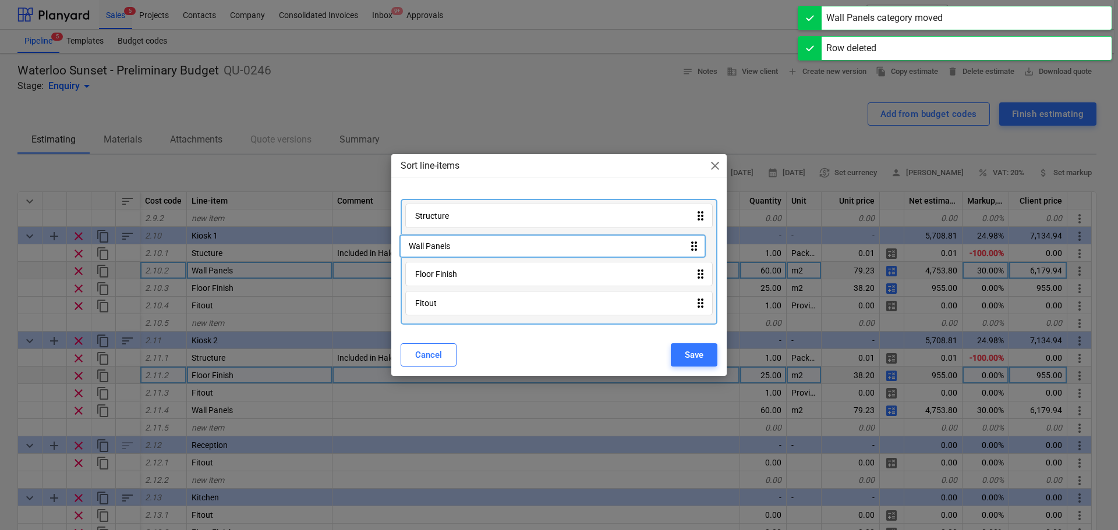
drag, startPoint x: 468, startPoint y: 306, endPoint x: 463, endPoint y: 235, distance: 71.8
click at [463, 235] on div "Structure drag_indicator Floor Finish drag_indicator Fitout drag_indicator Wall…" at bounding box center [559, 262] width 317 height 126
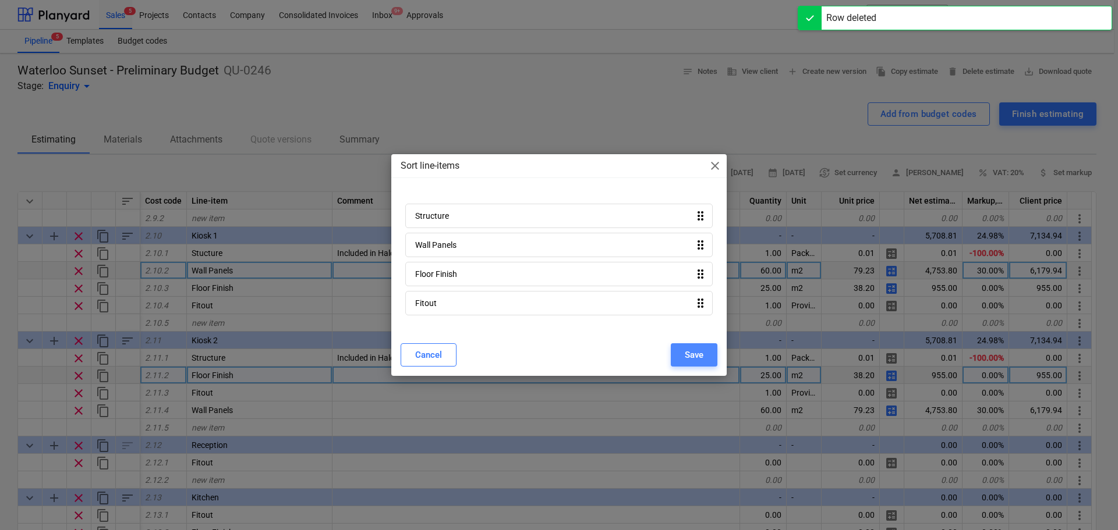
click at [697, 345] on button "Save" at bounding box center [694, 355] width 47 height 23
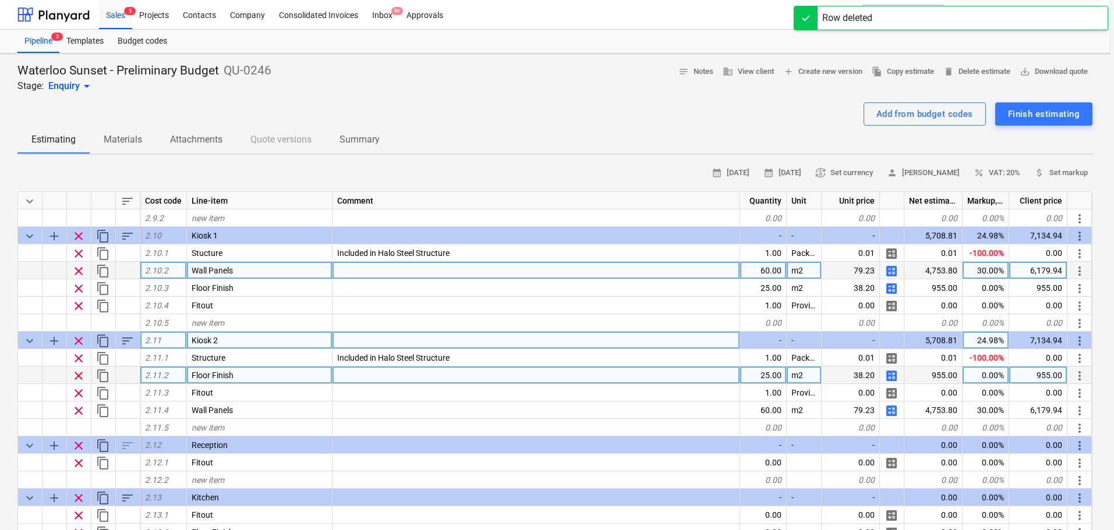
type textarea "x"
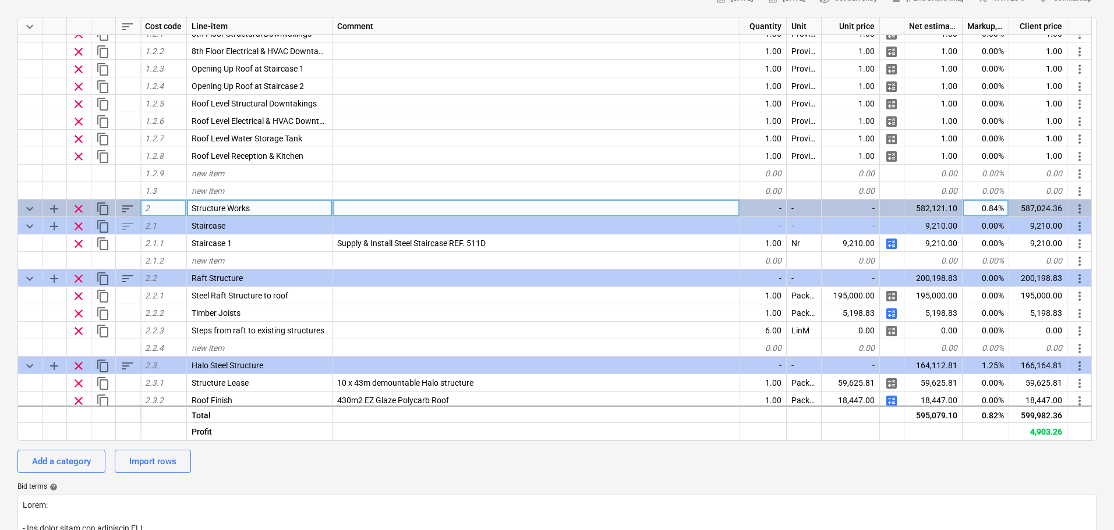
scroll to position [116, 0]
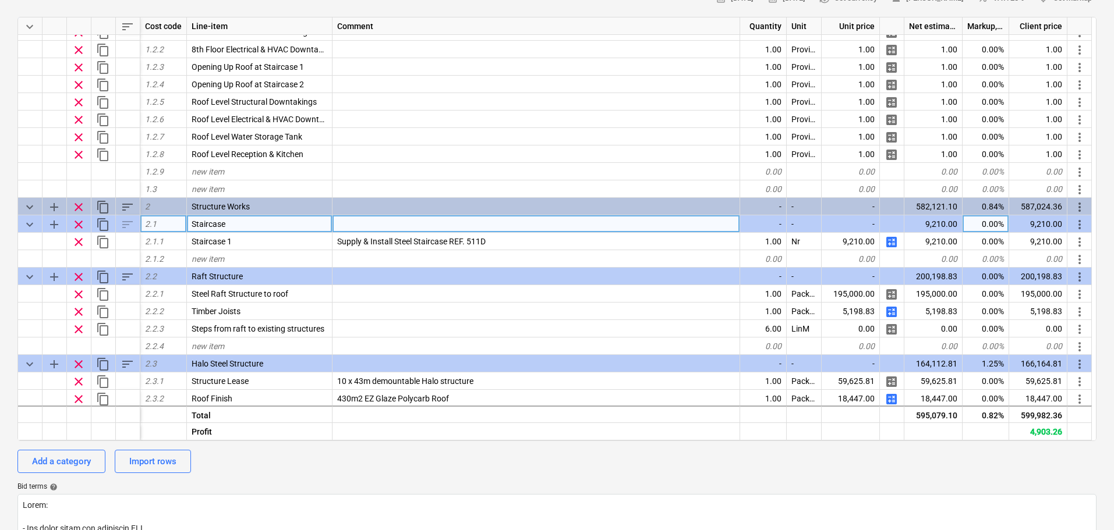
click at [434, 232] on div at bounding box center [536, 223] width 408 height 17
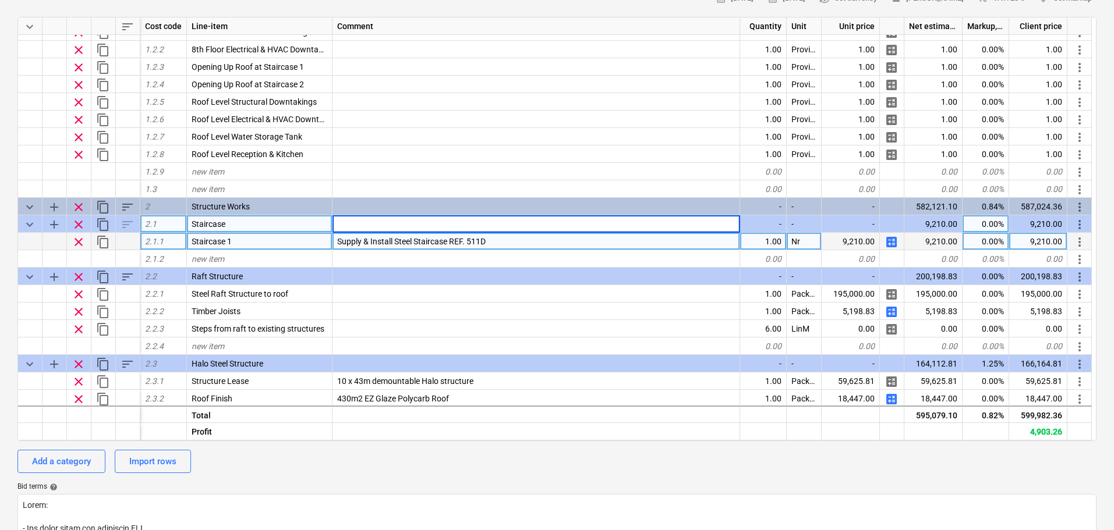
click at [429, 242] on span "Supply & Install Steel Staircase REF. 511D" at bounding box center [411, 241] width 148 height 9
click at [422, 245] on input "Supply & Install Steel Staircase REF. 511D" at bounding box center [535, 241] width 407 height 17
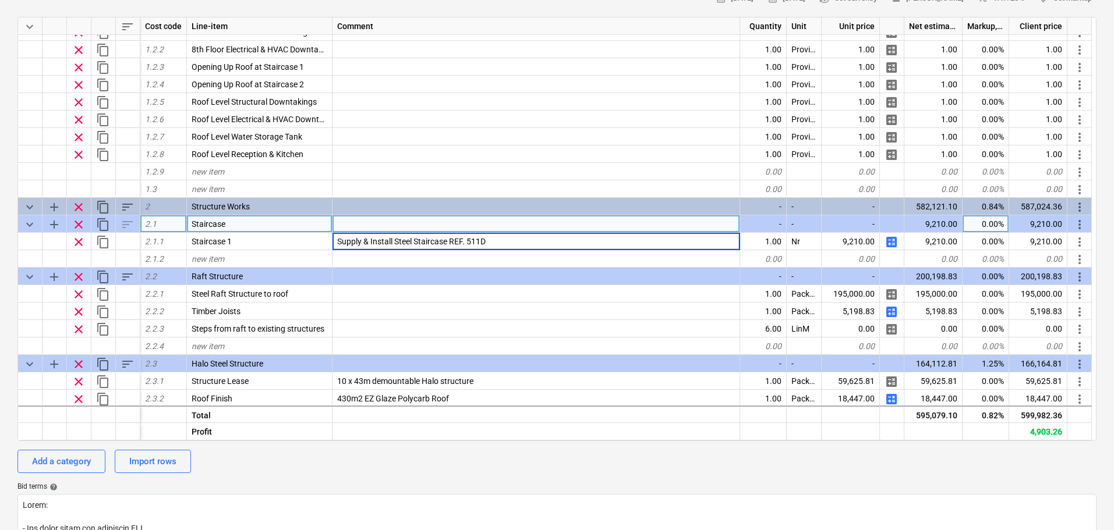
click at [9, 275] on div "Waterloo Sunset - Preliminary Budget QU-0246 Stage: Enquiry arrow_drop_down not…" at bounding box center [557, 413] width 1114 height 1069
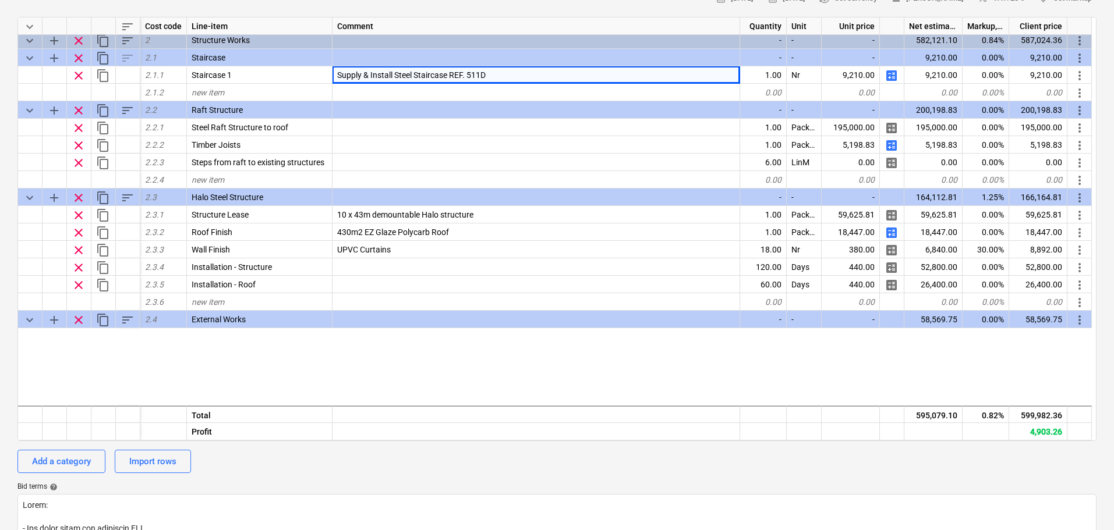
scroll to position [291, 0]
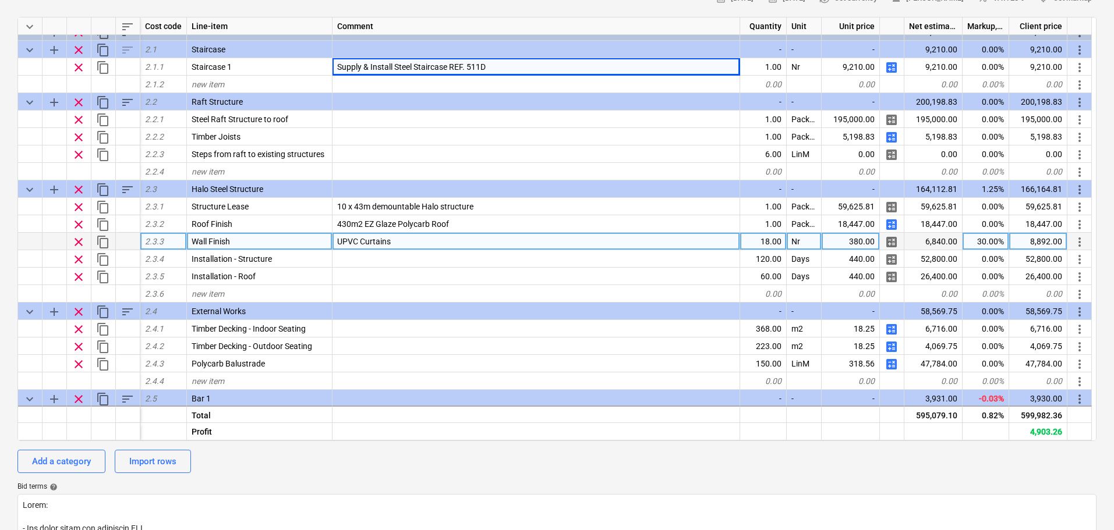
click at [977, 241] on div "30.00%" at bounding box center [985, 241] width 47 height 17
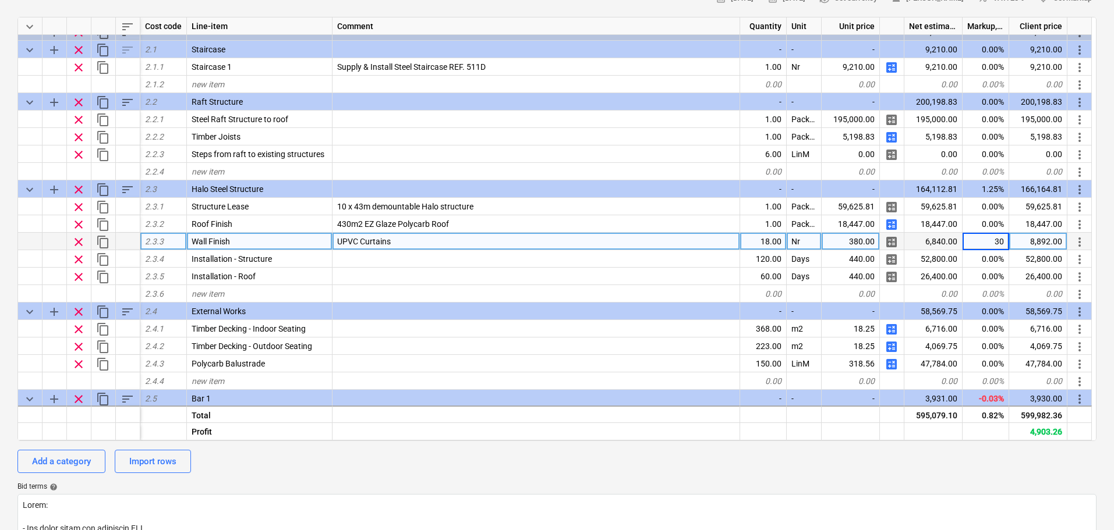
type input "0"
type textarea "x"
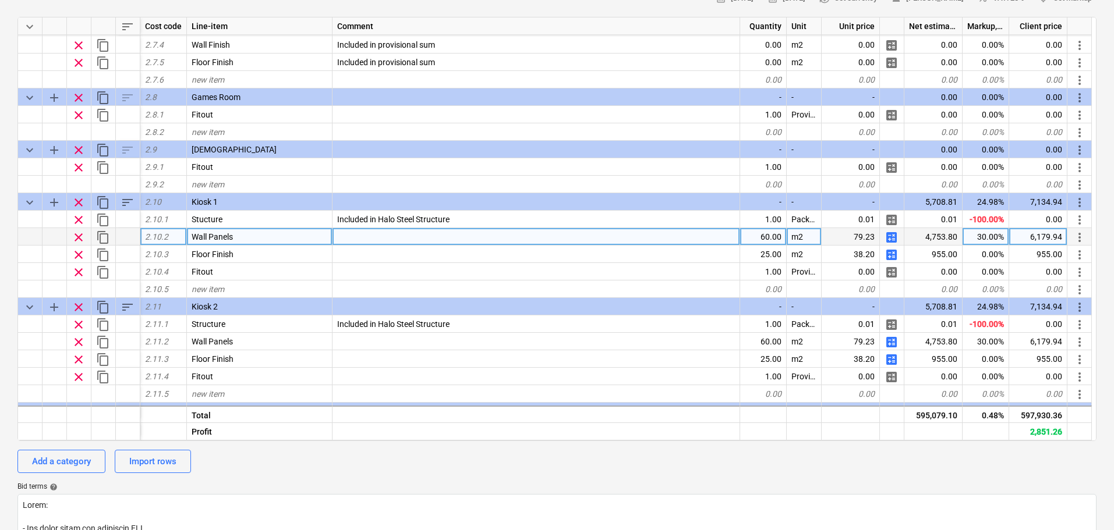
scroll to position [932, 0]
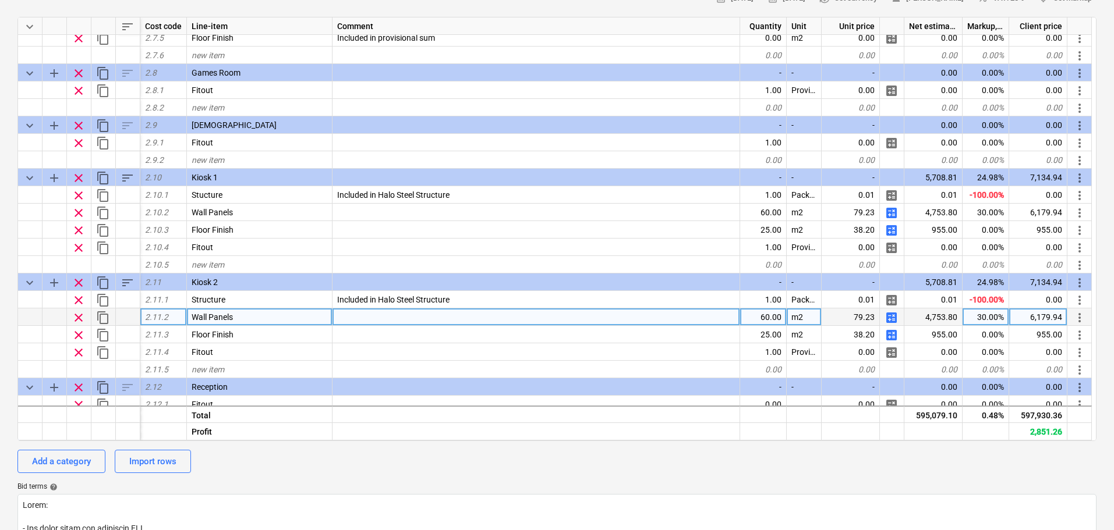
click at [969, 321] on div "30.00%" at bounding box center [985, 317] width 47 height 17
type input "0"
type textarea "x"
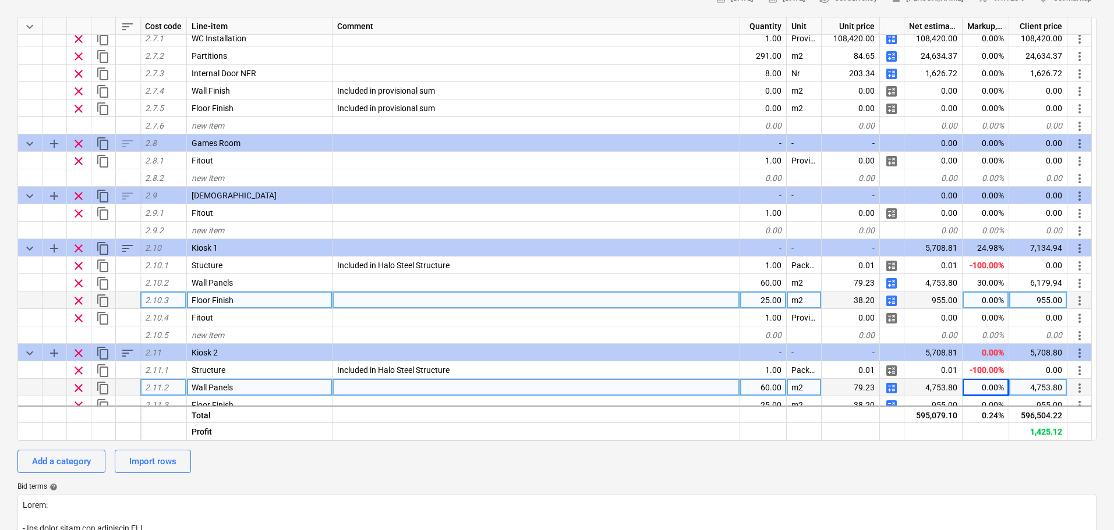
scroll to position [863, 0]
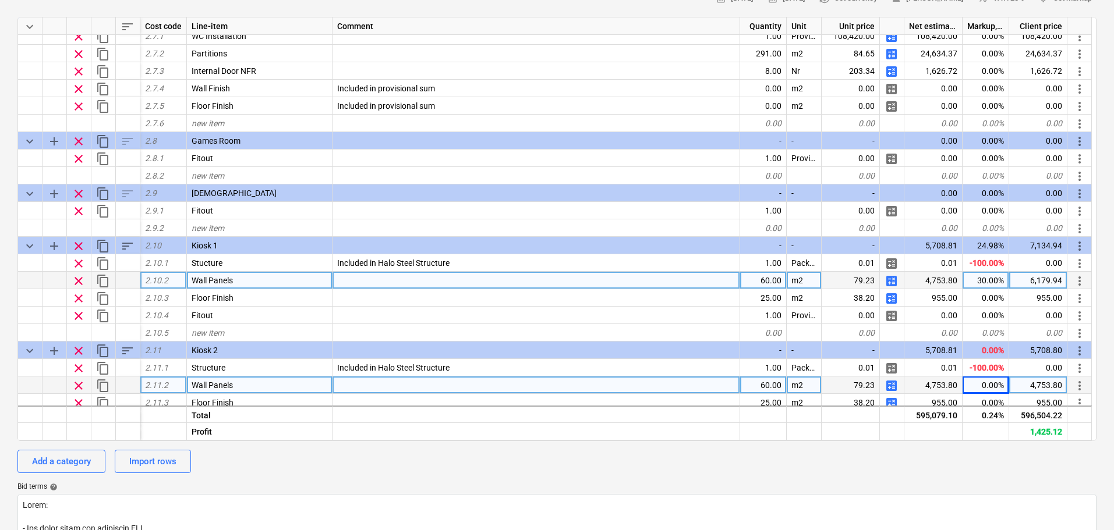
click at [994, 280] on div "30.00%" at bounding box center [985, 280] width 47 height 17
type input "0"
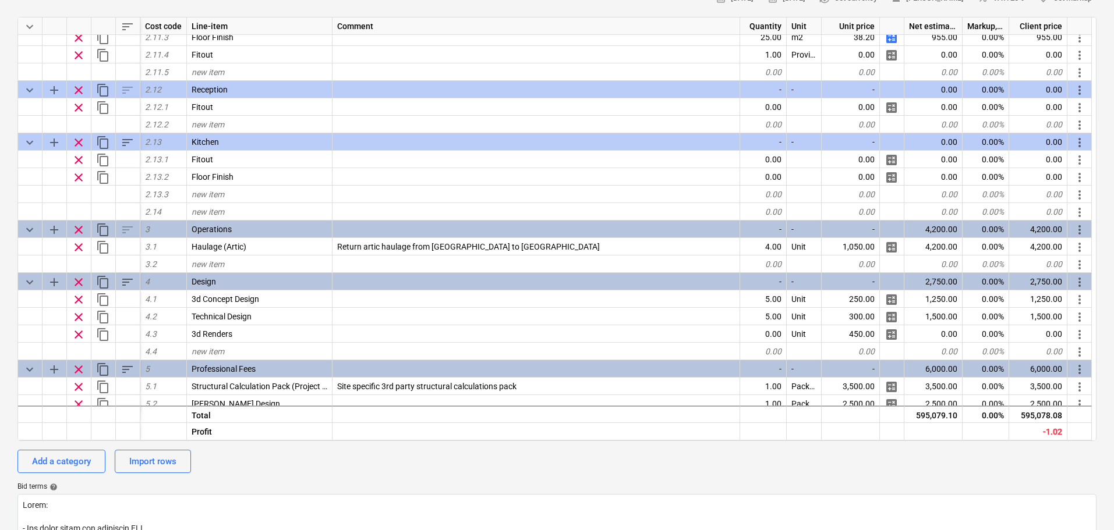
scroll to position [1271, 0]
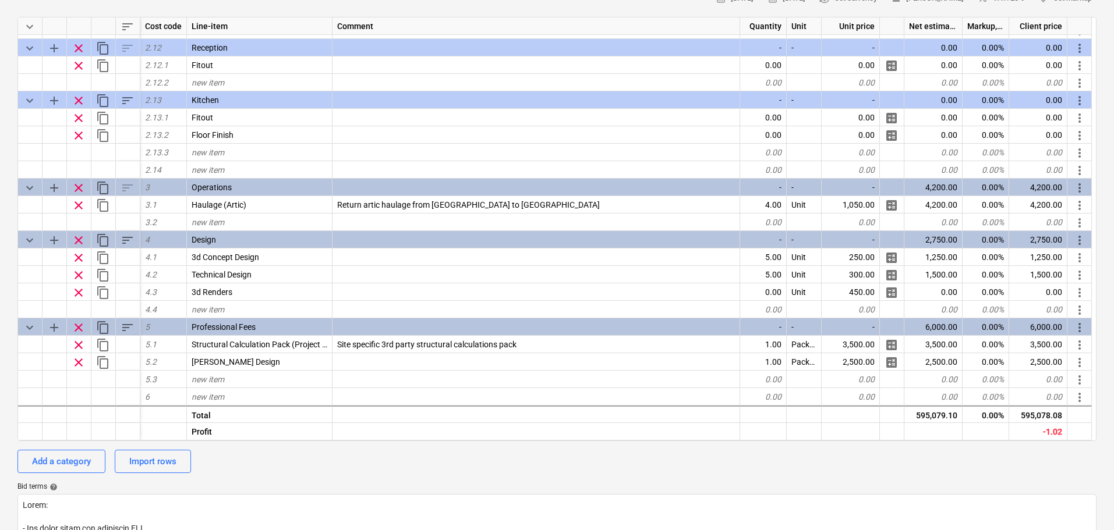
click at [0, 353] on div "Waterloo Sunset - Preliminary Budget QU-0246 Stage: Enquiry arrow_drop_down not…" at bounding box center [557, 413] width 1114 height 1069
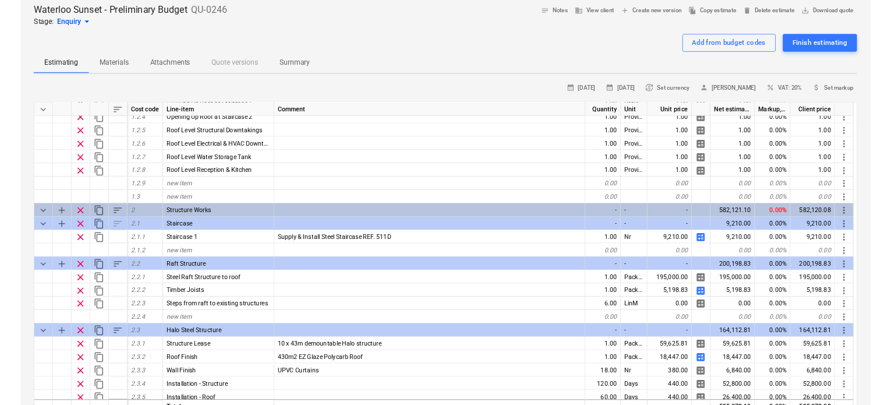
scroll to position [0, 0]
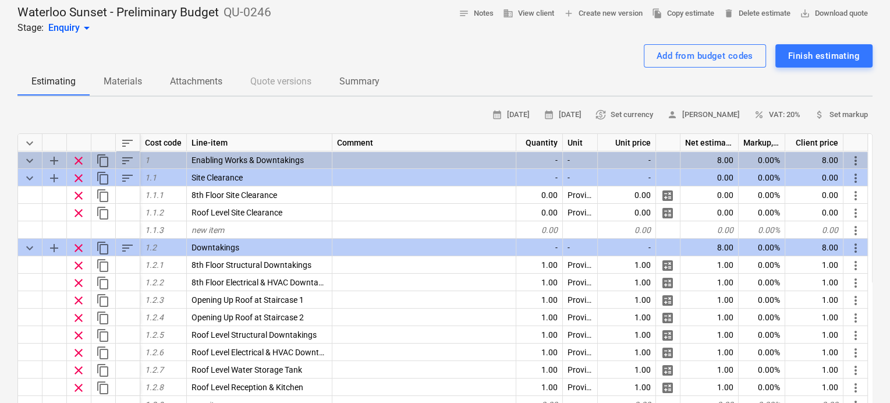
type textarea "x"
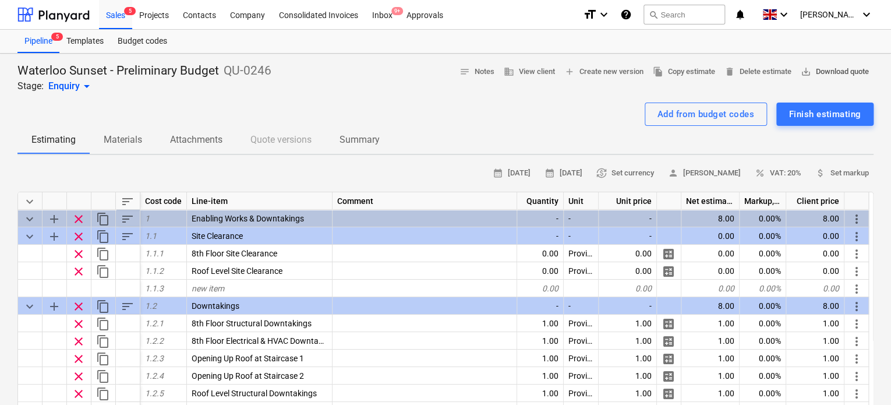
click at [837, 68] on span "save_alt Download quote" at bounding box center [835, 71] width 68 height 13
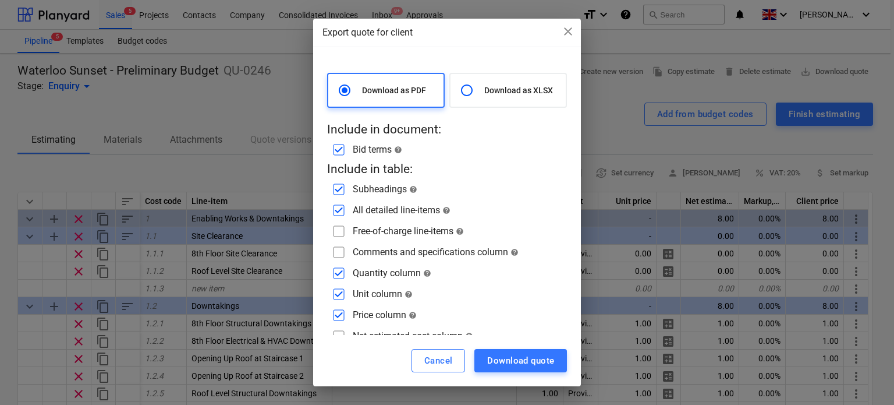
click at [507, 80] on div "Download as XLSX" at bounding box center [508, 90] width 118 height 35
radio input "false"
radio input "true"
checkbox input "false"
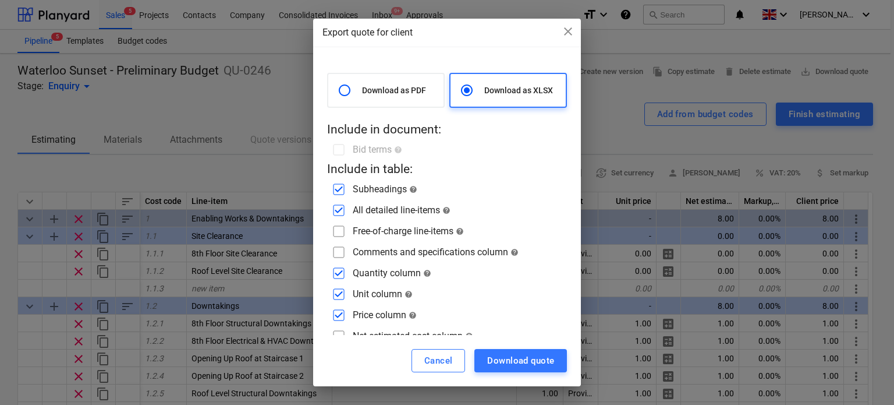
click at [346, 232] on input "checkbox" at bounding box center [339, 231] width 19 height 19
checkbox input "true"
click at [344, 247] on input "checkbox" at bounding box center [339, 252] width 19 height 19
checkbox input "true"
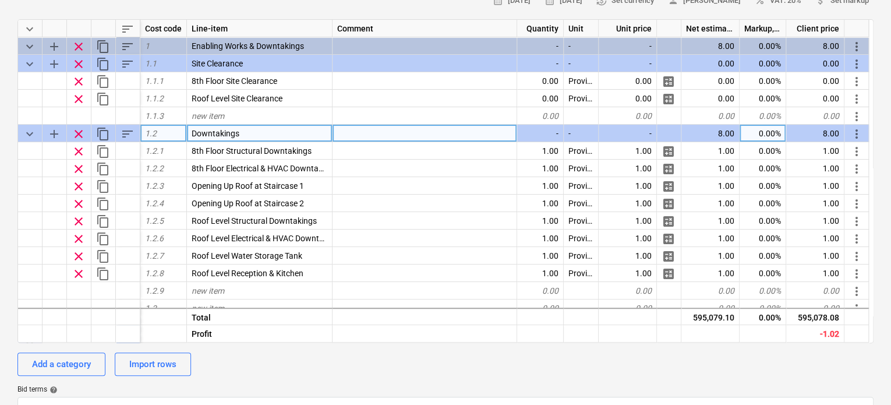
scroll to position [175, 0]
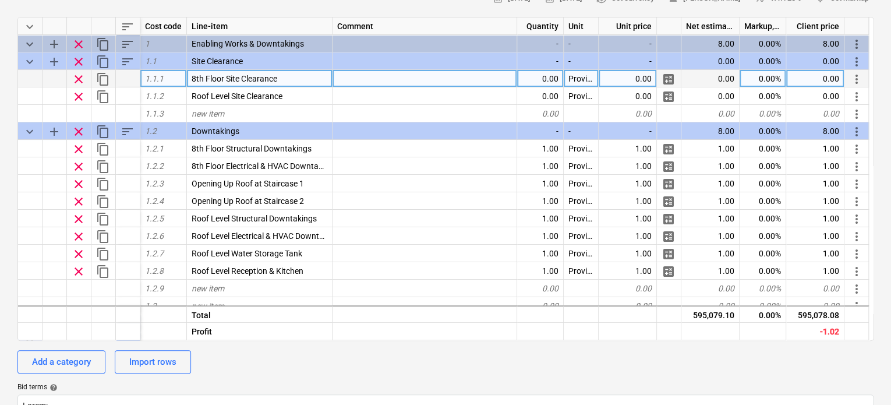
click at [543, 76] on div "0.00" at bounding box center [540, 78] width 47 height 17
type input "1"
type textarea "x"
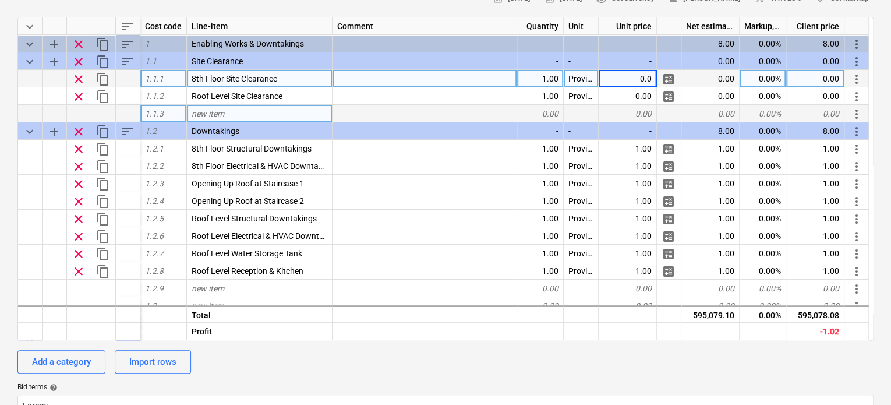
type input "-0.01"
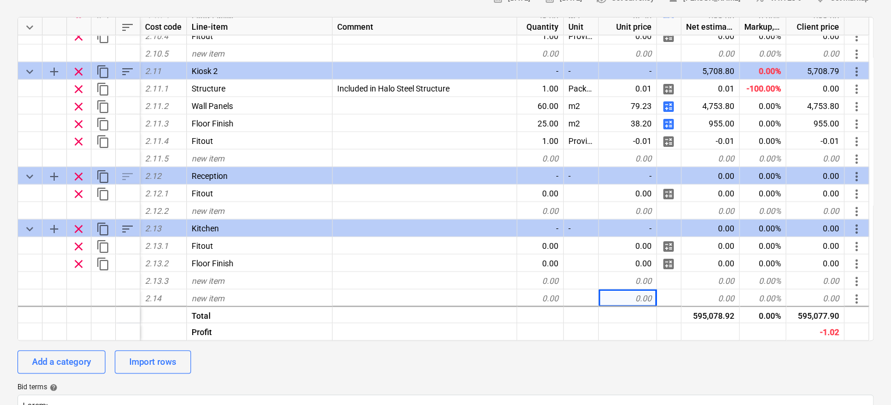
scroll to position [1162, 0]
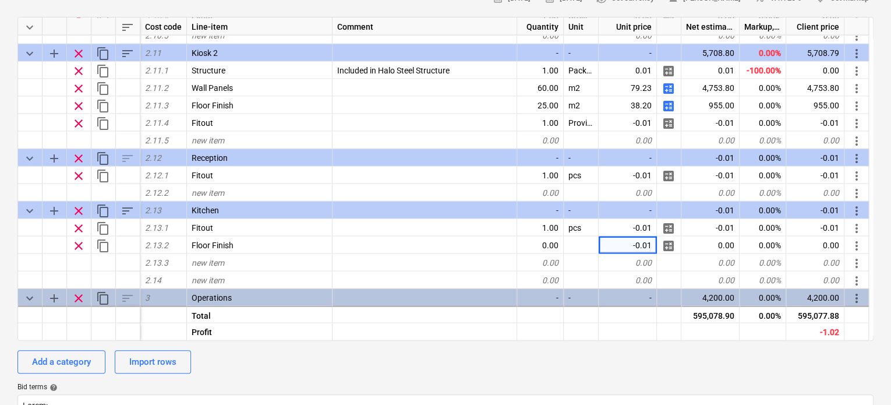
type textarea "x"
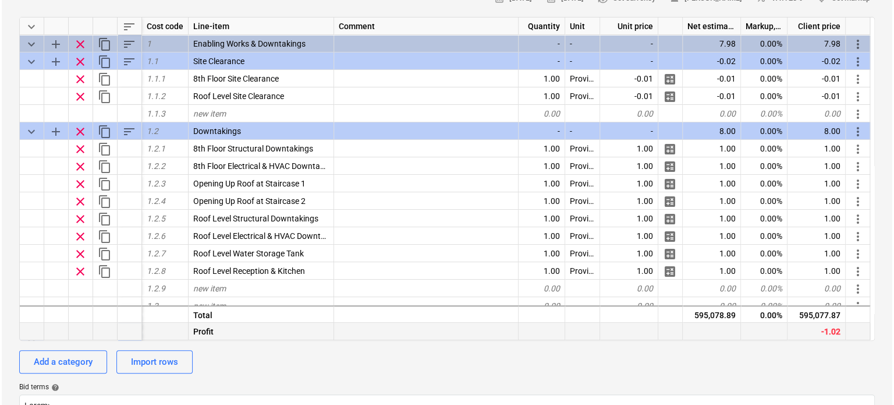
scroll to position [0, 0]
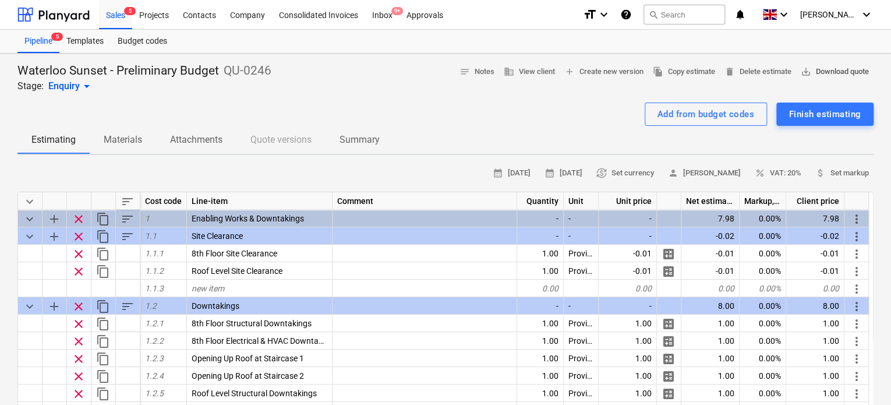
click at [843, 69] on span "save_alt Download quote" at bounding box center [835, 71] width 68 height 13
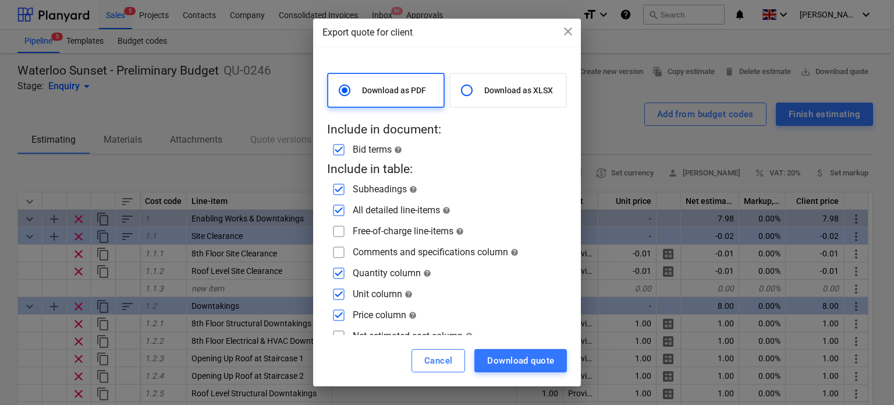
click at [534, 84] on p "Download as XLSX" at bounding box center [522, 90] width 77 height 12
radio input "false"
radio input "true"
checkbox input "false"
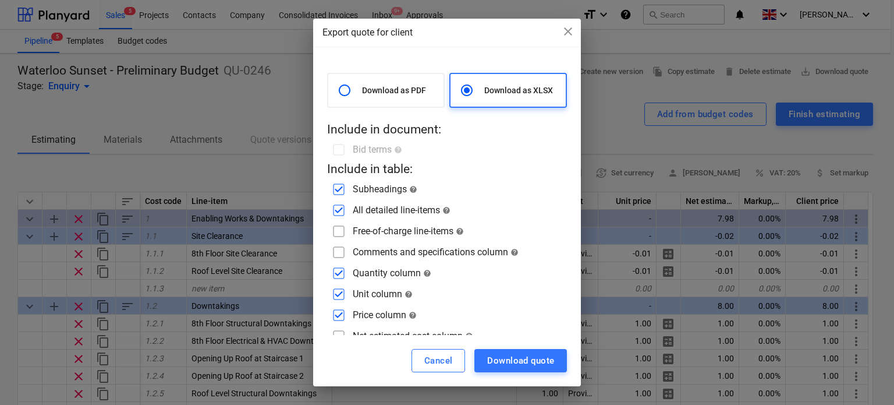
click at [362, 240] on div "Download as PDF Download as XLSX Include in document: Bid terms help Include in…" at bounding box center [447, 230] width 240 height 314
click at [353, 228] on div "Free-of-charge line-items help" at bounding box center [408, 230] width 111 height 11
click at [342, 228] on input "checkbox" at bounding box center [339, 231] width 19 height 19
checkbox input "true"
click at [342, 247] on input "checkbox" at bounding box center [339, 252] width 19 height 19
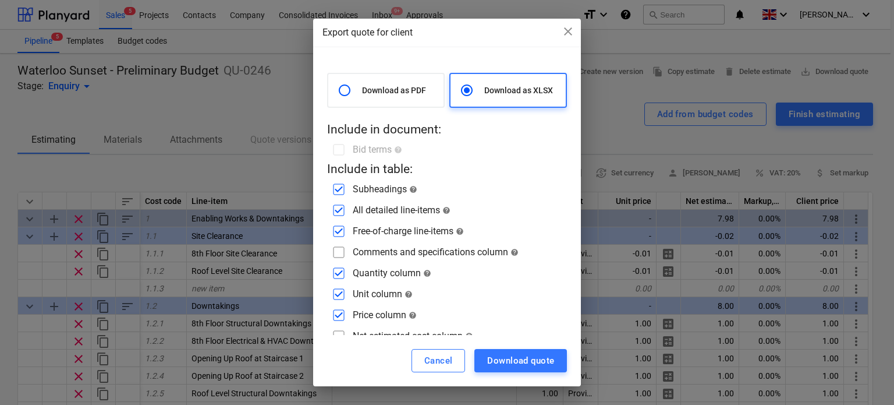
checkbox input "true"
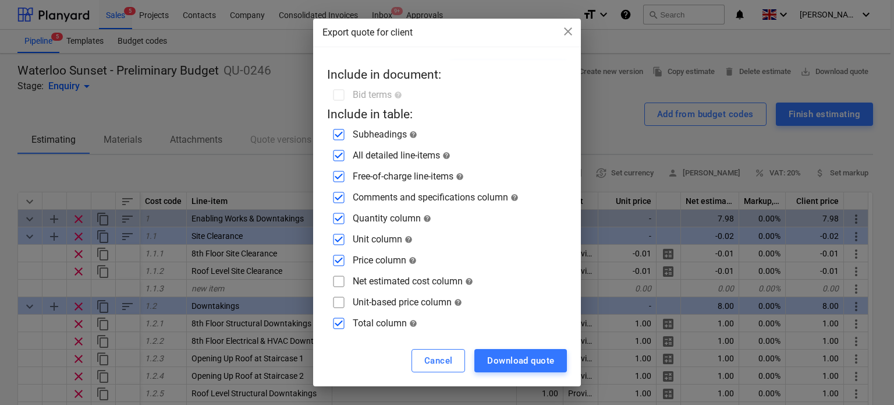
scroll to position [56, 0]
click at [342, 279] on input "checkbox" at bounding box center [339, 280] width 19 height 19
checkbox input "true"
click at [340, 301] on input "checkbox" at bounding box center [339, 301] width 19 height 19
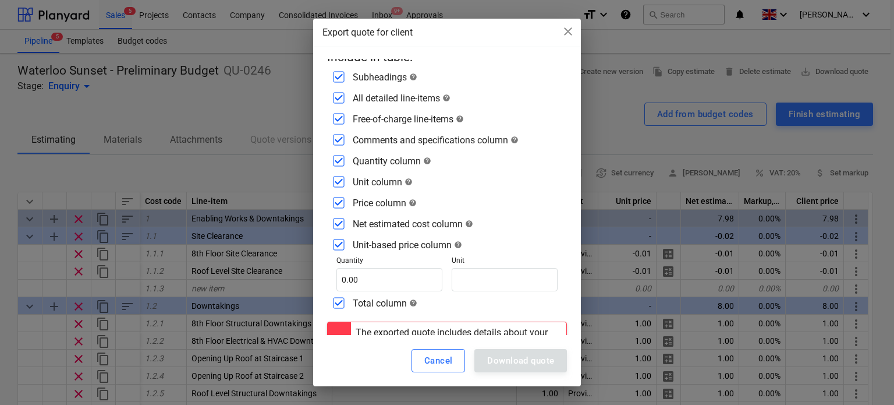
scroll to position [112, 0]
click at [347, 246] on input "checkbox" at bounding box center [339, 244] width 19 height 19
checkbox input "false"
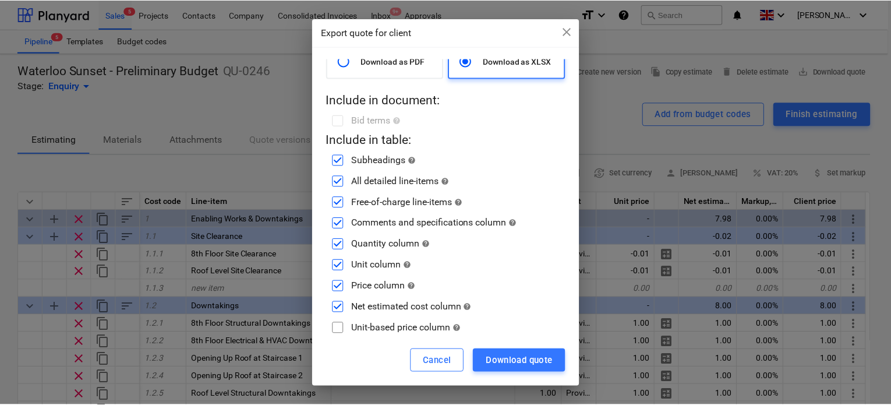
scroll to position [109, 0]
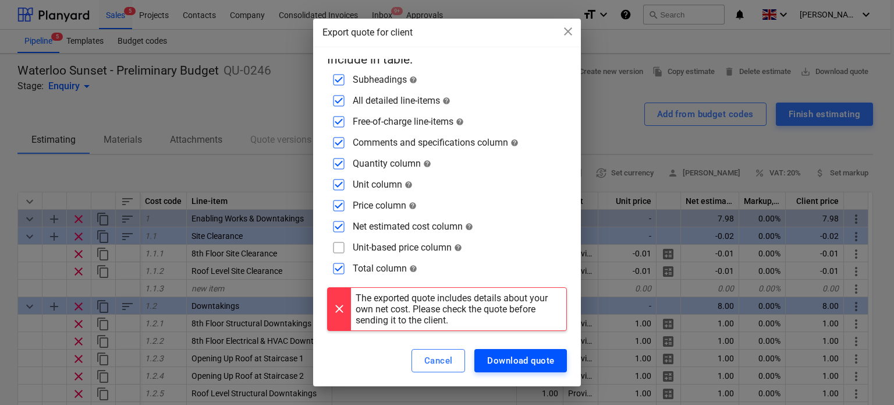
click at [512, 362] on div "Download quote" at bounding box center [520, 360] width 67 height 15
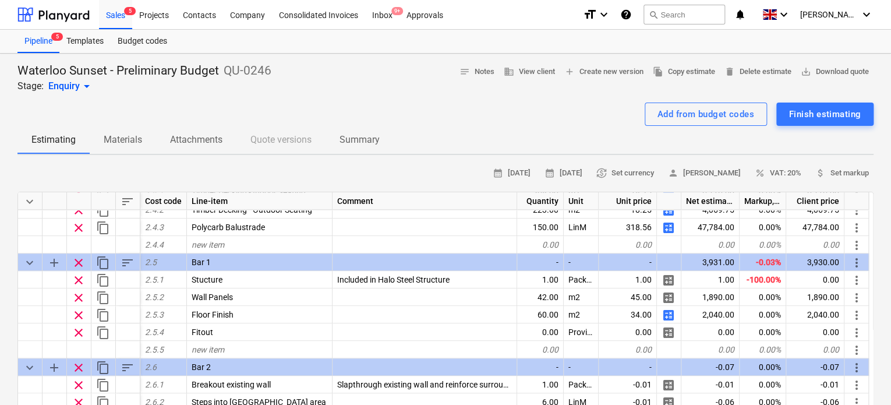
scroll to position [603, 0]
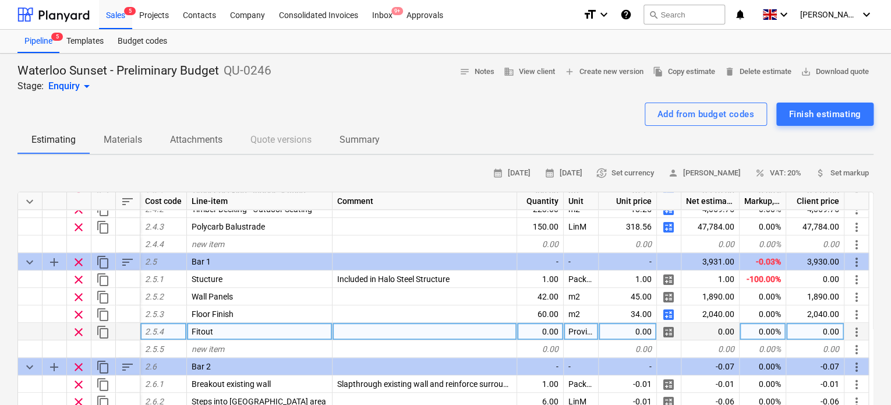
click at [611, 333] on div "0.00" at bounding box center [628, 331] width 58 height 17
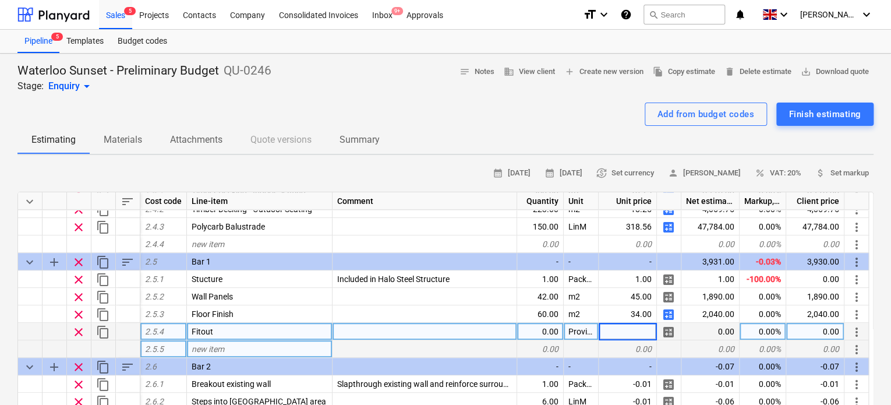
type input "-0.01"
type textarea "x"
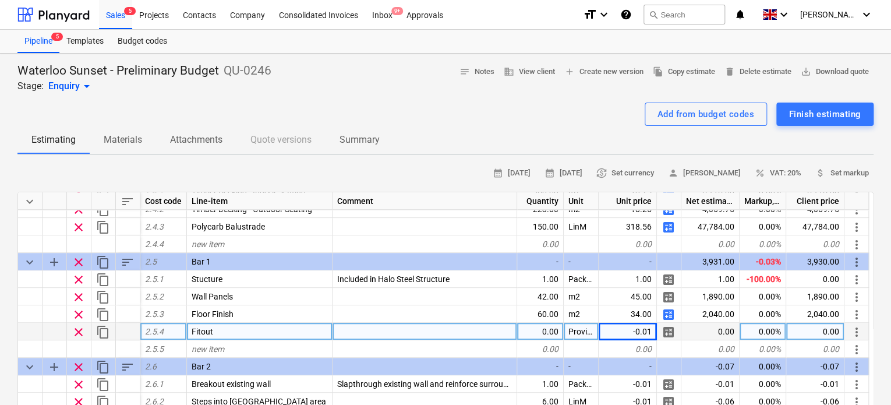
click at [699, 202] on div "Net estimated cost" at bounding box center [710, 200] width 58 height 17
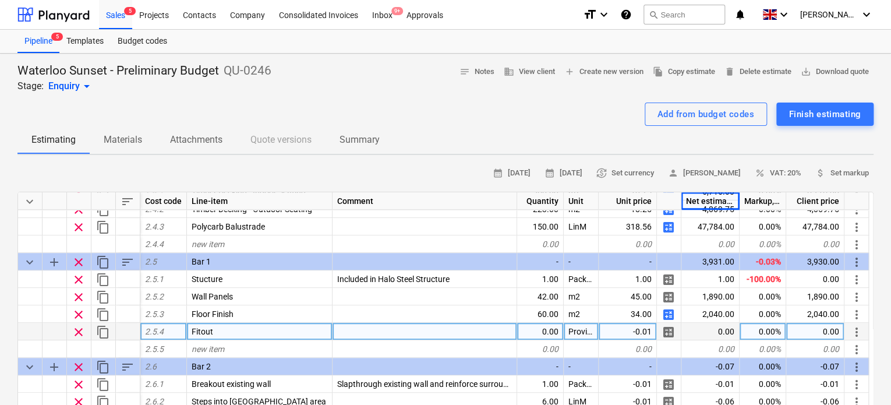
click at [531, 132] on div "Estimating Materials Attachments Quote versions Summary" at bounding box center [445, 140] width 856 height 28
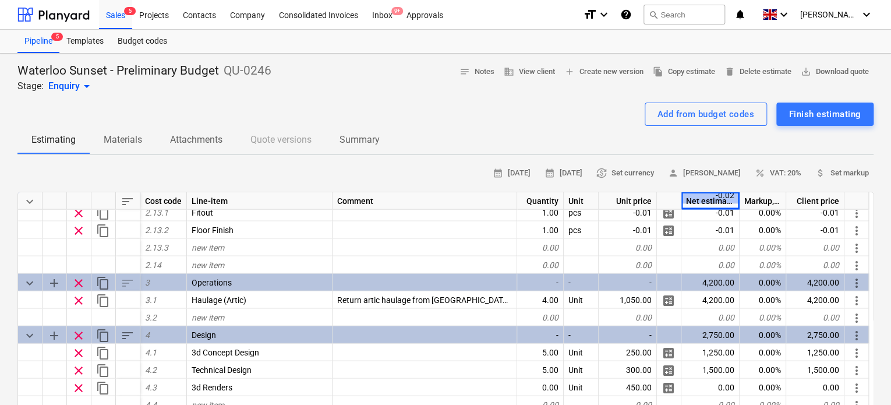
scroll to position [1351, 0]
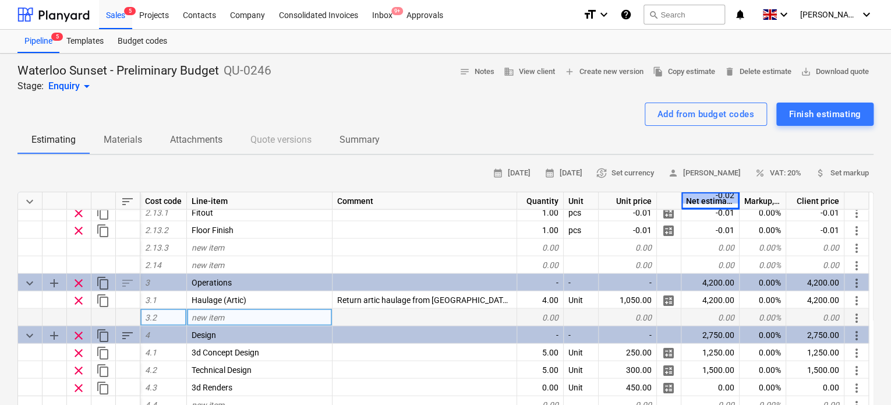
click at [255, 321] on div "new item" at bounding box center [260, 317] width 146 height 17
type input "Crane"
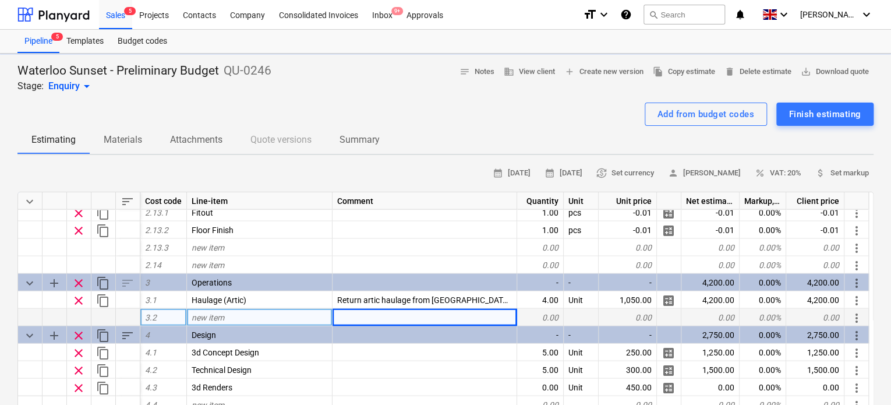
type textarea "x"
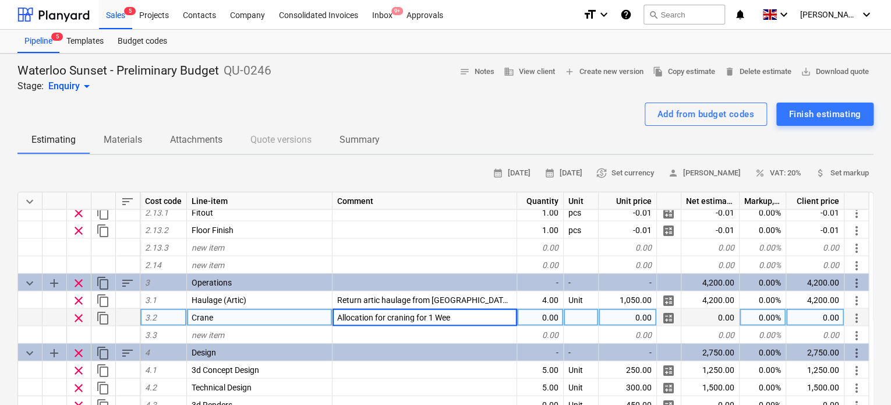
type input "Allocation for craning for 1 Week"
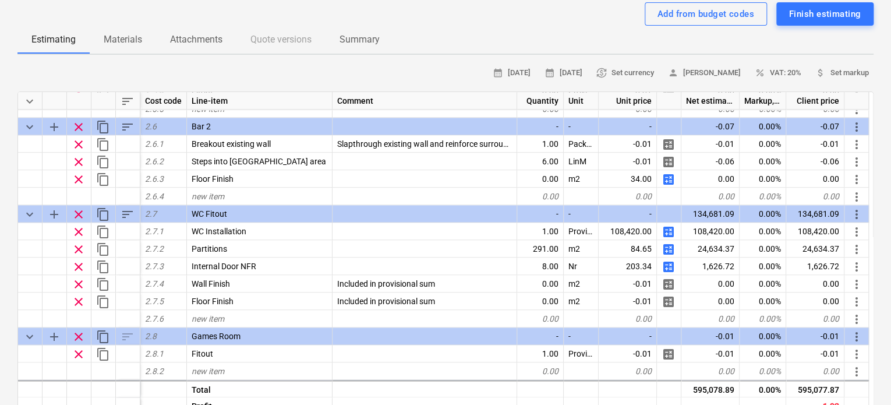
scroll to position [743, 0]
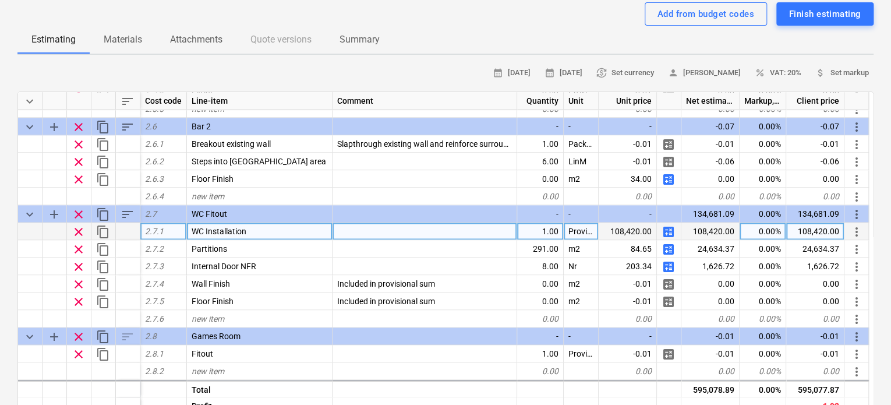
click at [671, 233] on span "calculate" at bounding box center [668, 232] width 14 height 14
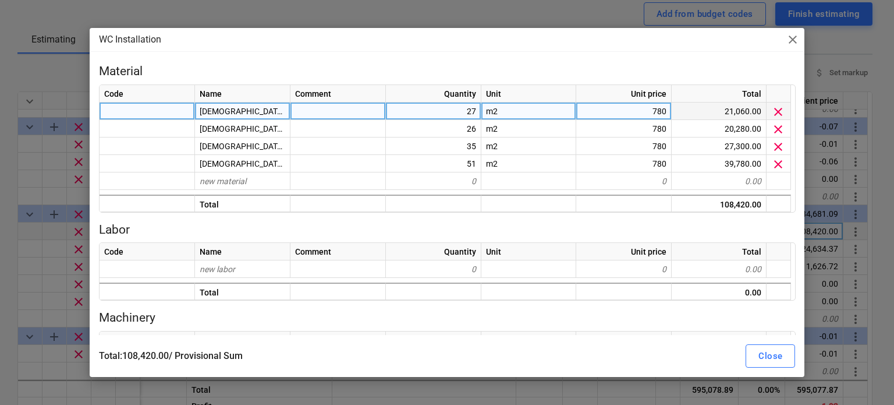
click at [454, 114] on div "27" at bounding box center [433, 110] width 95 height 17
click at [454, 114] on input "27" at bounding box center [433, 110] width 95 height 17
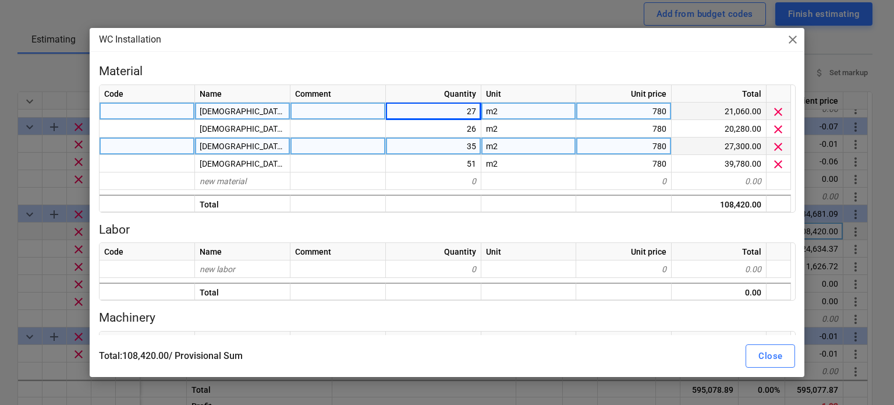
type textarea "x"
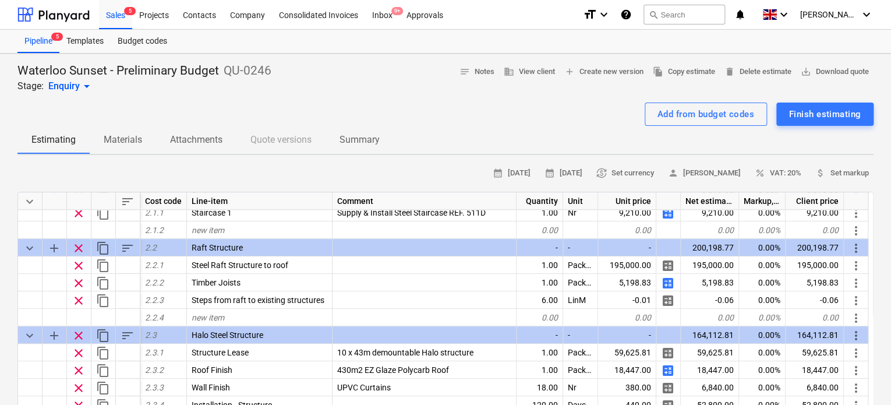
scroll to position [306, 0]
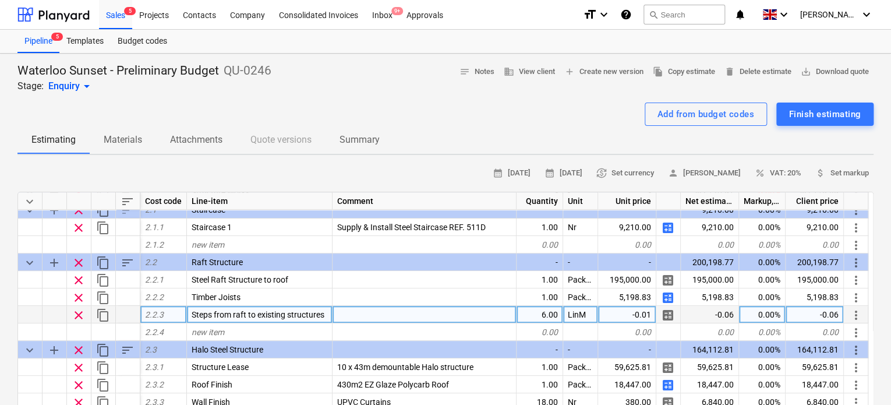
click at [628, 318] on div "-0.01" at bounding box center [627, 314] width 58 height 17
type input "50"
type textarea "x"
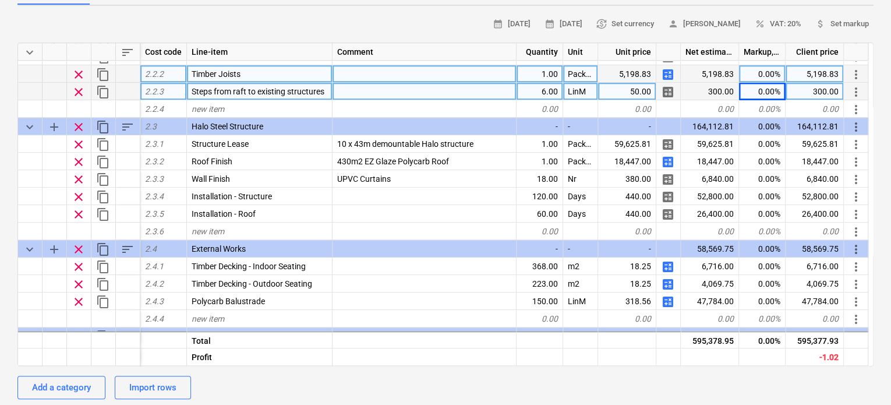
scroll to position [424, 0]
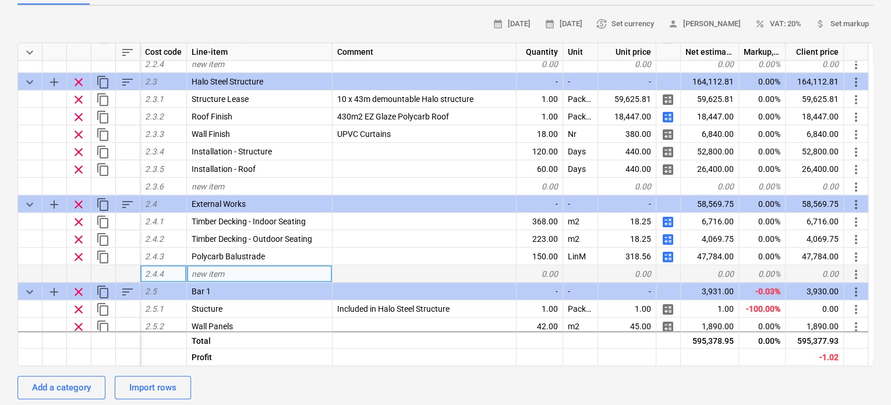
click at [207, 279] on div "new item" at bounding box center [260, 273] width 146 height 17
type input "Decking Install"
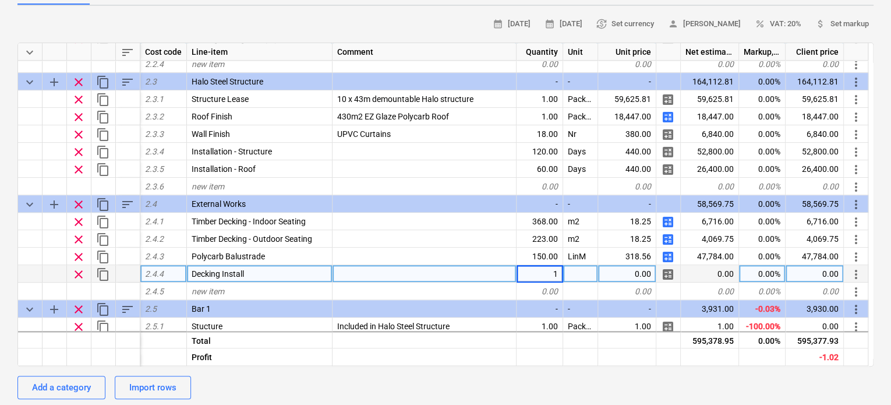
type textarea "x"
type input "Package"
type textarea "x"
type input "440"
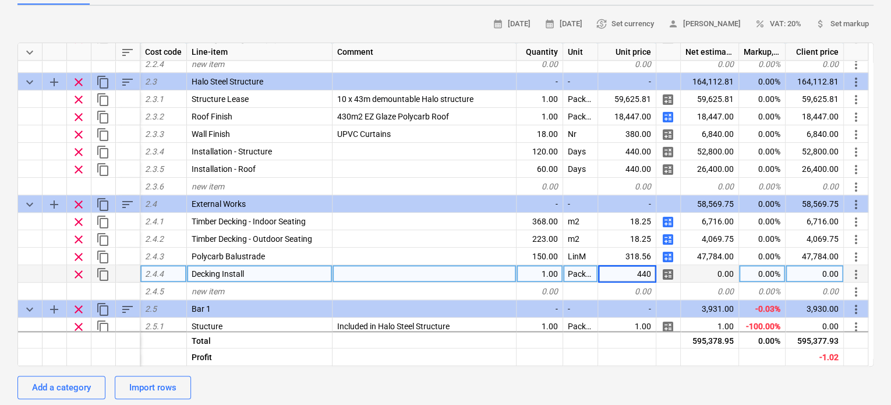
type textarea "x"
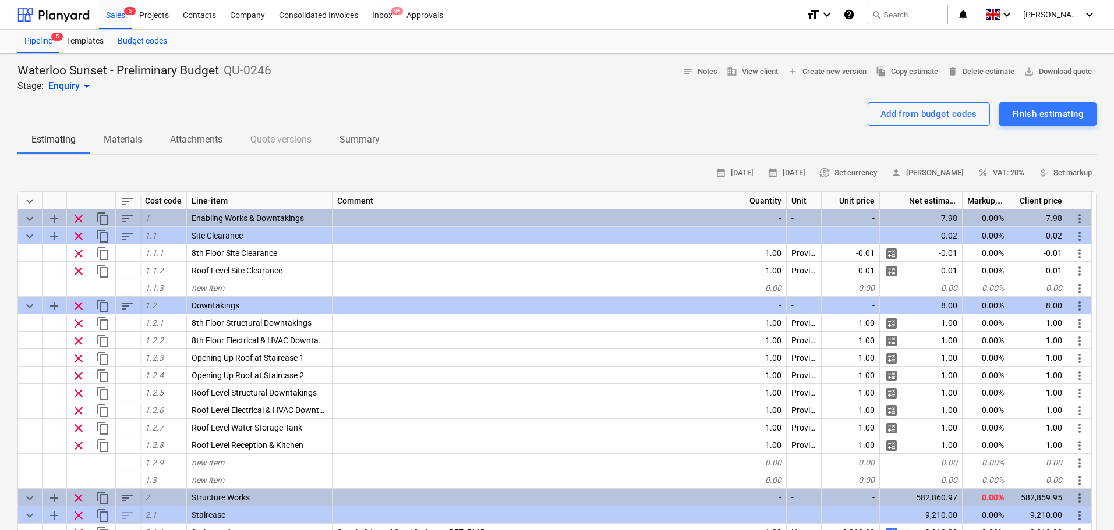
click at [126, 41] on div "Budget codes" at bounding box center [142, 41] width 63 height 23
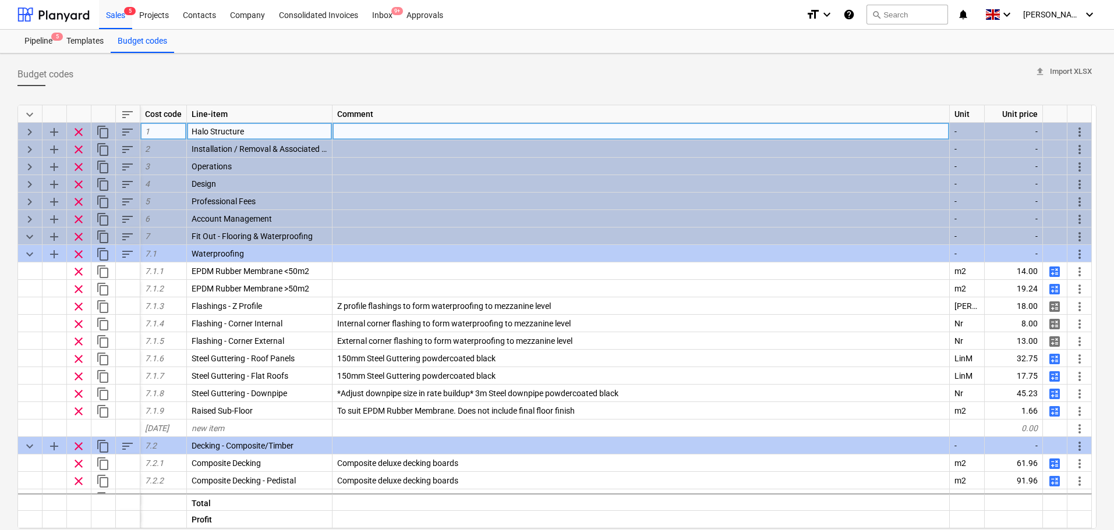
click at [26, 128] on span "keyboard_arrow_right" at bounding box center [30, 132] width 14 height 14
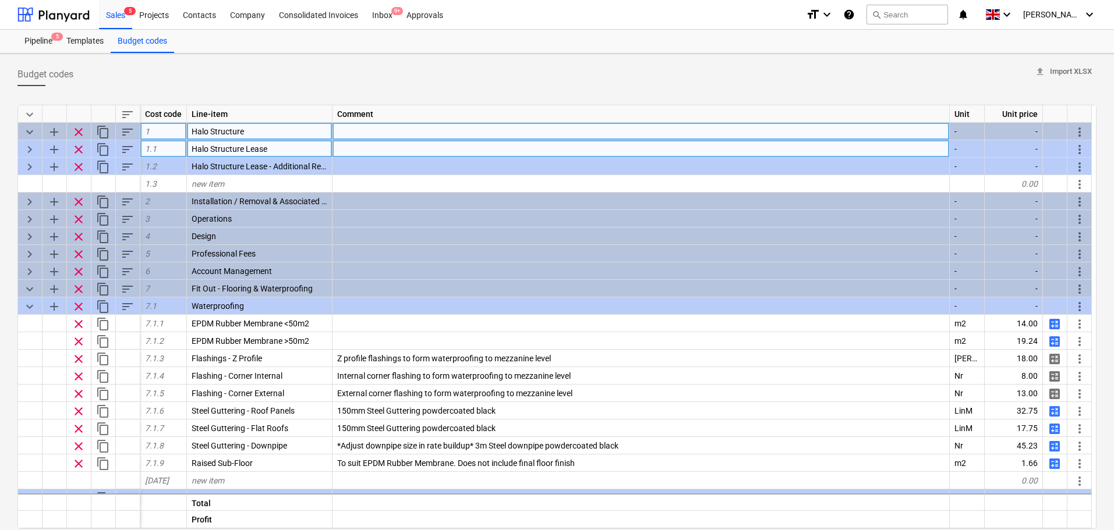
click at [29, 146] on span "keyboard_arrow_right" at bounding box center [30, 150] width 14 height 14
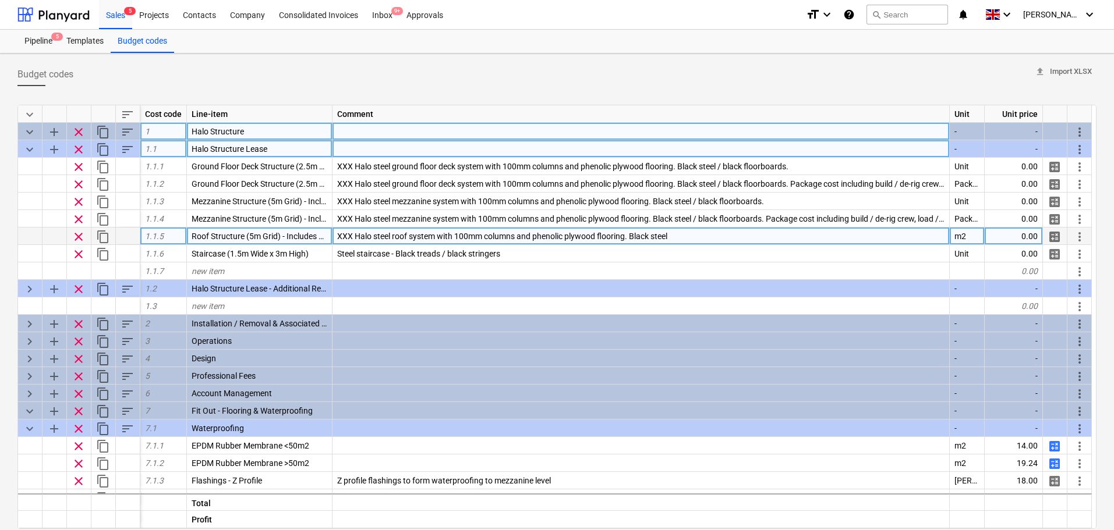
click at [405, 234] on span "XXX Halo steel roof system with 100mm columns and phenolic plywood flooring. Bl…" at bounding box center [502, 236] width 330 height 9
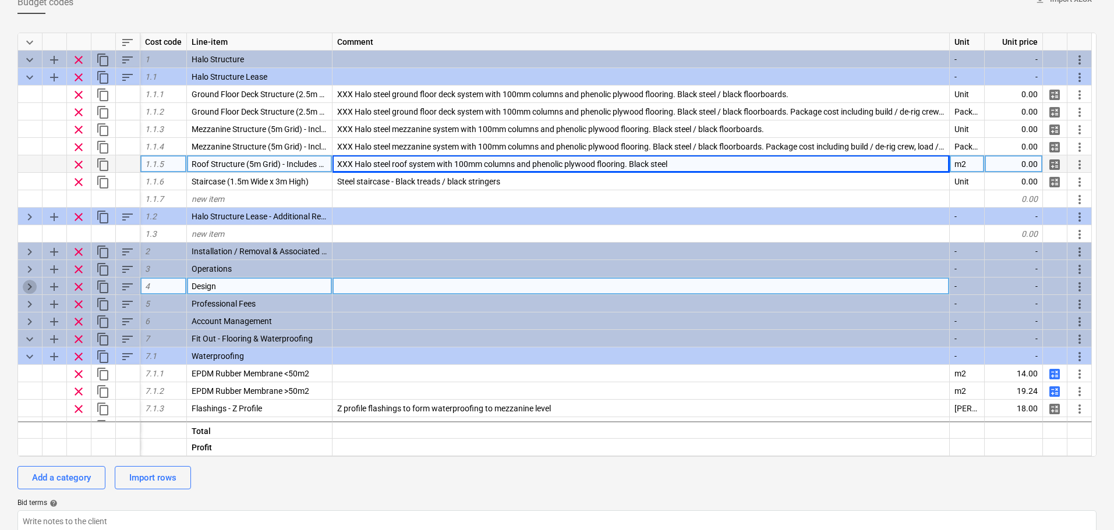
click at [26, 284] on span "keyboard_arrow_right" at bounding box center [30, 287] width 14 height 14
type textarea "x"
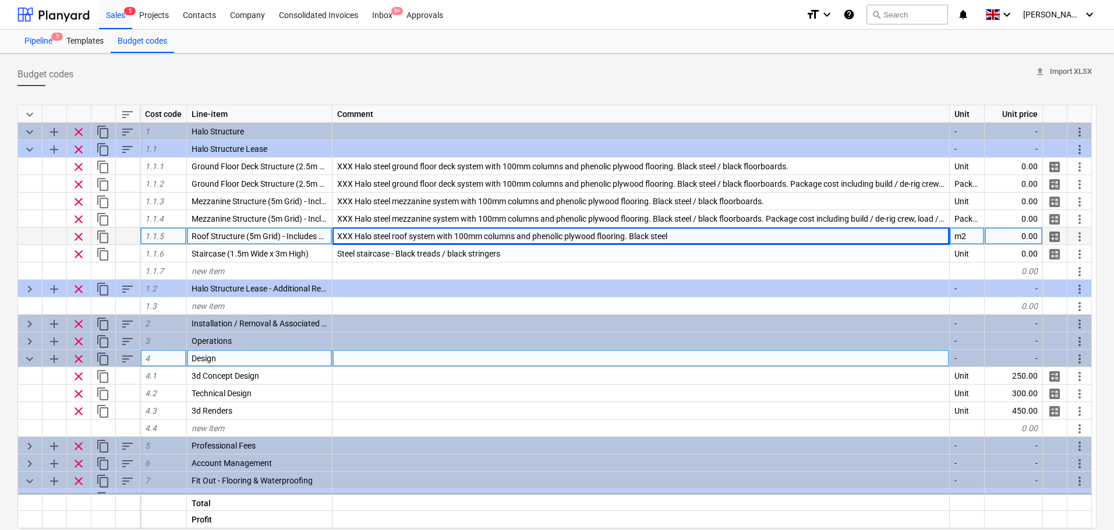
click at [46, 38] on div "Pipeline 5" at bounding box center [38, 41] width 42 height 23
